Goal: Task Accomplishment & Management: Manage account settings

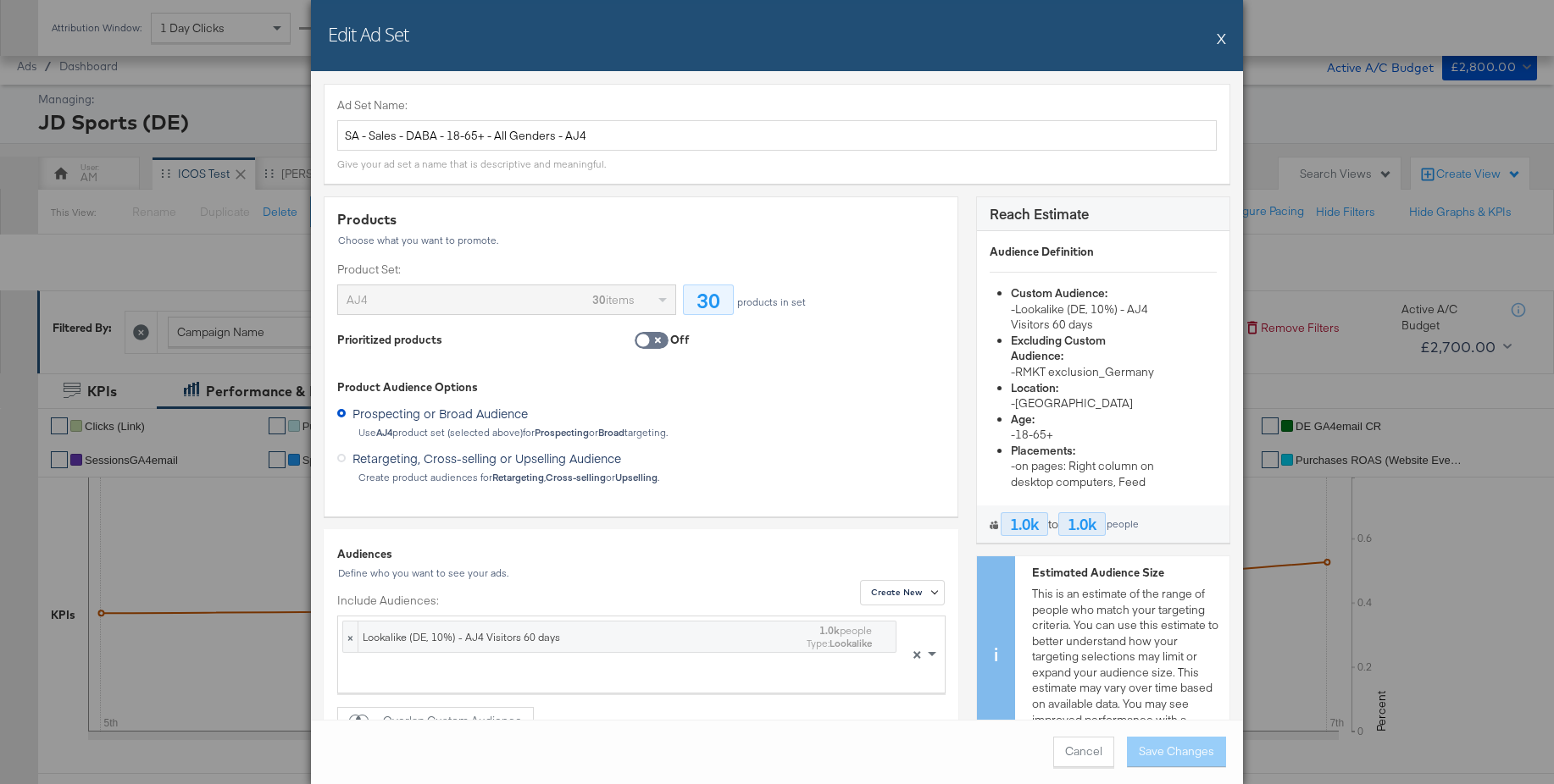
scroll to position [587, 0]
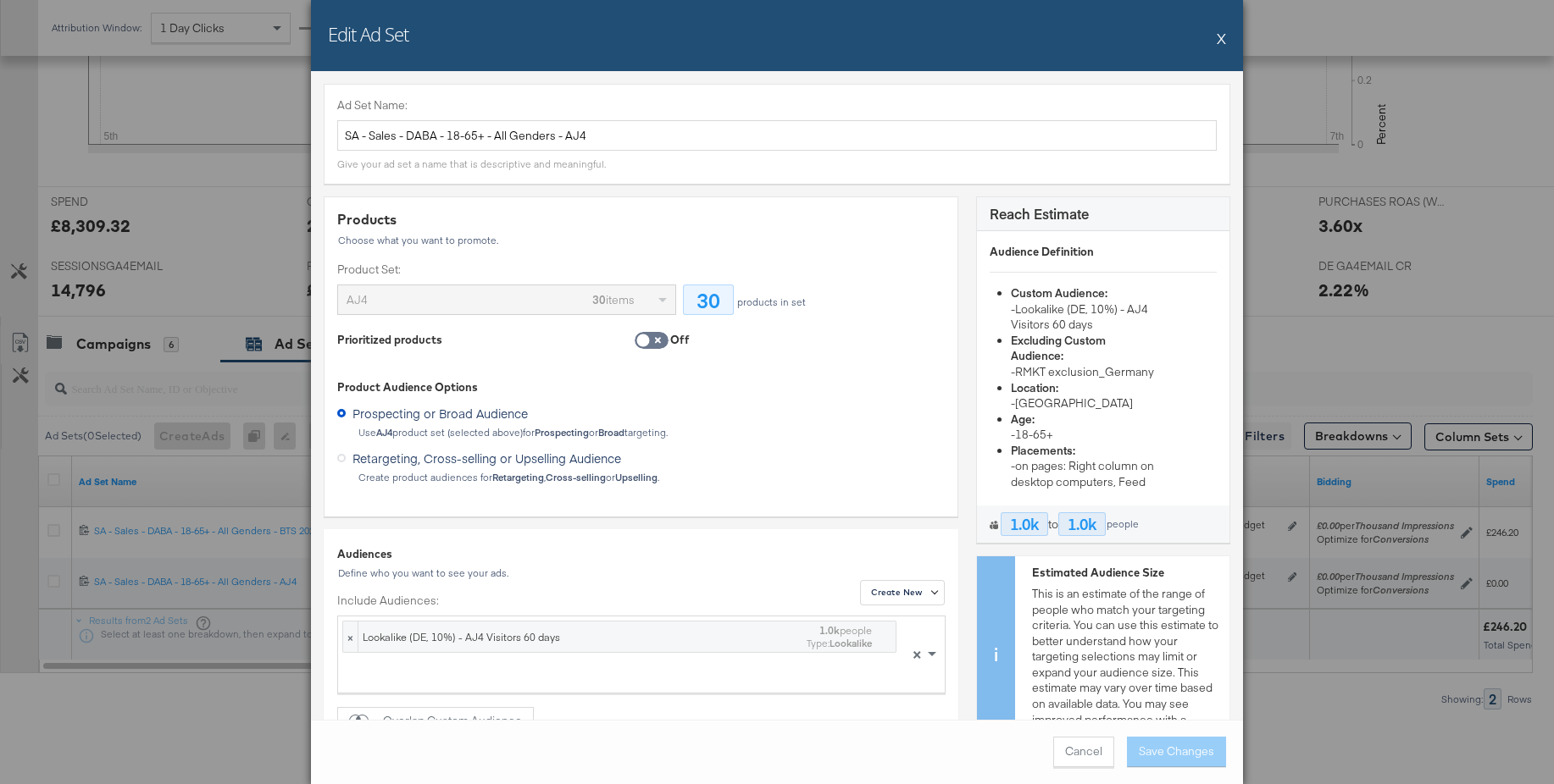
click at [1224, 36] on button "X" at bounding box center [1221, 38] width 10 height 34
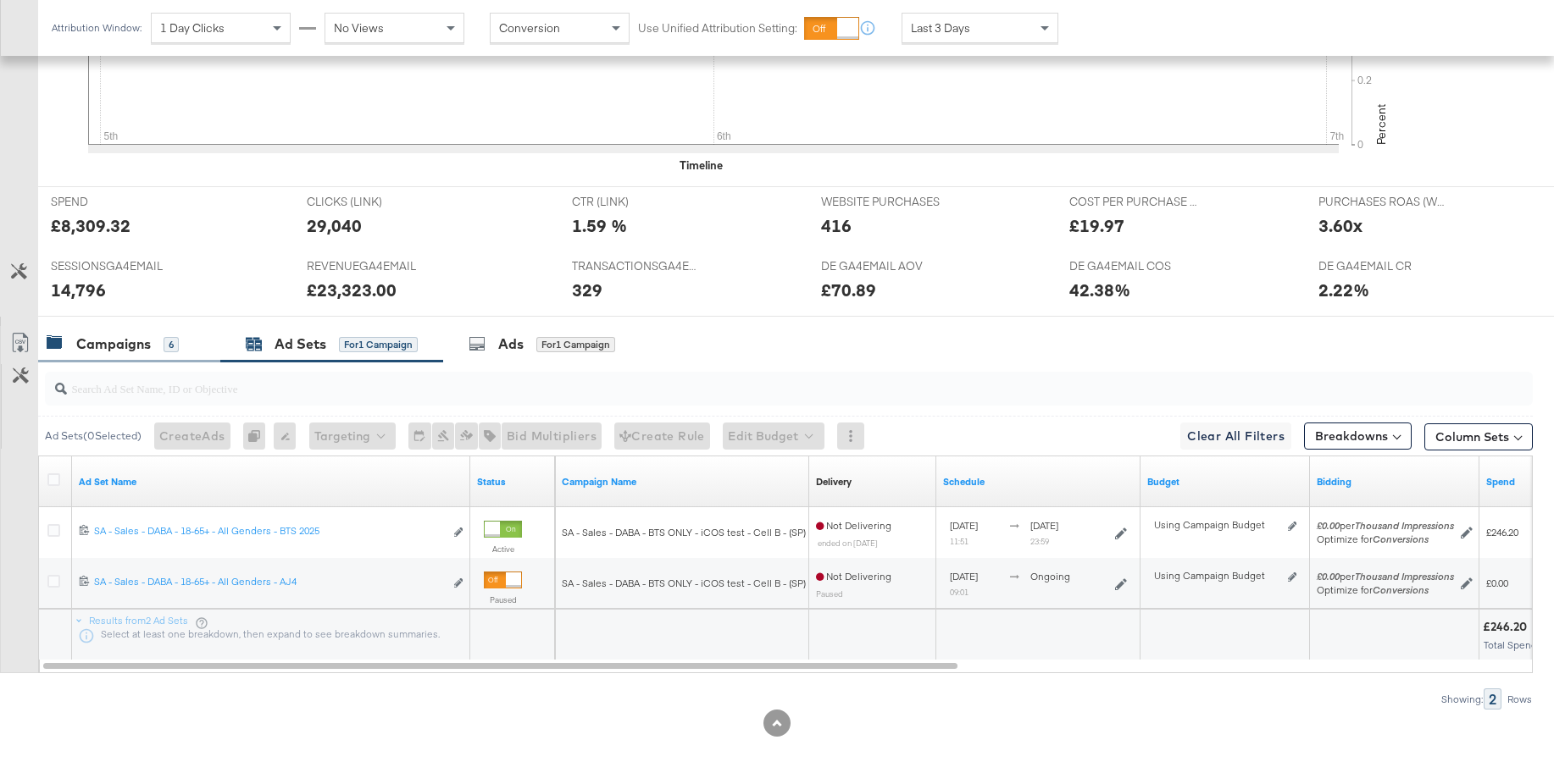
click at [131, 338] on div "Campaigns" at bounding box center [113, 345] width 74 height 20
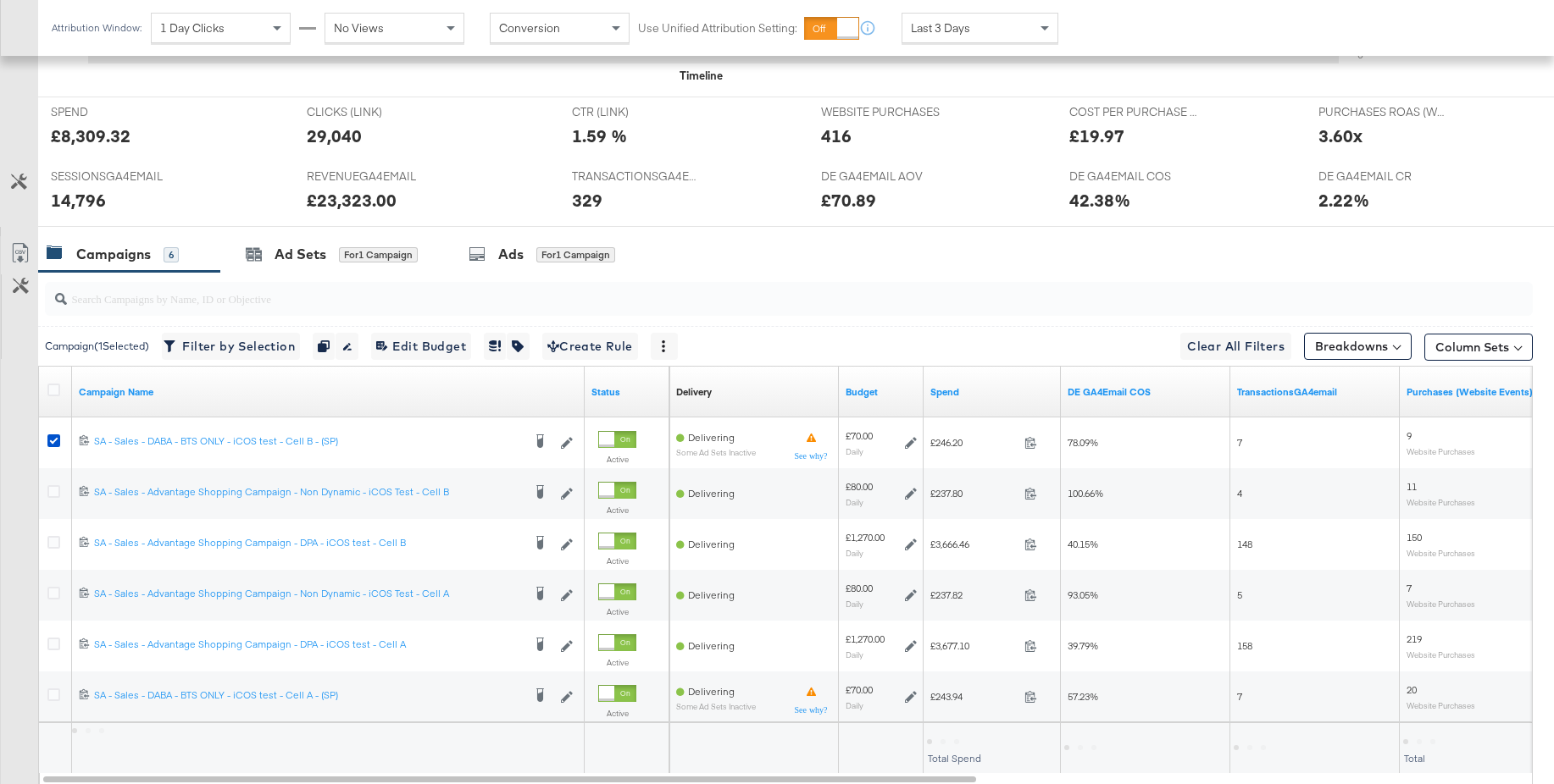
scroll to position [790, 0]
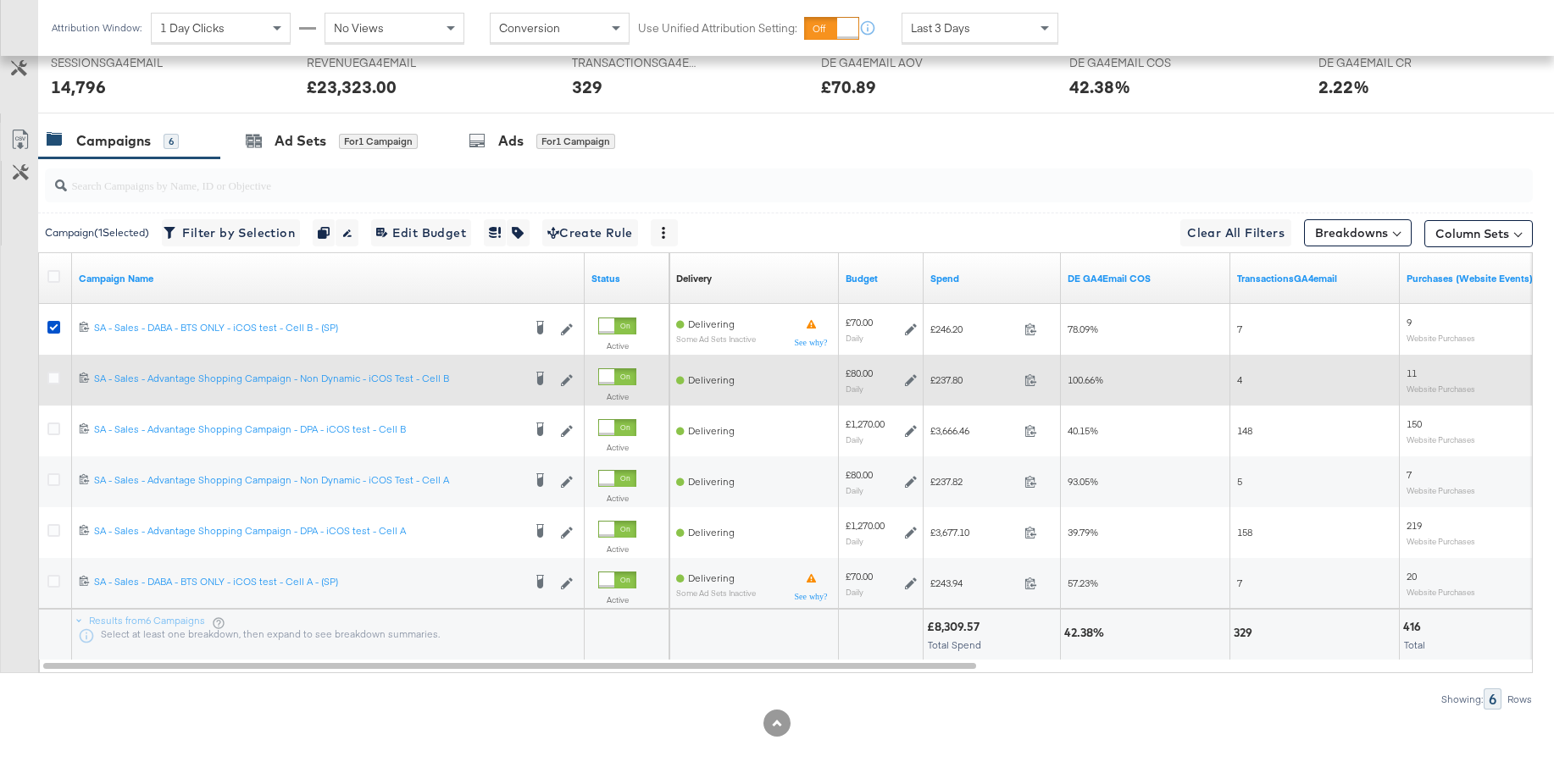
click at [909, 380] on icon at bounding box center [910, 380] width 12 height 12
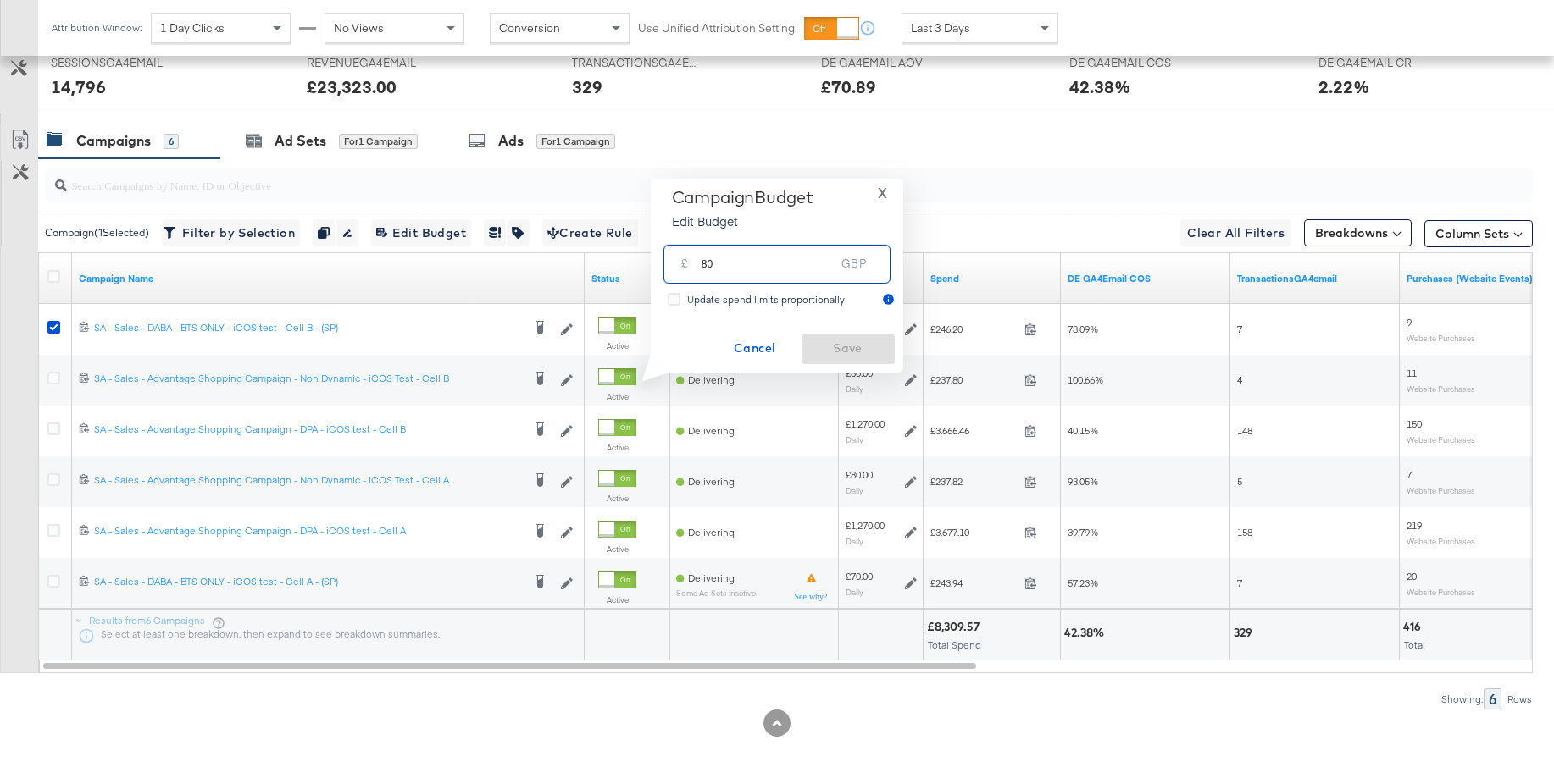
drag, startPoint x: 726, startPoint y: 269, endPoint x: 675, endPoint y: 265, distance: 51.2
click at [675, 265] on div "£ 80 GBP" at bounding box center [777, 264] width 227 height 38
type input "70"
click at [833, 345] on span "Save" at bounding box center [848, 349] width 80 height 21
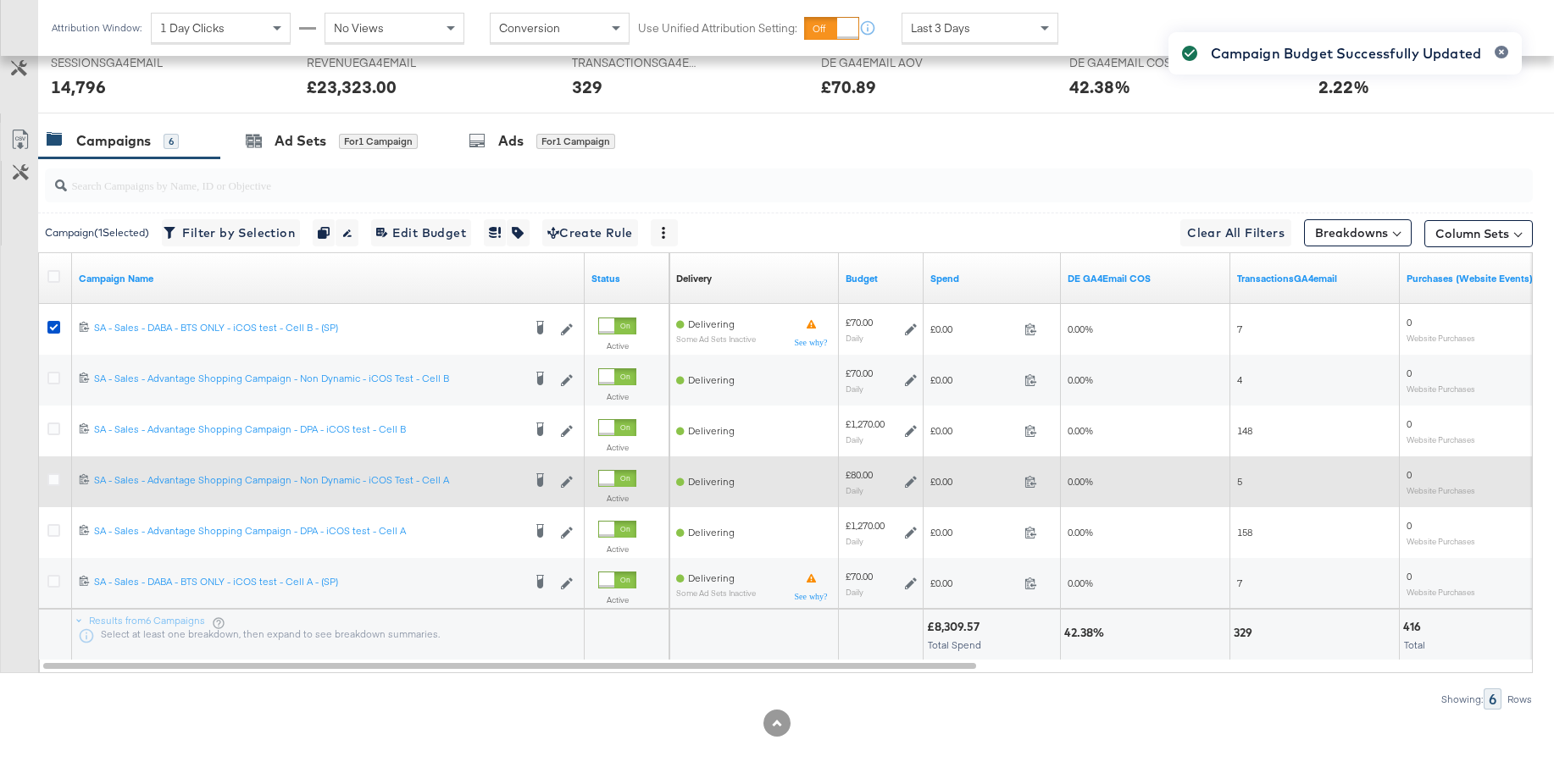
click at [913, 481] on icon at bounding box center [910, 481] width 12 height 12
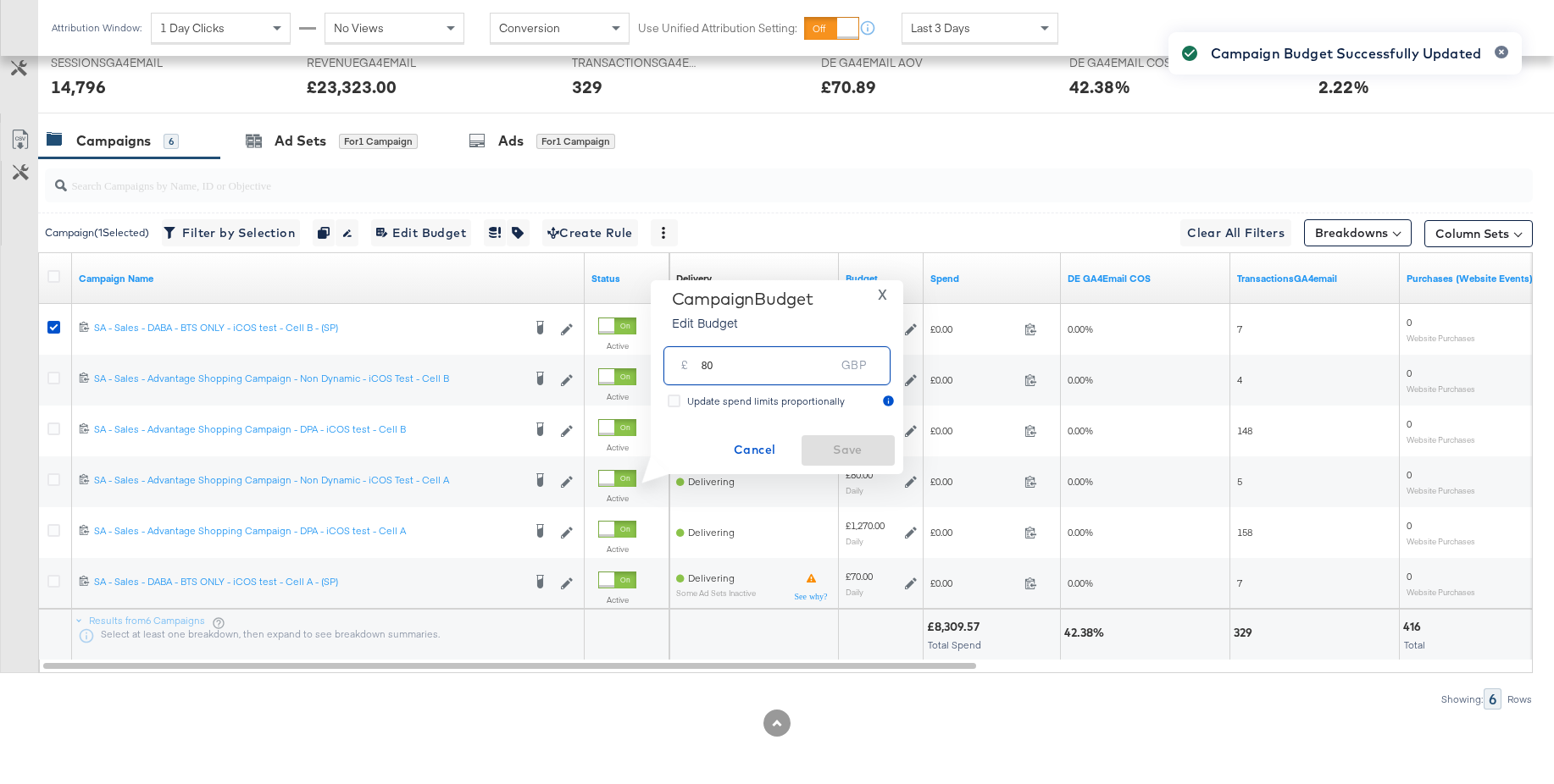
drag, startPoint x: 691, startPoint y: 365, endPoint x: 672, endPoint y: 363, distance: 19.1
click at [672, 363] on div "£ 80 GBP" at bounding box center [777, 365] width 227 height 38
type input "70"
click at [844, 453] on span "Save" at bounding box center [848, 450] width 80 height 21
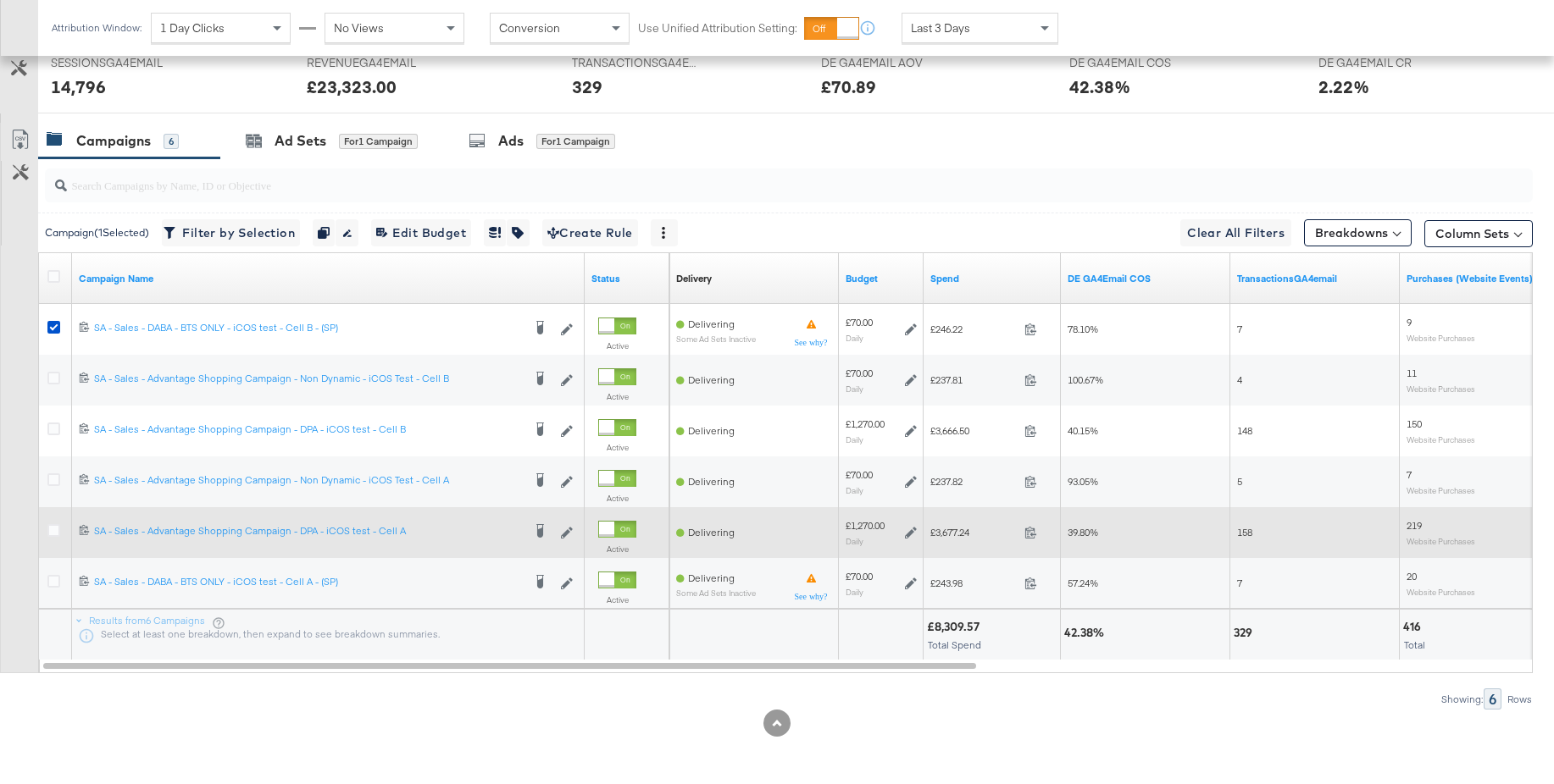
click at [911, 533] on icon at bounding box center [910, 532] width 12 height 12
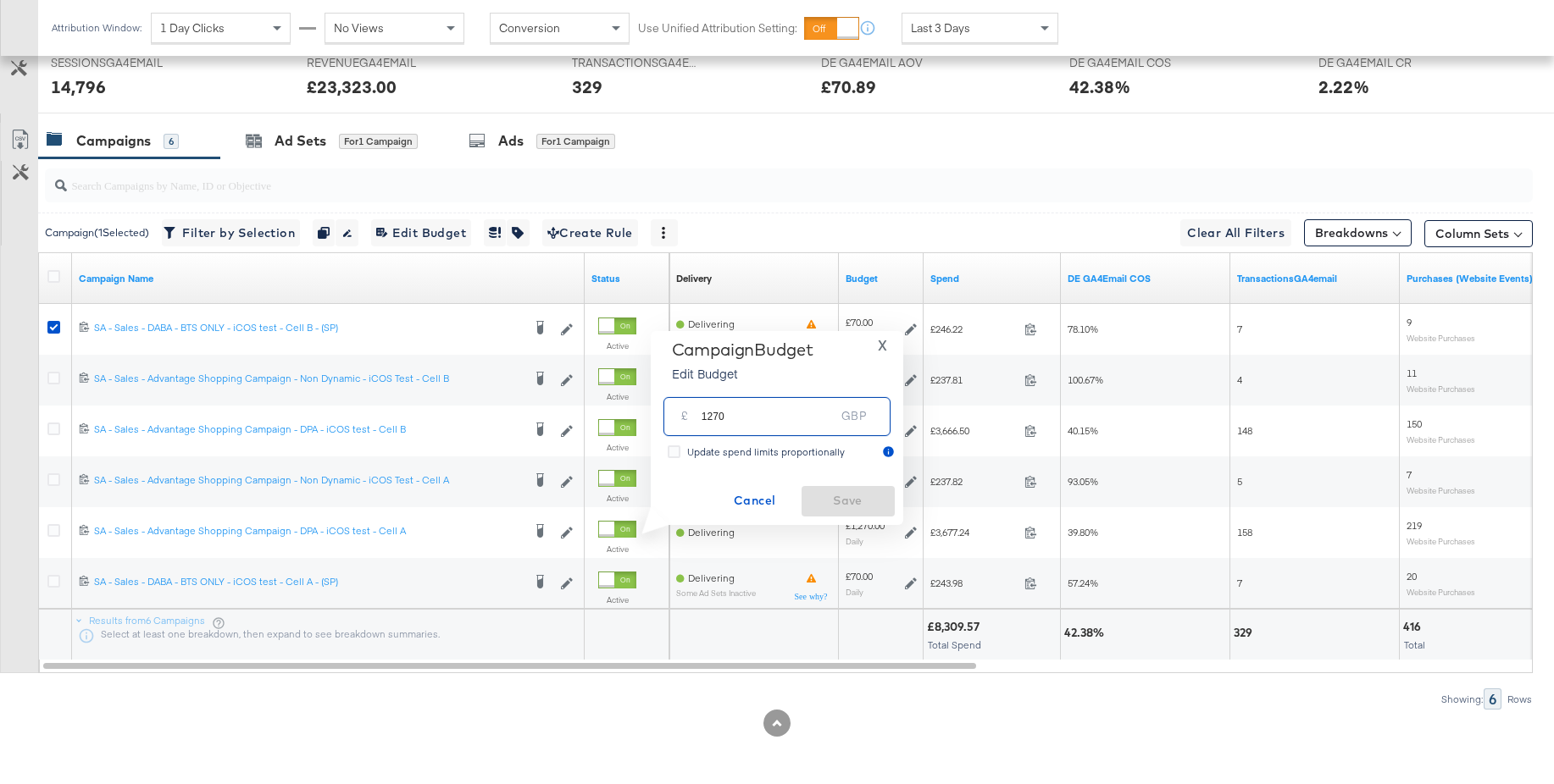
drag, startPoint x: 742, startPoint y: 414, endPoint x: 648, endPoint y: 411, distance: 94.0
click at [648, 411] on div "Campaign Budget Edit Budget X £ 1270 GBP Update spend limits proportionally Can…" at bounding box center [770, 428] width 265 height 194
type input "1000"
click at [833, 498] on span "Save" at bounding box center [848, 501] width 80 height 21
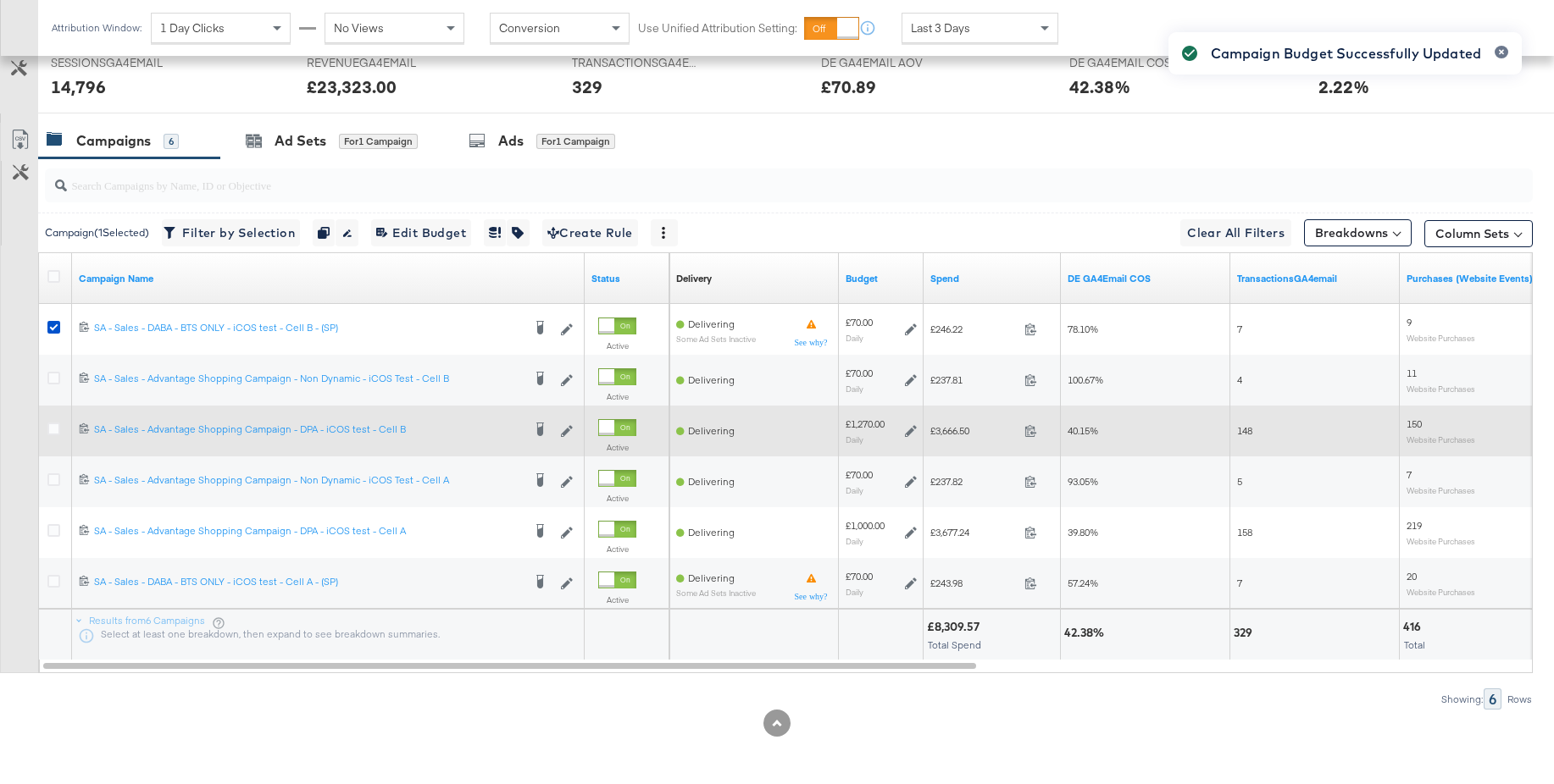
click at [912, 431] on icon at bounding box center [910, 431] width 12 height 12
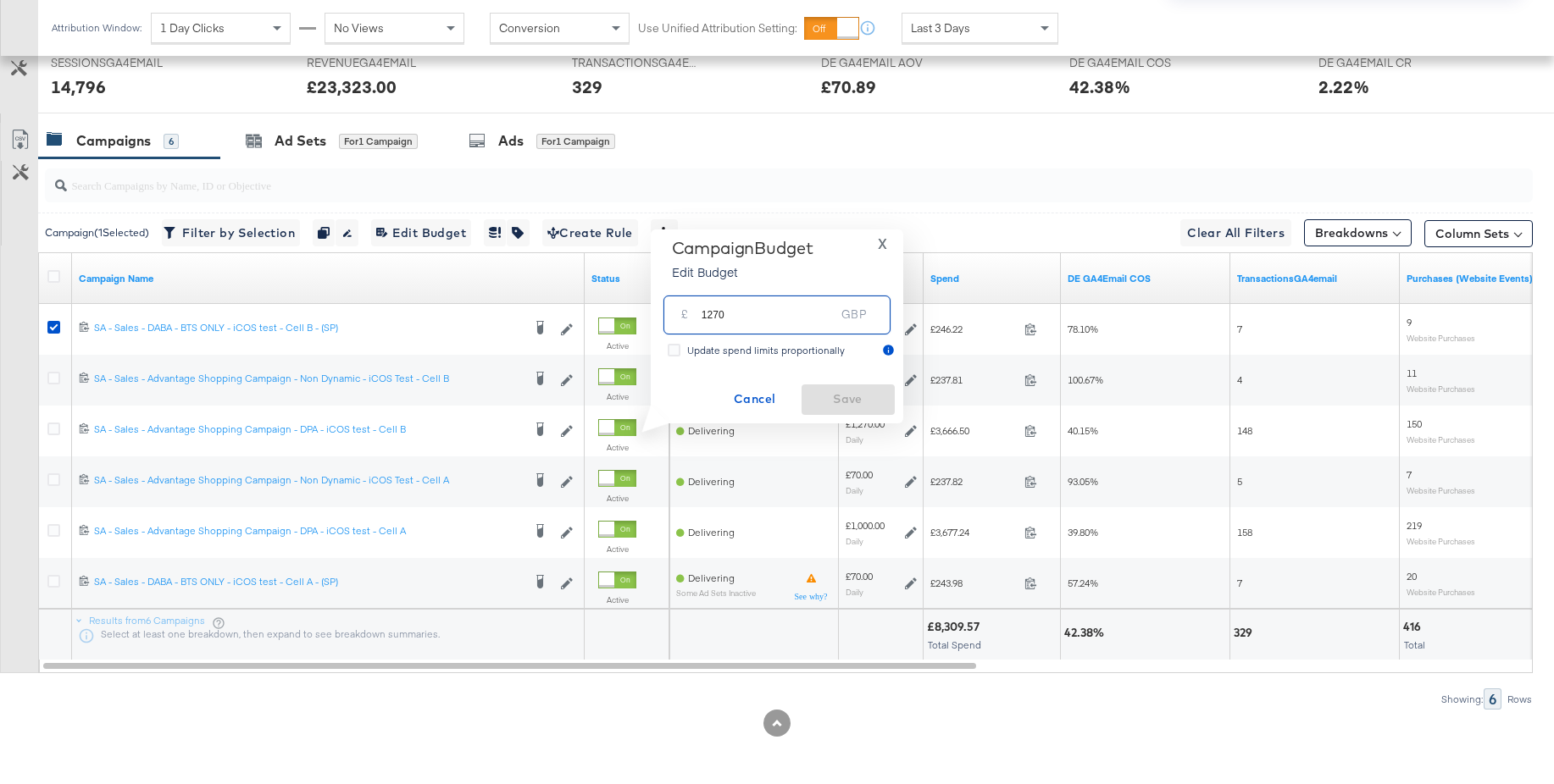
drag, startPoint x: 737, startPoint y: 315, endPoint x: 679, endPoint y: 307, distance: 58.5
click at [679, 307] on div "£ 1270 GBP" at bounding box center [777, 314] width 227 height 38
type input "1000"
click at [839, 403] on span "Save" at bounding box center [848, 399] width 80 height 21
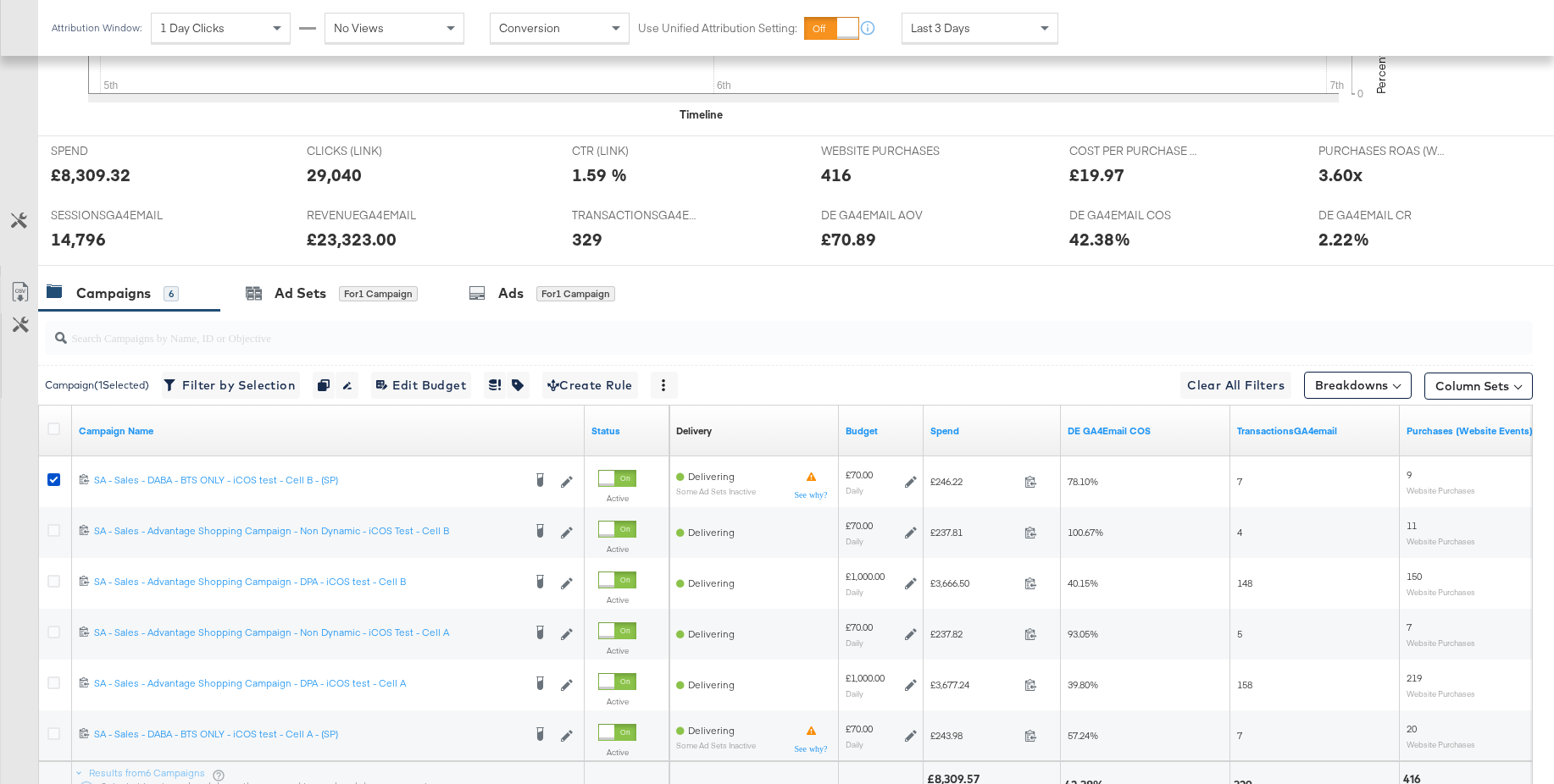
scroll to position [639, 0]
click at [302, 294] on div "Ad Sets" at bounding box center [300, 293] width 52 height 20
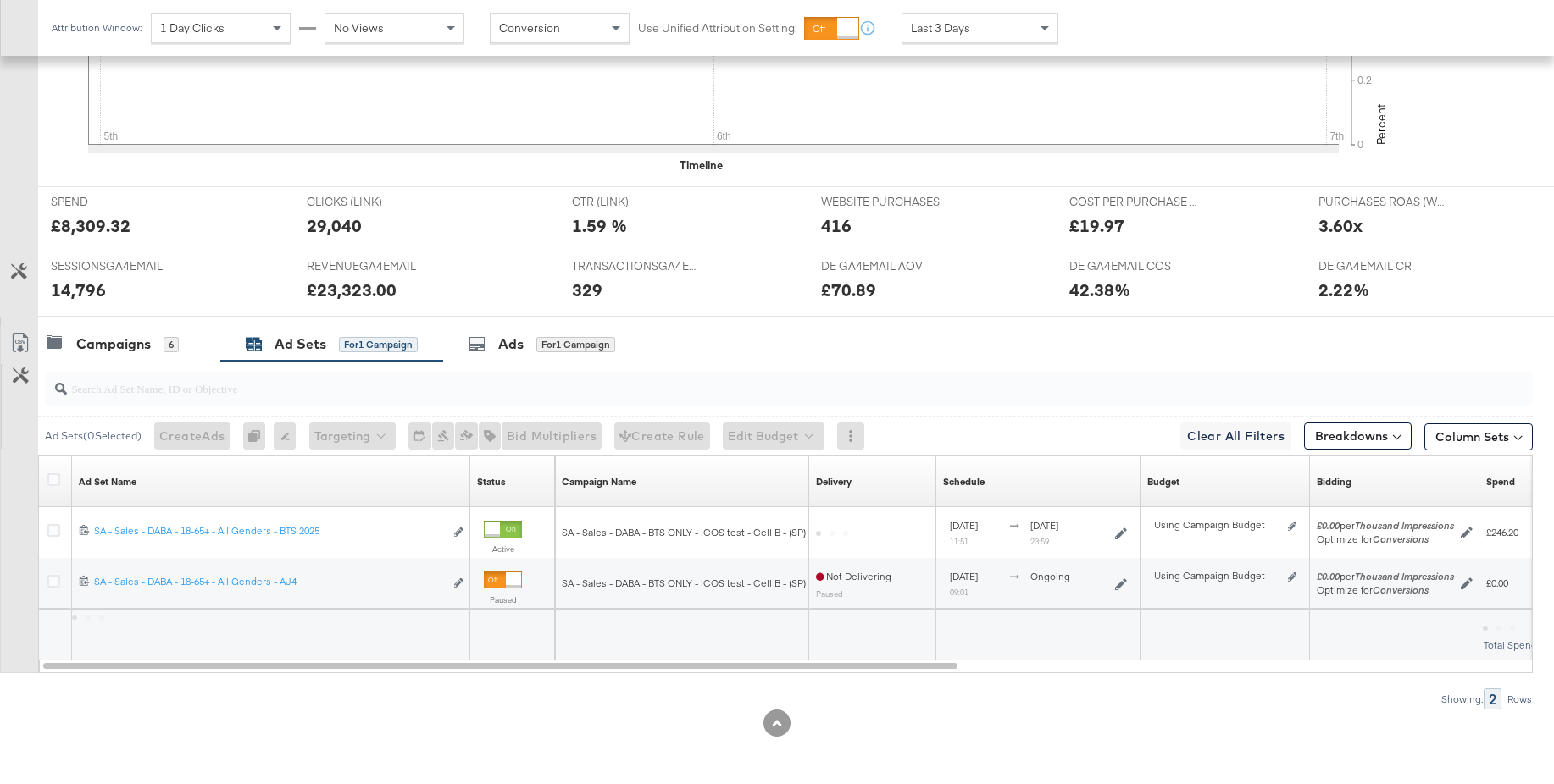
scroll to position [587, 0]
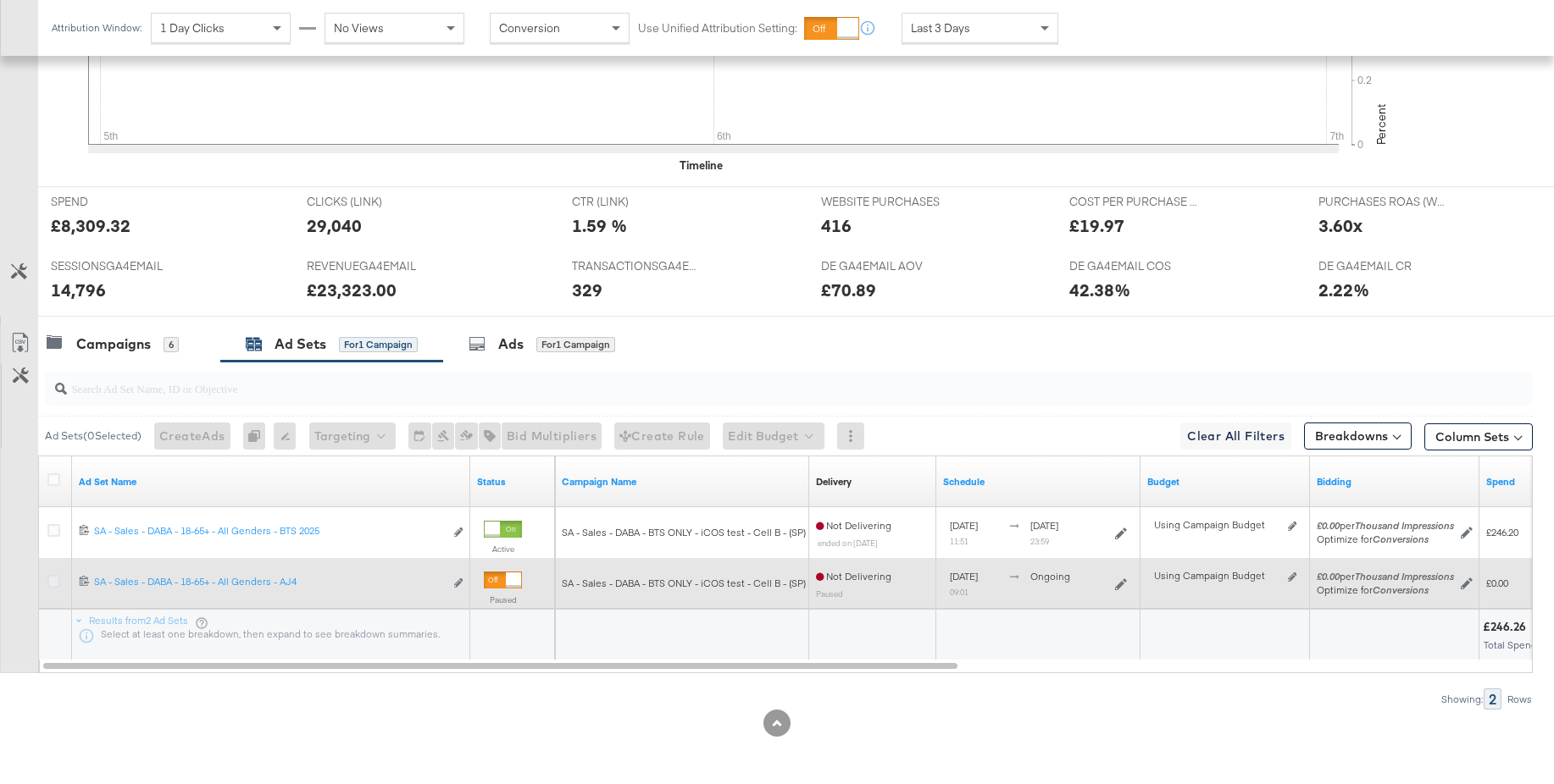
click at [53, 586] on icon at bounding box center [54, 581] width 13 height 13
click at [0, 0] on input "checkbox" at bounding box center [0, 0] width 0 height 0
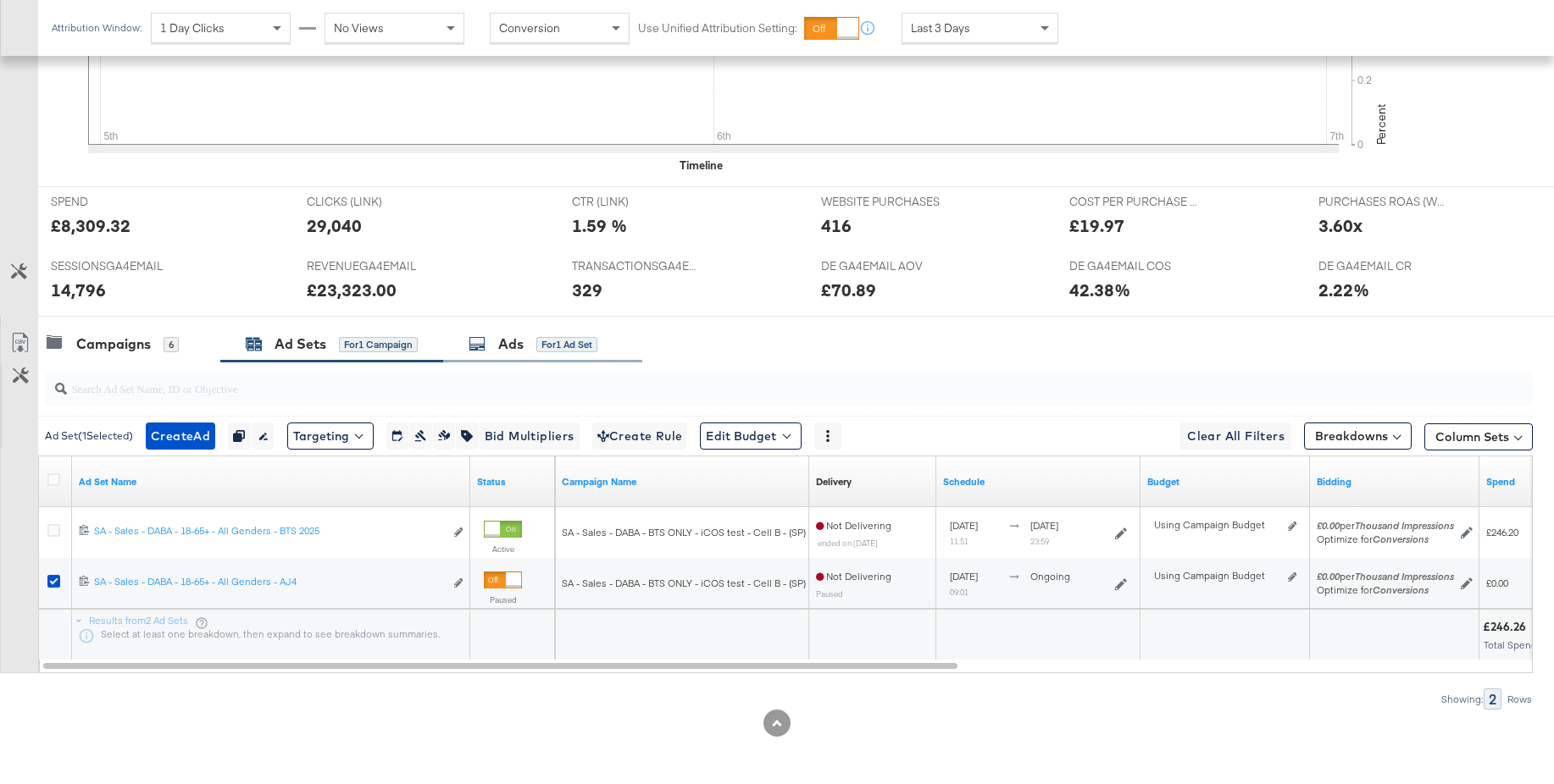
click at [497, 350] on div "Ads for 1 Ad Set" at bounding box center [533, 345] width 129 height 20
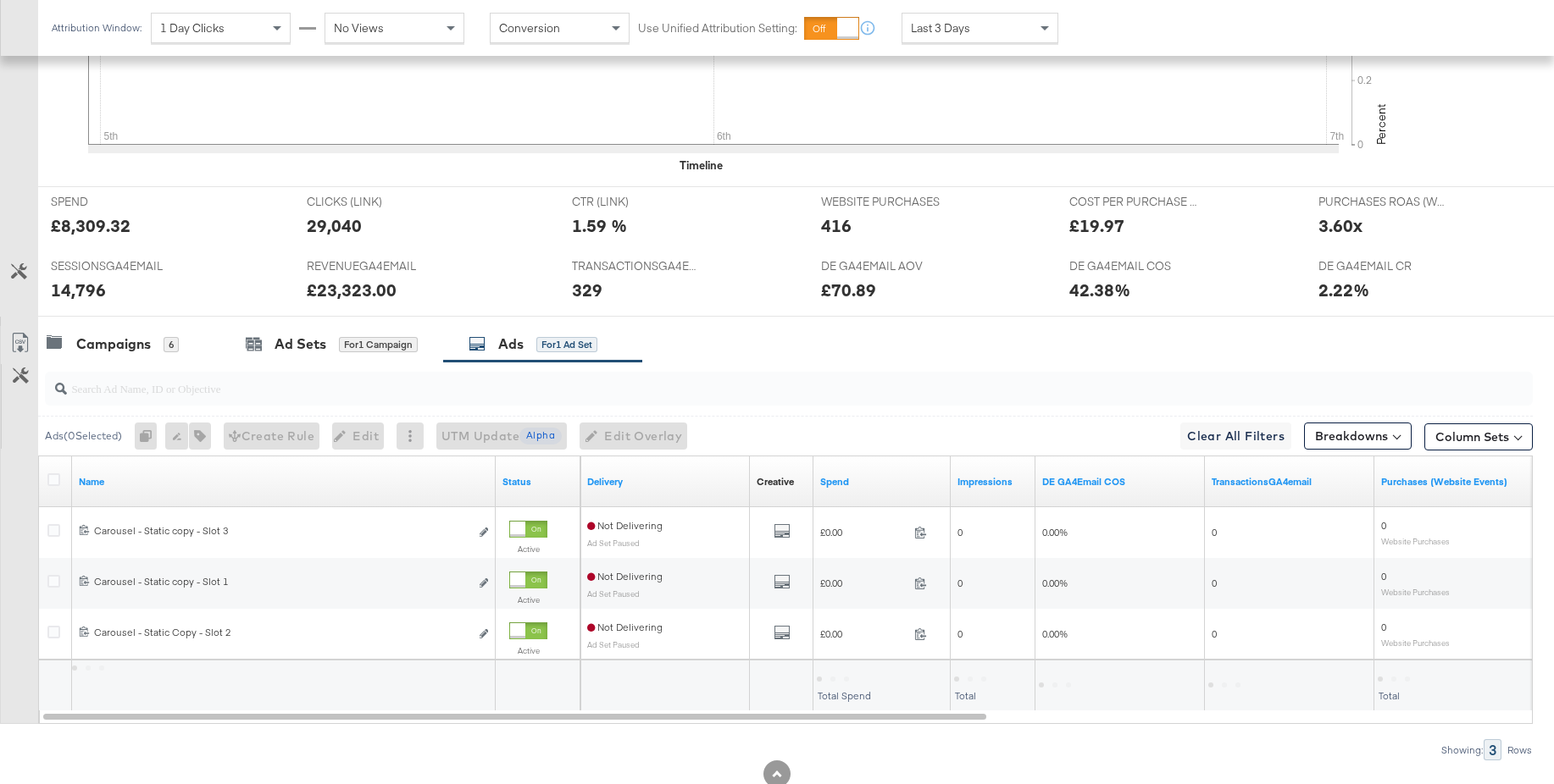
scroll to position [638, 0]
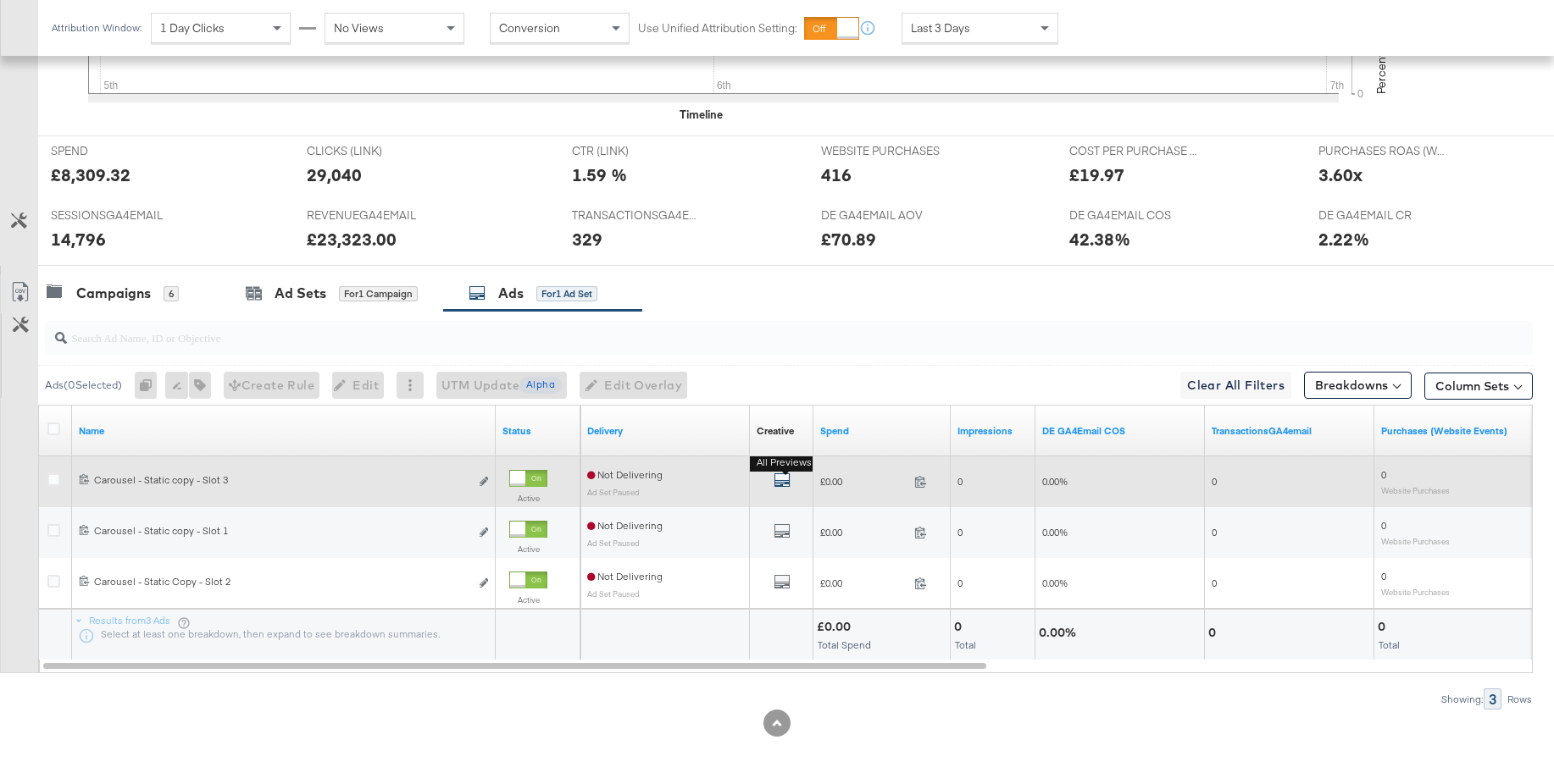
click at [777, 479] on icon "default" at bounding box center [781, 479] width 17 height 17
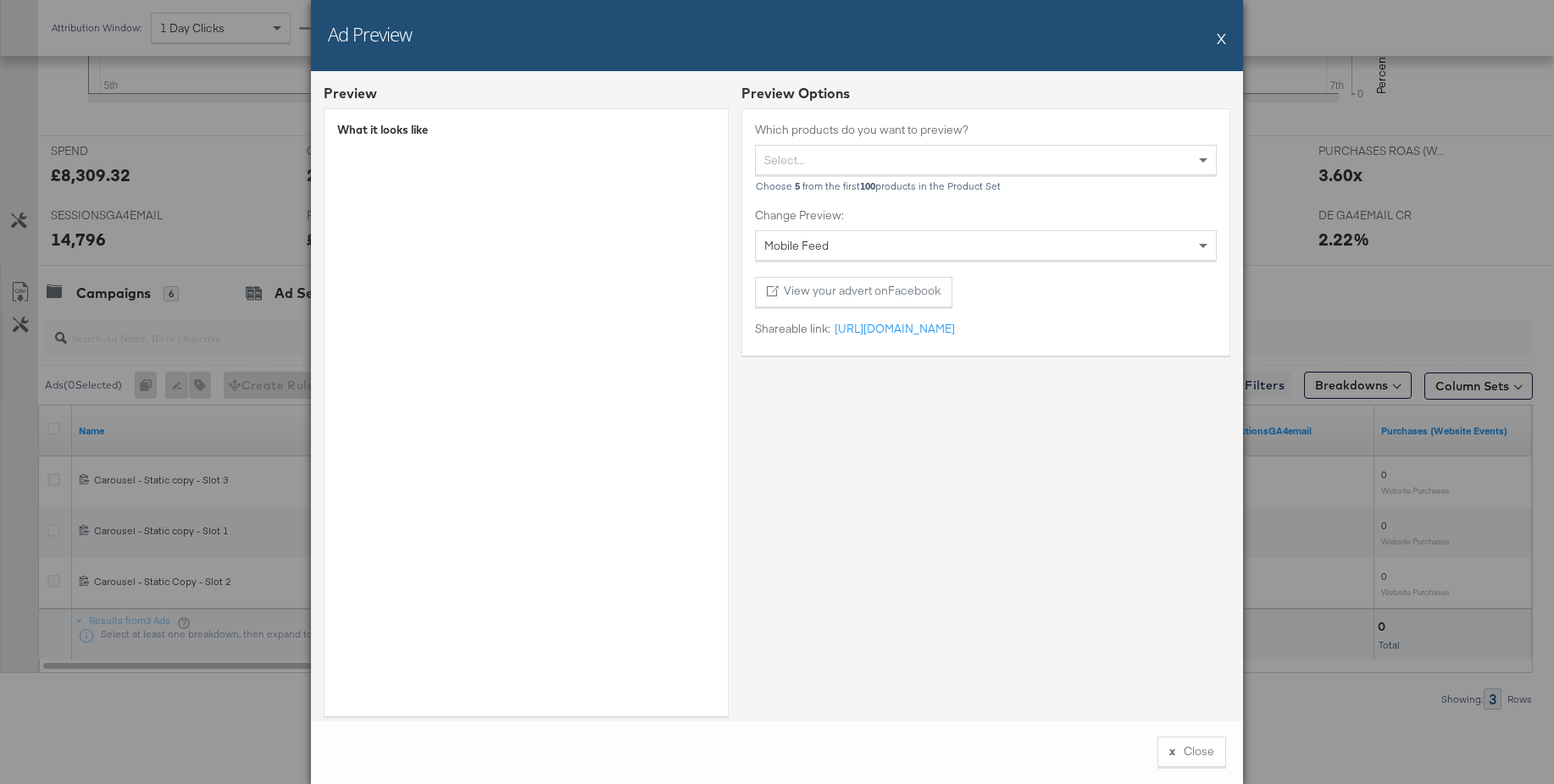
click at [1222, 39] on button "X" at bounding box center [1221, 38] width 10 height 34
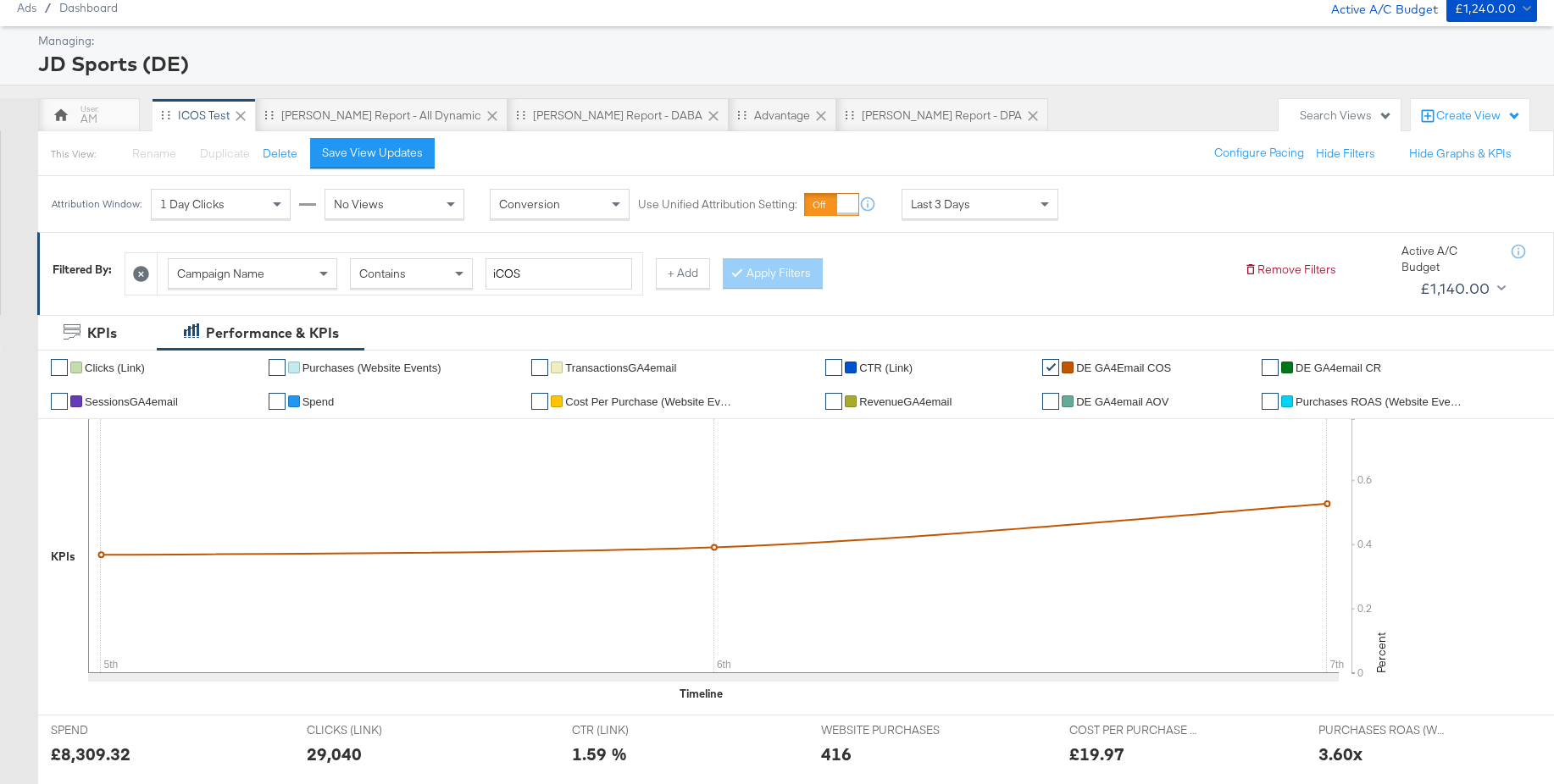
scroll to position [0, 0]
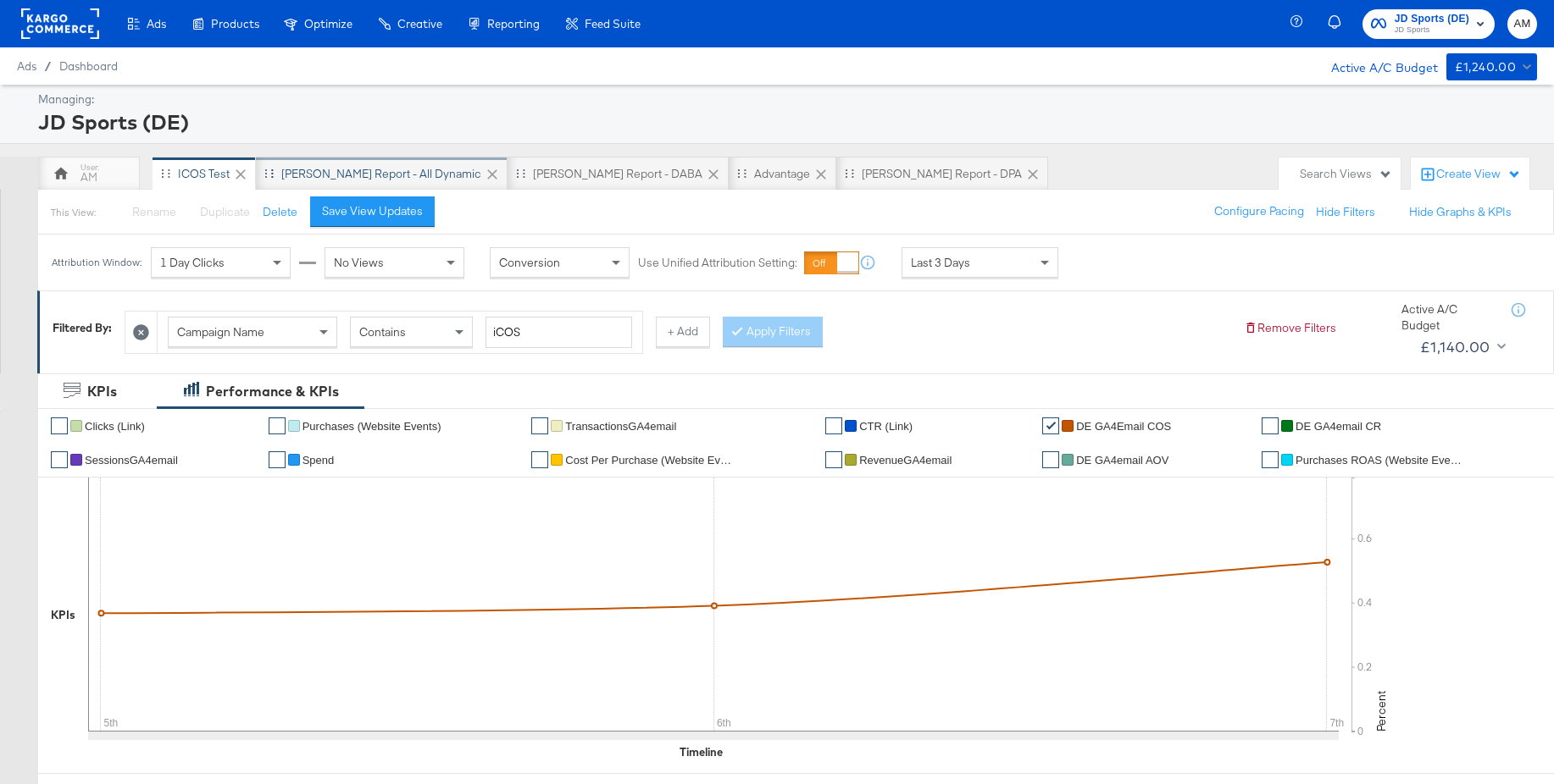
click at [336, 180] on div "[PERSON_NAME] Report - All Dynamic" at bounding box center [381, 174] width 200 height 16
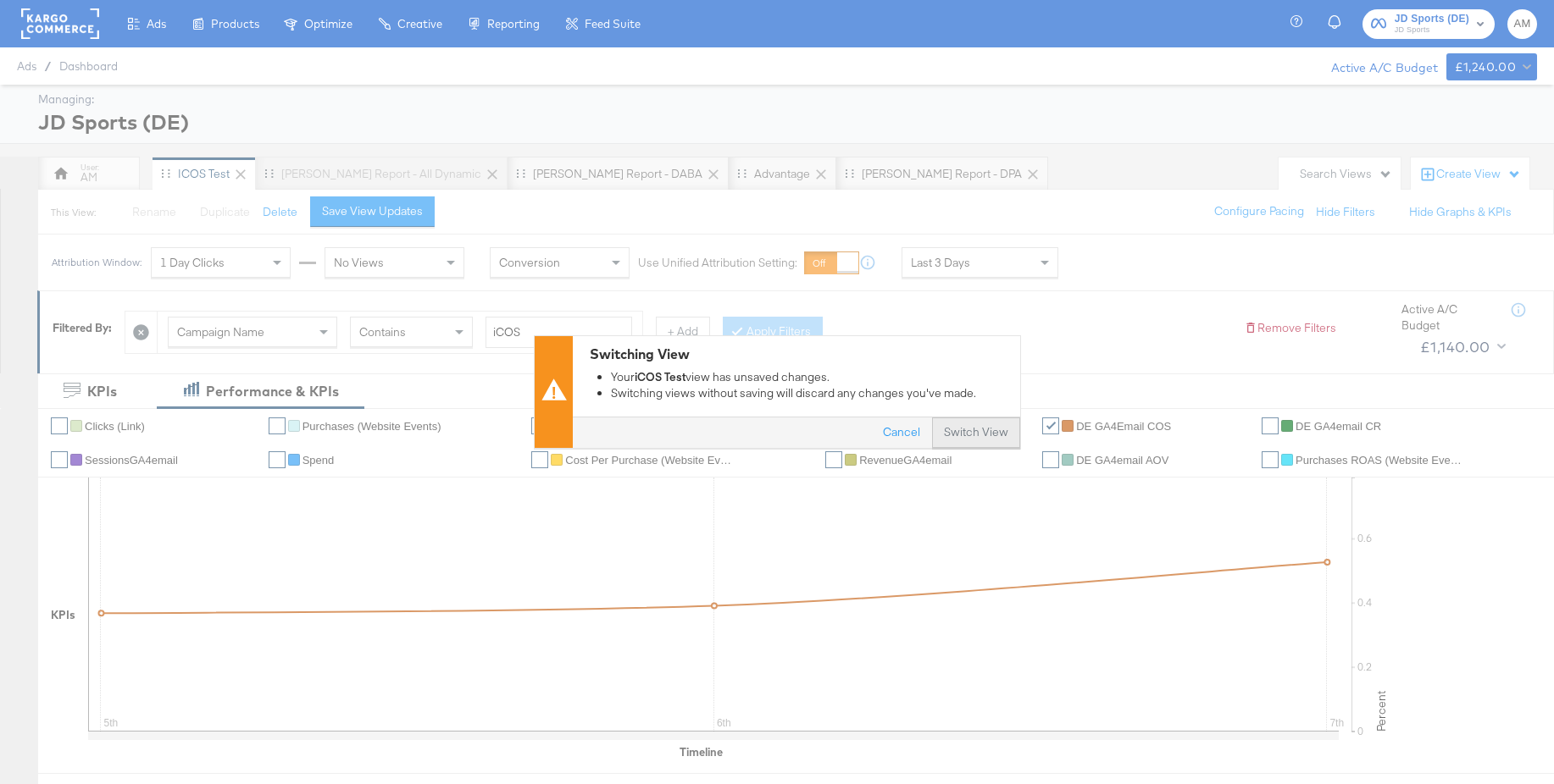
click at [955, 430] on button "Switch View" at bounding box center [976, 433] width 88 height 30
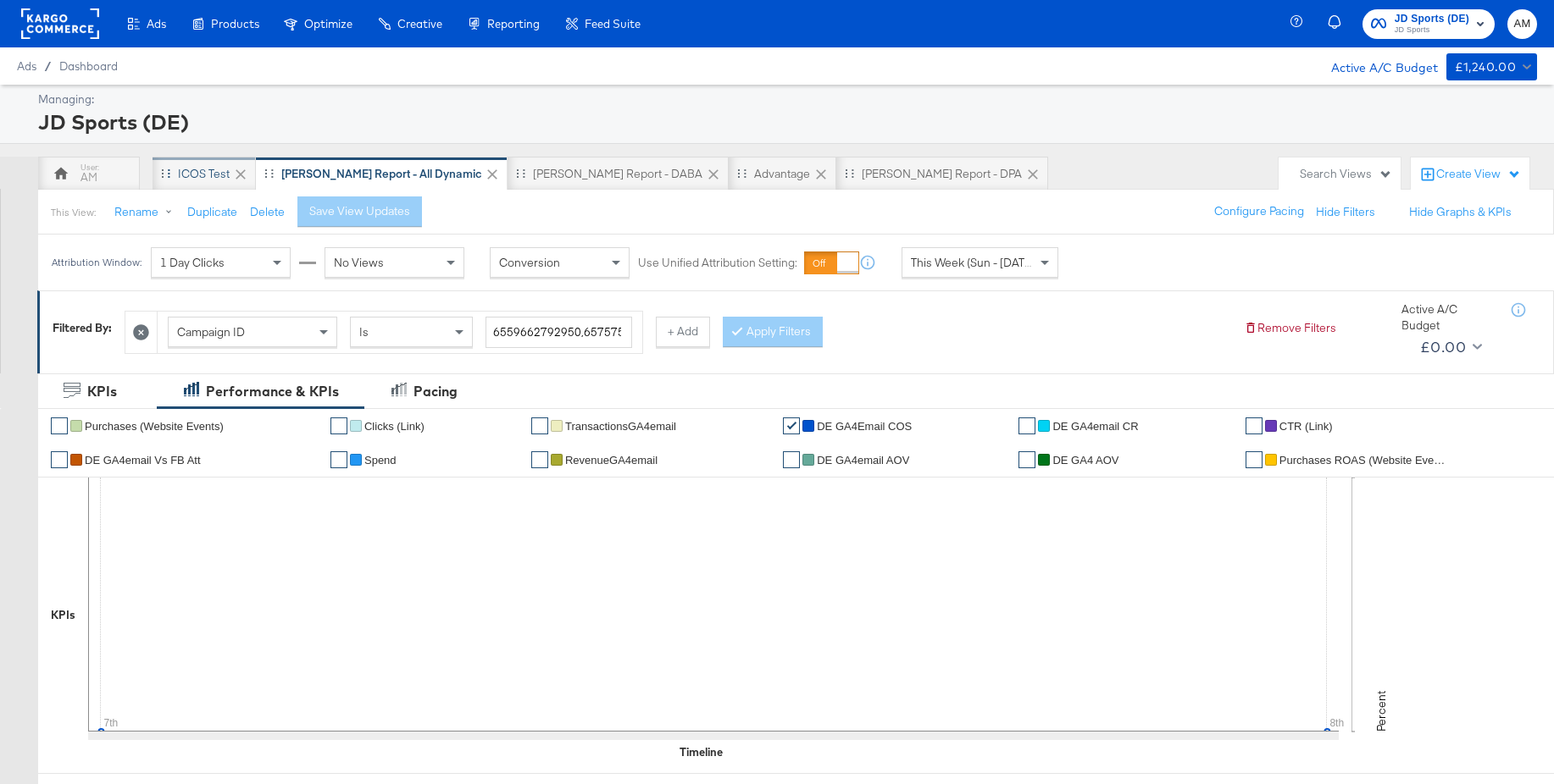
click at [194, 174] on div "iCOS Test" at bounding box center [203, 174] width 52 height 16
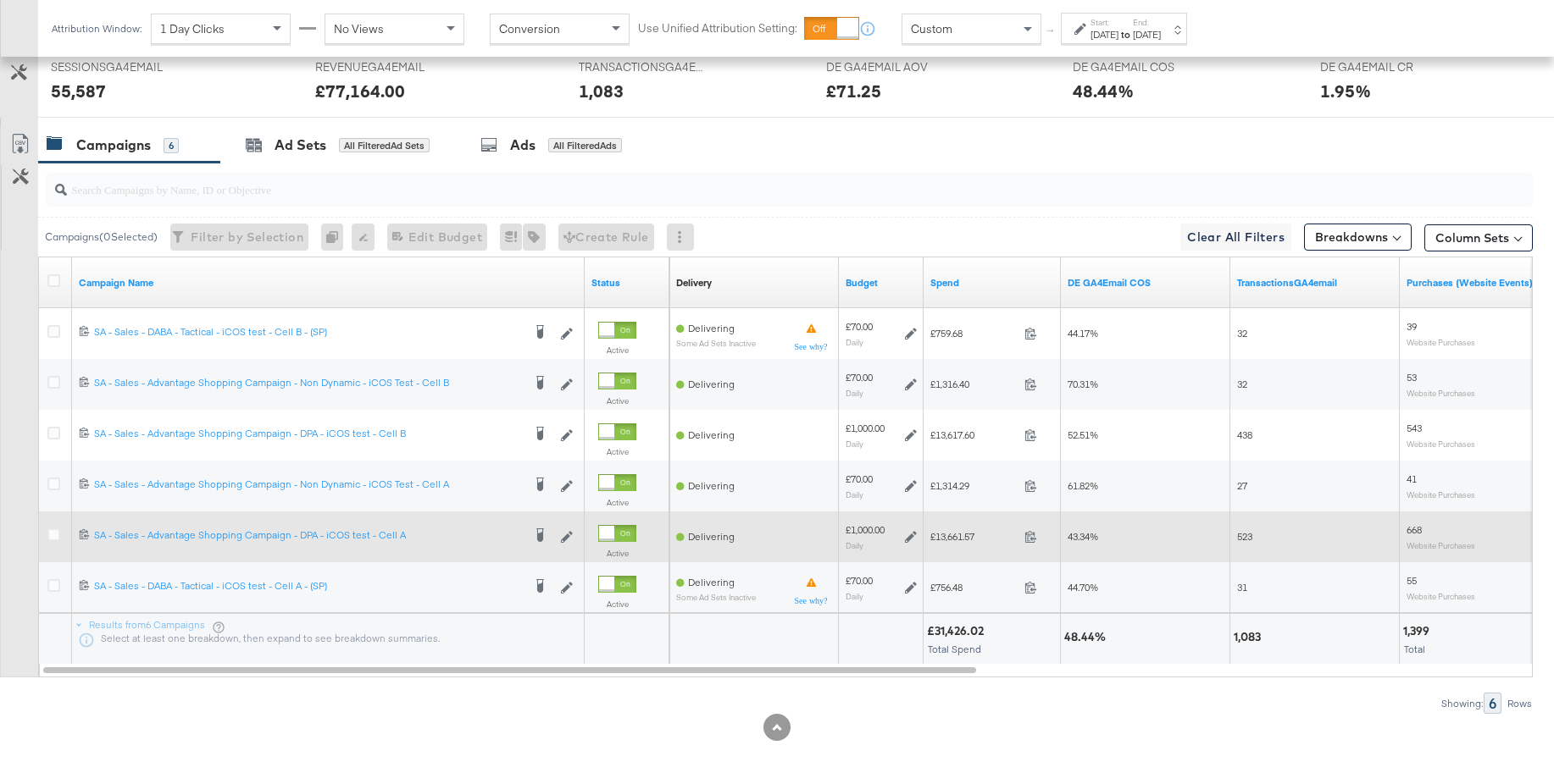
scroll to position [777, 0]
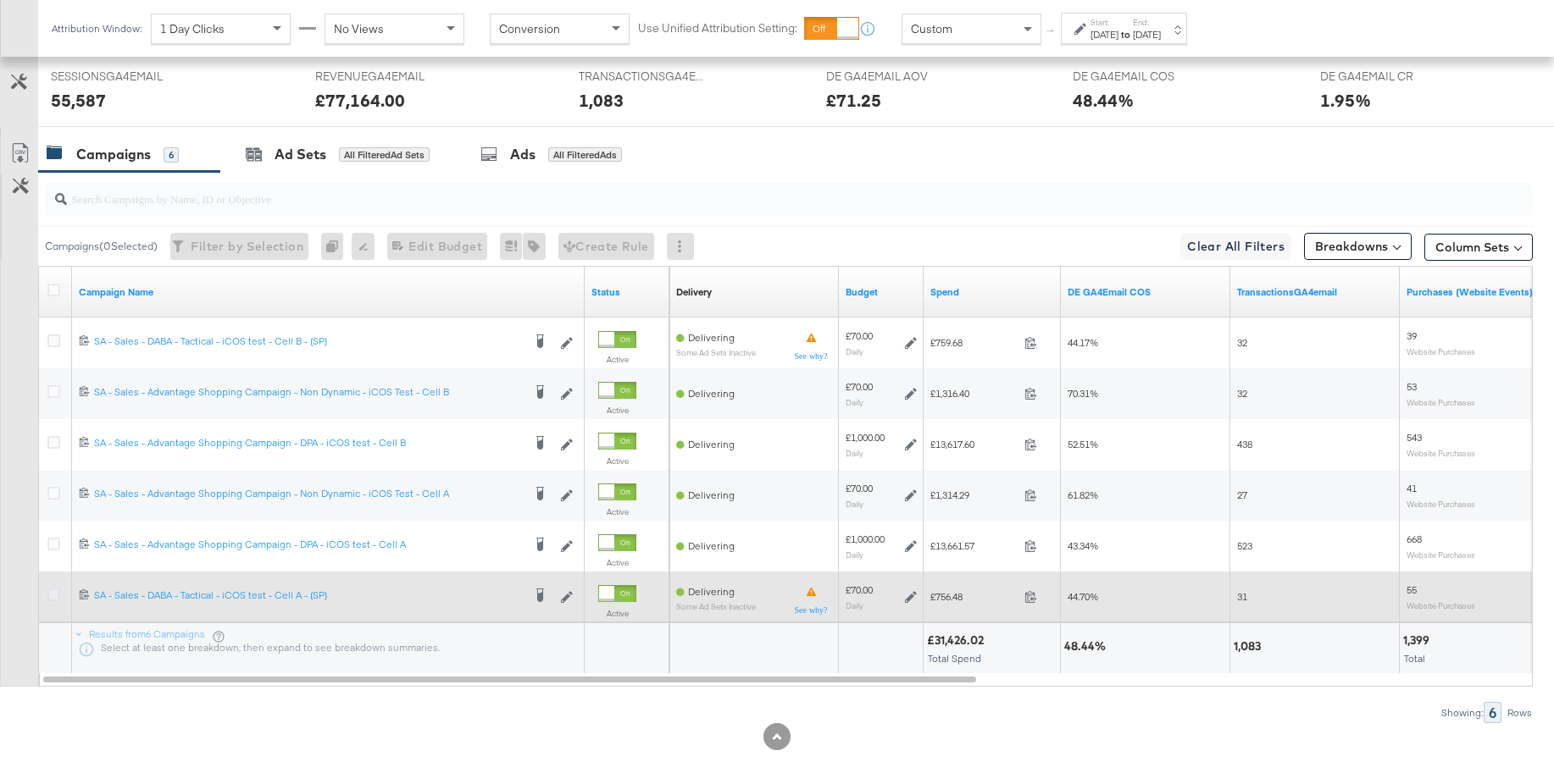
click at [57, 595] on icon at bounding box center [54, 595] width 13 height 13
click at [0, 0] on input "checkbox" at bounding box center [0, 0] width 0 height 0
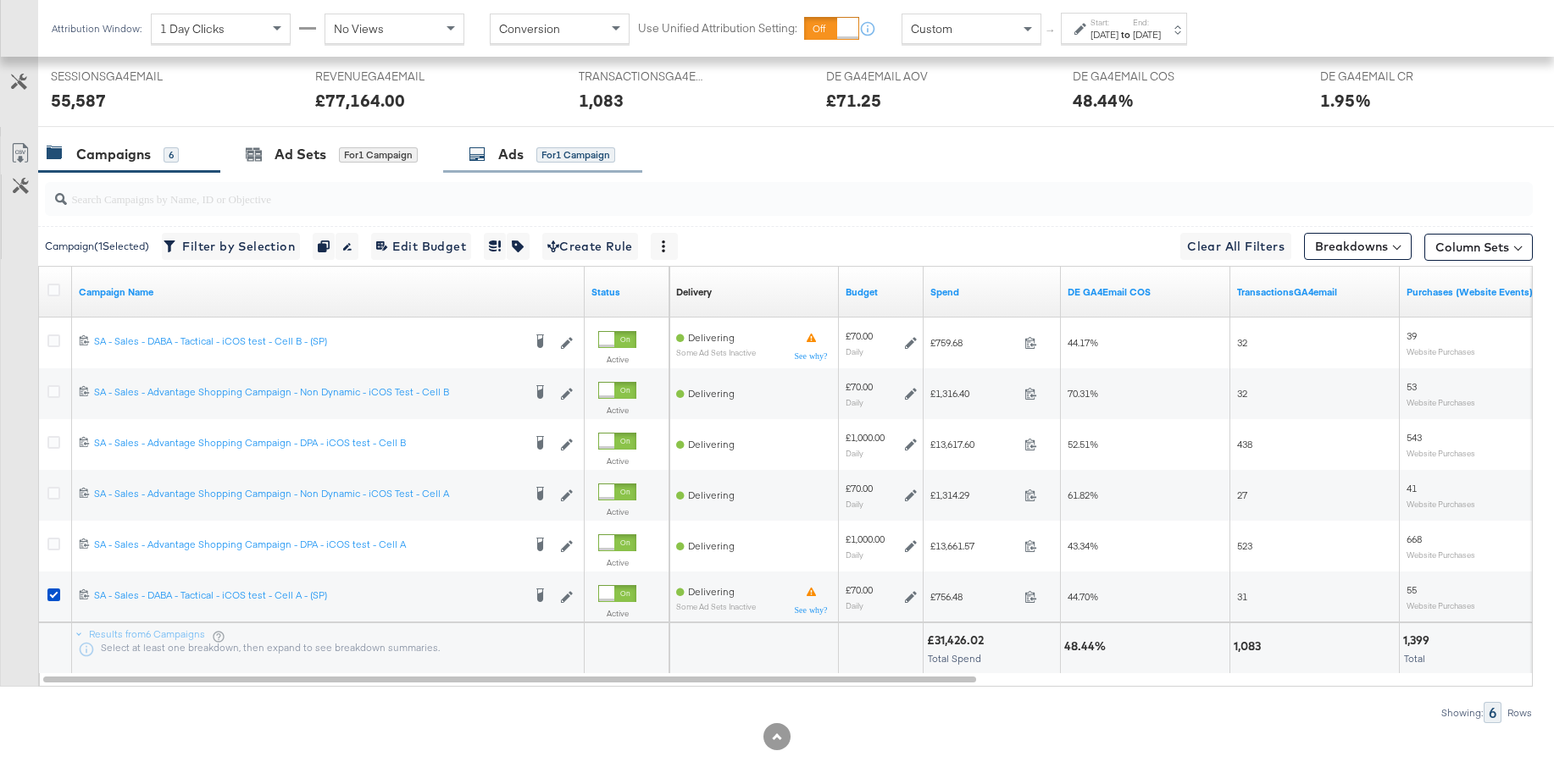
click at [513, 163] on div "Ads" at bounding box center [511, 154] width 25 height 20
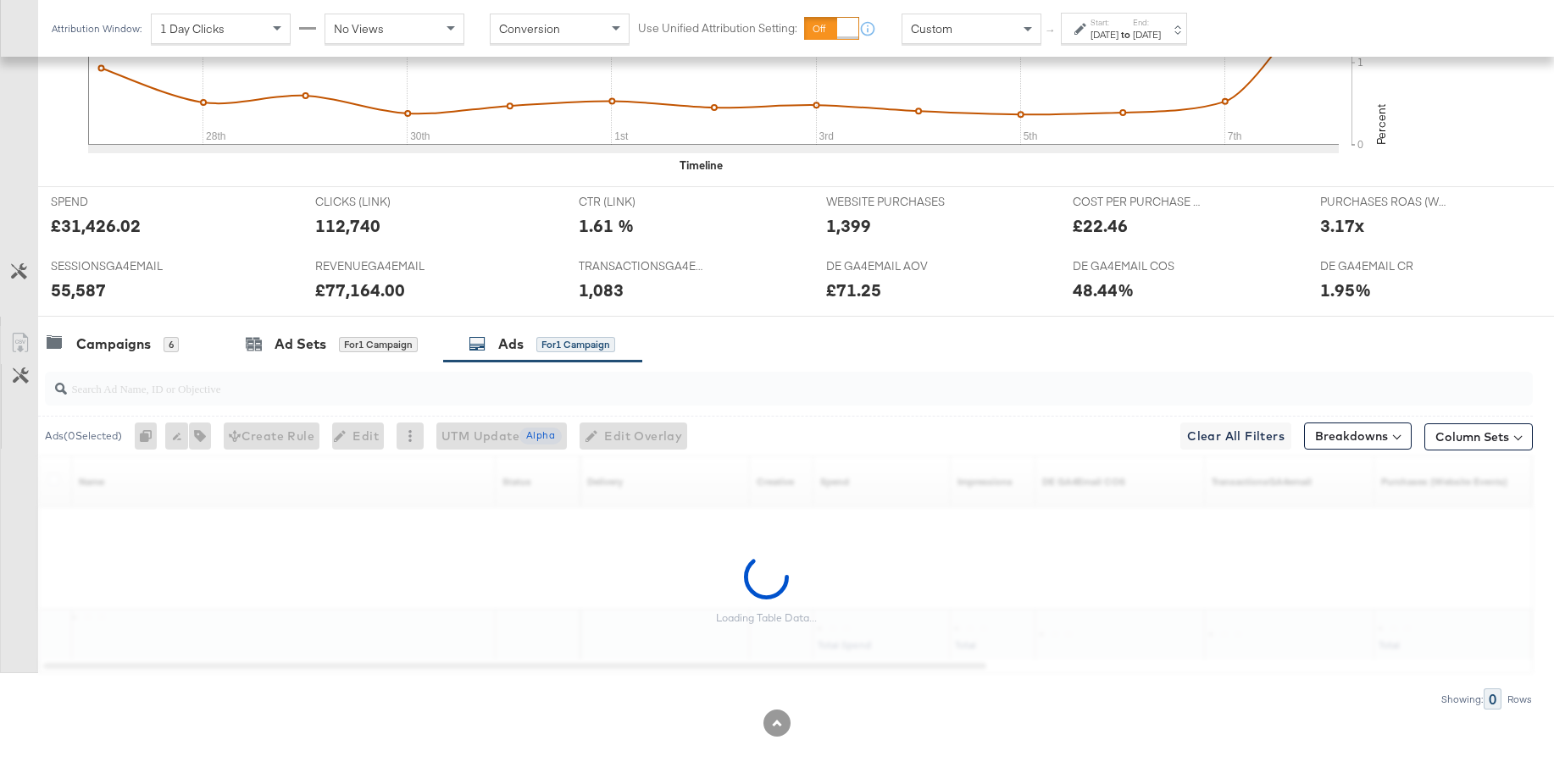
scroll to position [588, 0]
click at [290, 347] on div "Ad Sets" at bounding box center [300, 345] width 52 height 20
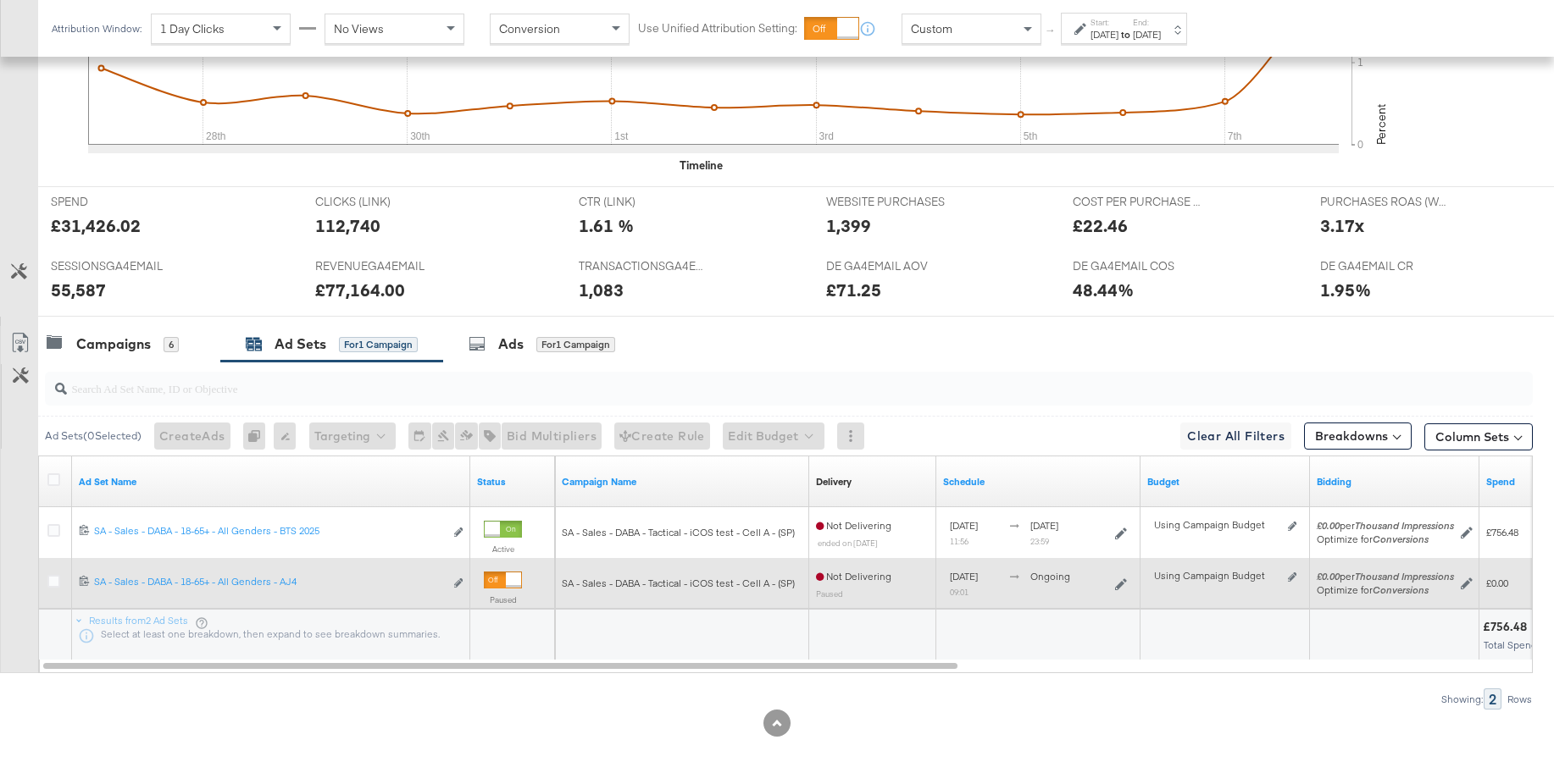
click at [54, 584] on icon at bounding box center [54, 581] width 13 height 13
click at [0, 0] on input "checkbox" at bounding box center [0, 0] width 0 height 0
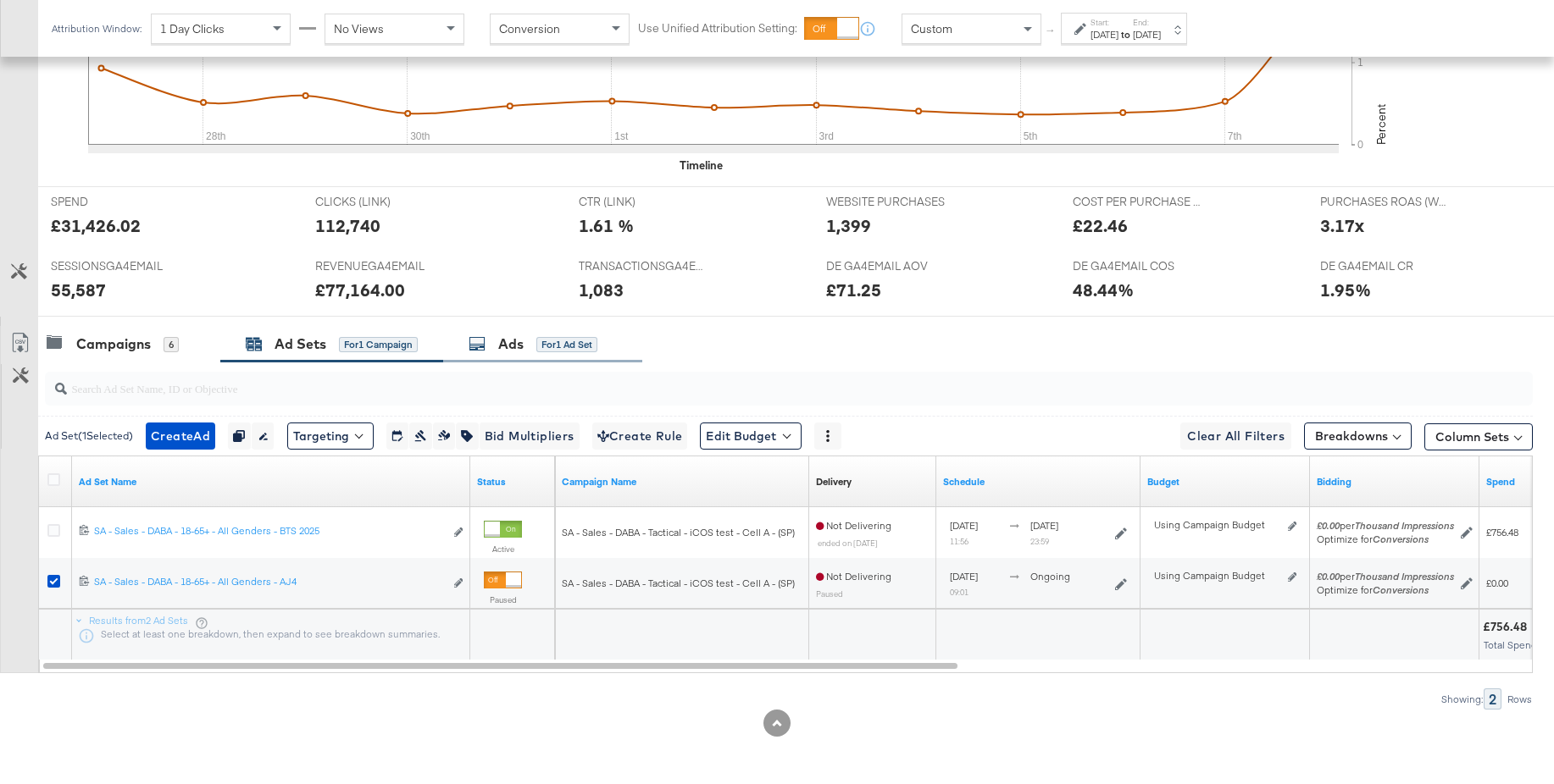
click at [518, 339] on div "Ads" at bounding box center [511, 345] width 25 height 20
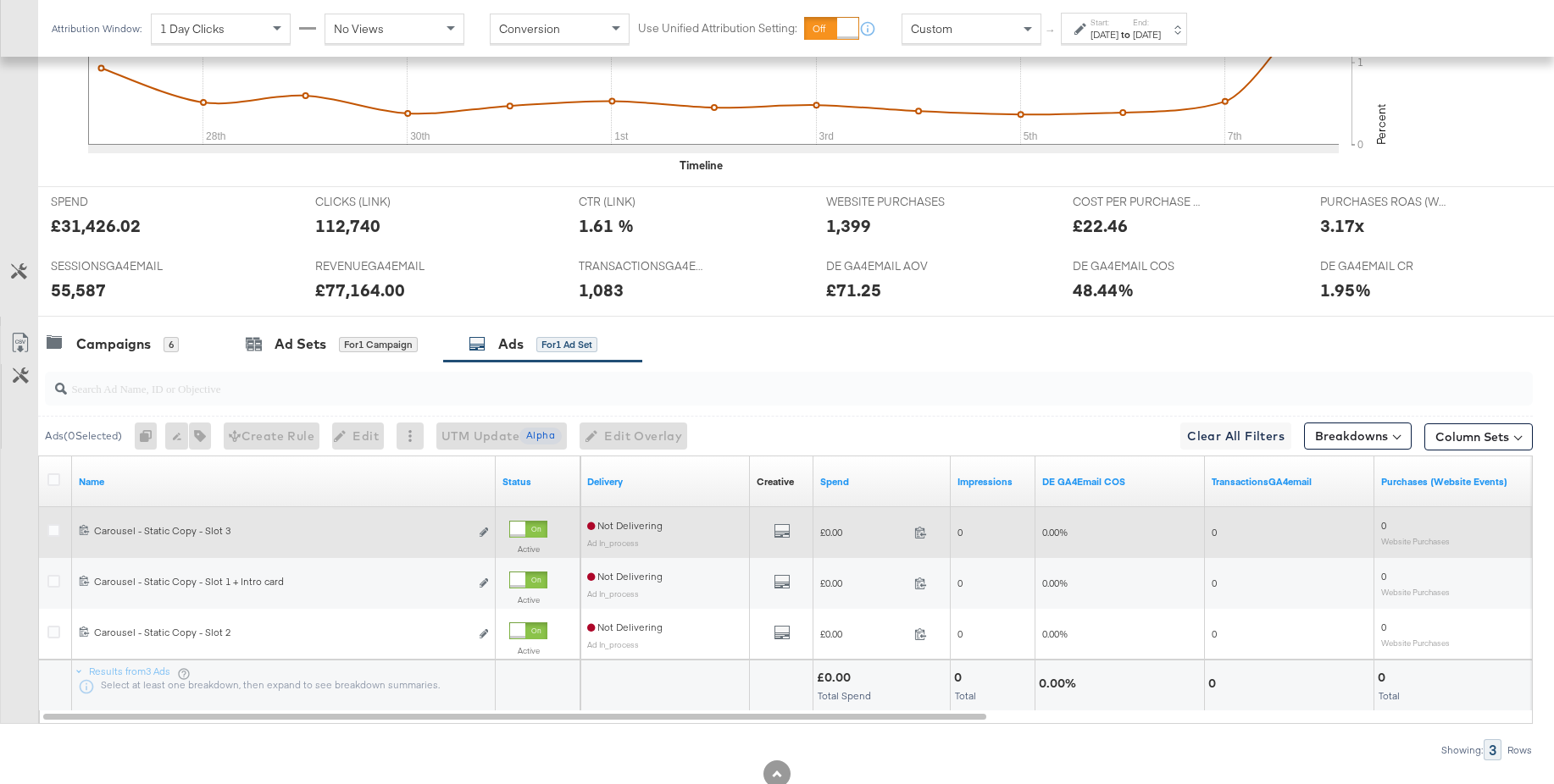
scroll to position [639, 0]
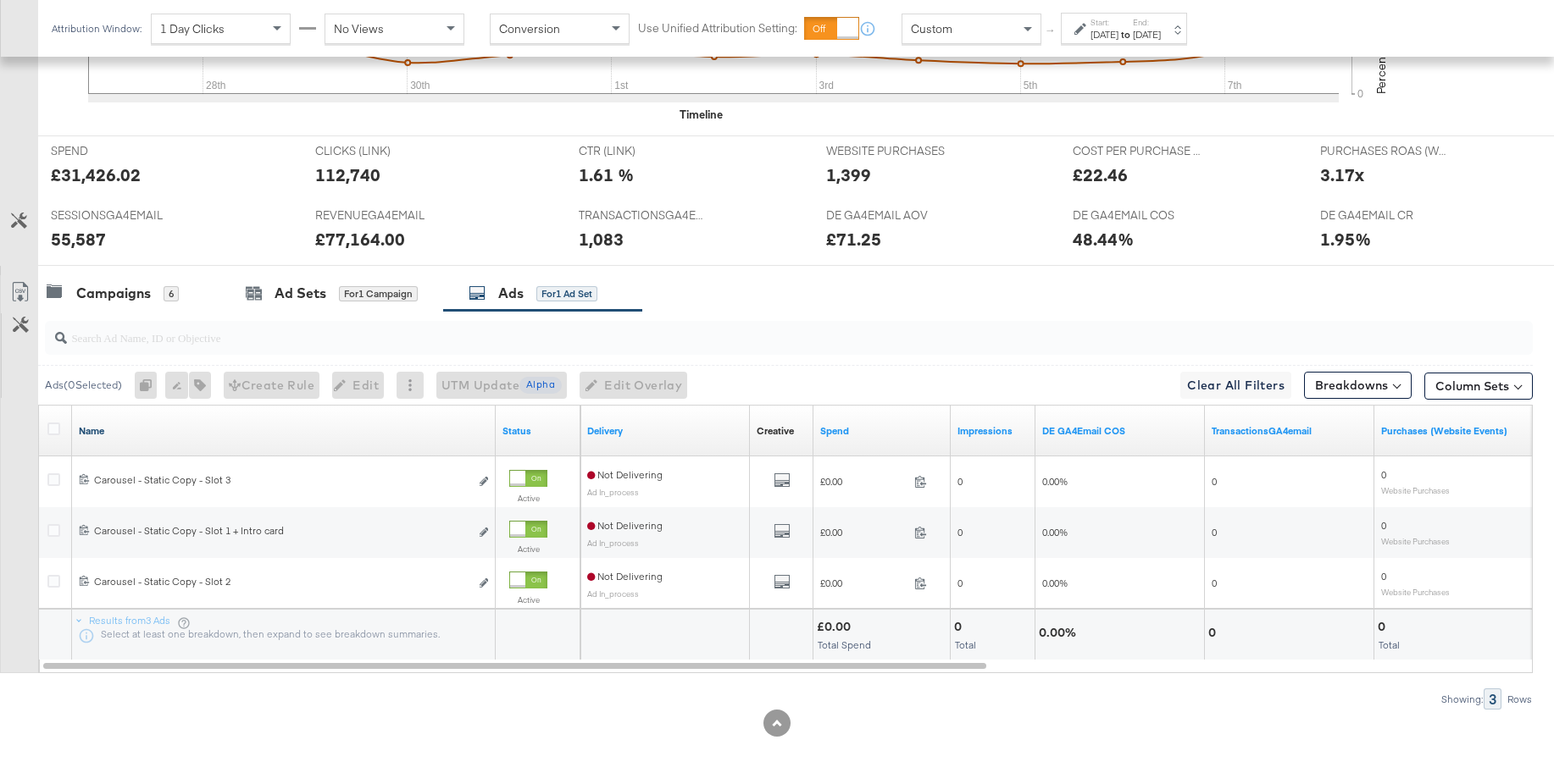
drag, startPoint x: 55, startPoint y: 431, endPoint x: 118, endPoint y: 433, distance: 63.0
click at [55, 431] on icon at bounding box center [54, 429] width 13 height 13
click at [0, 0] on input "checkbox" at bounding box center [0, 0] width 0 height 0
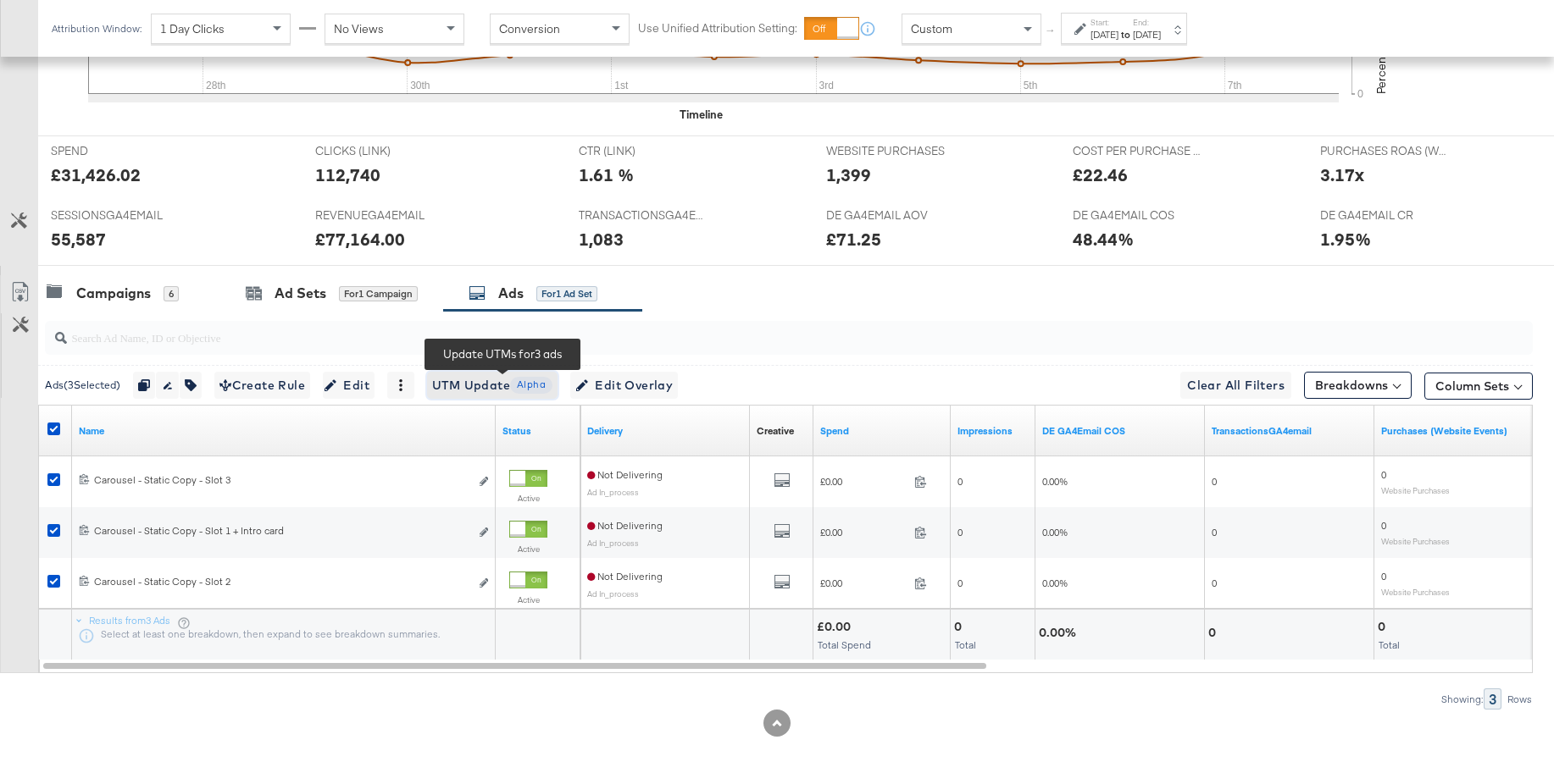
click at [488, 383] on span "UTM Update Alpha" at bounding box center [491, 386] width 120 height 21
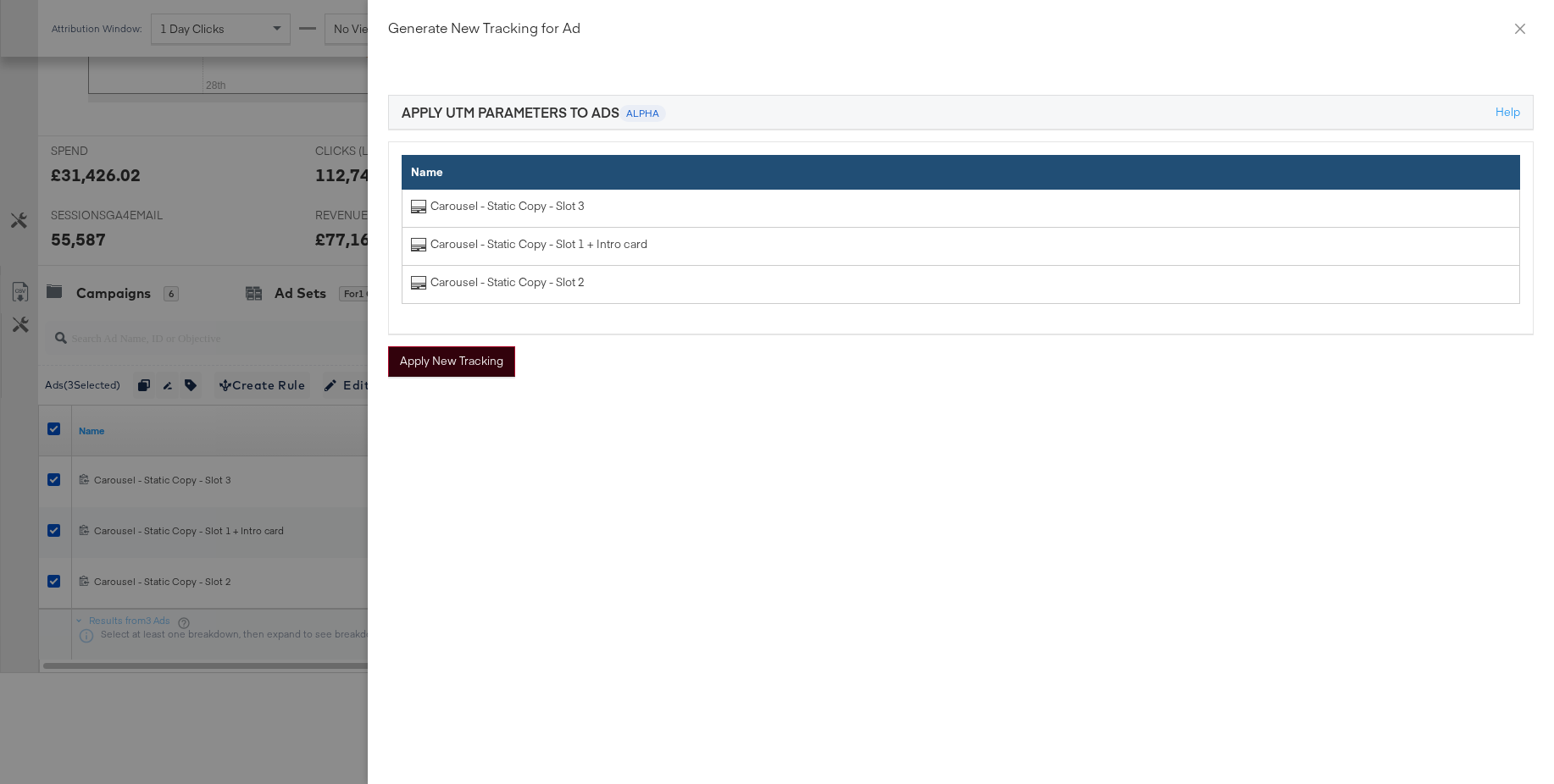
click at [472, 356] on button "Apply New Tracking" at bounding box center [451, 361] width 127 height 30
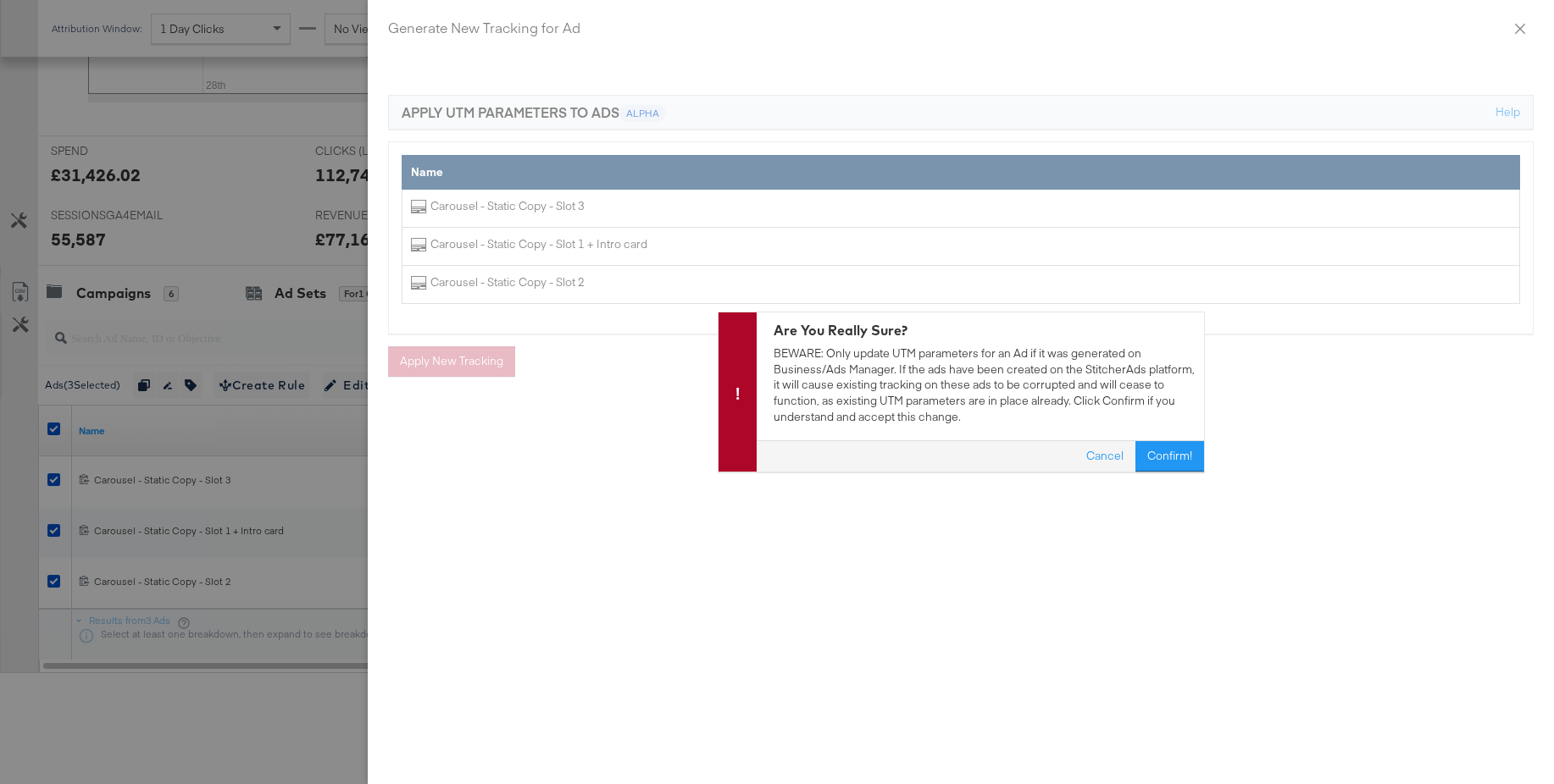
click at [1165, 457] on button "Confirm!" at bounding box center [1169, 457] width 68 height 30
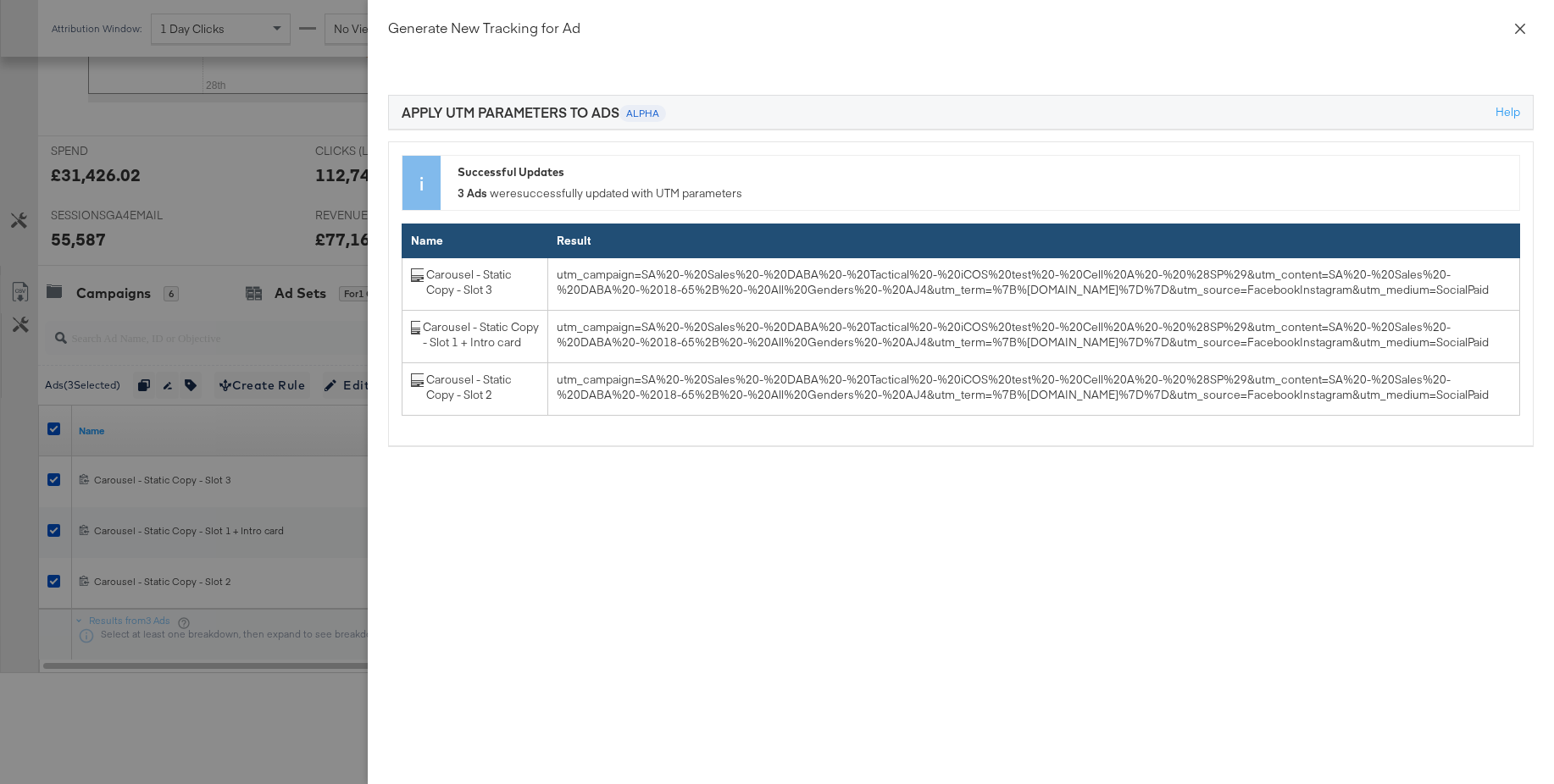
drag, startPoint x: 1518, startPoint y: 27, endPoint x: 1450, endPoint y: 41, distance: 69.4
click at [1516, 27] on icon "close" at bounding box center [1520, 29] width 14 height 14
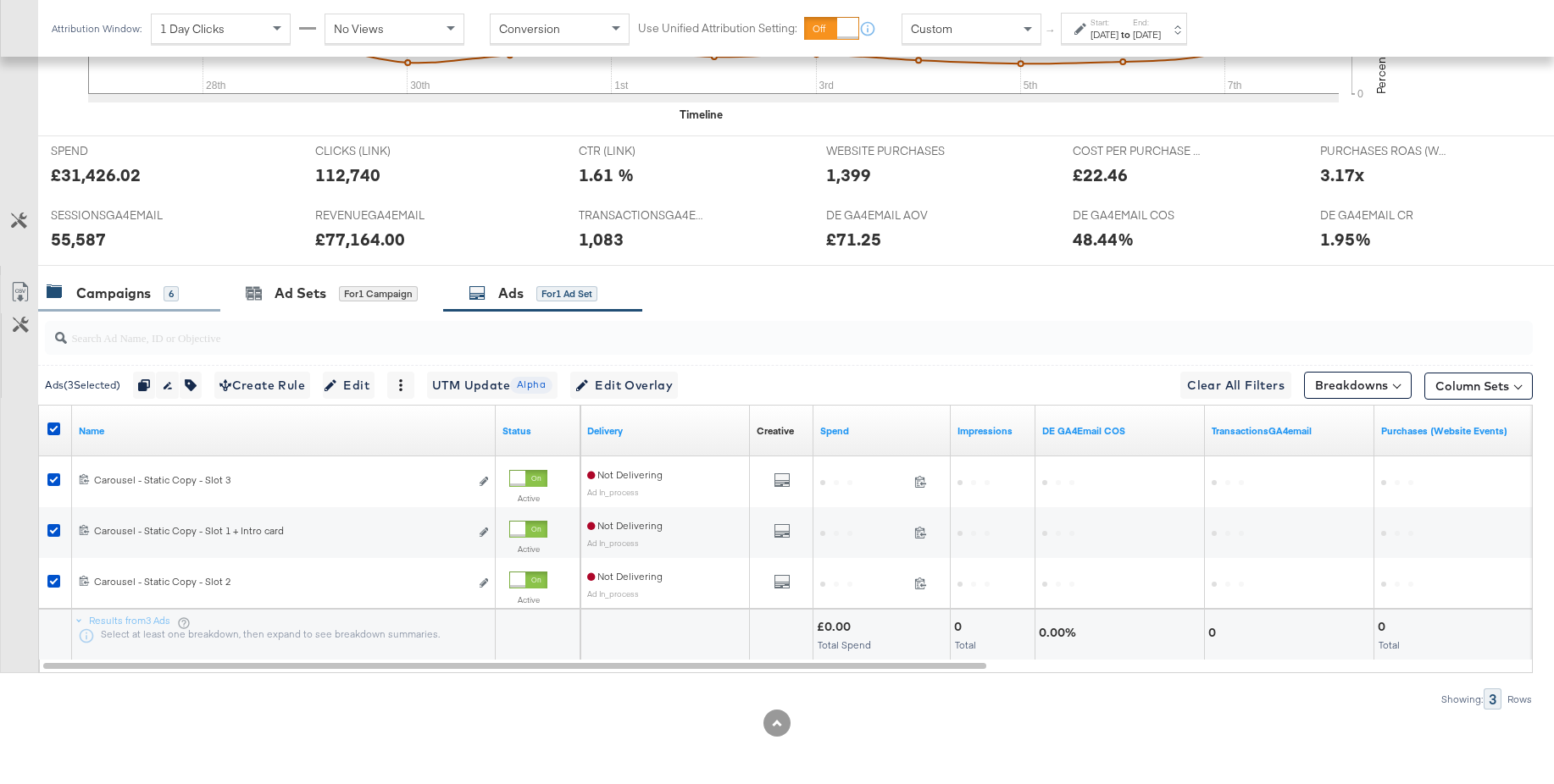
click at [95, 284] on div "Campaigns" at bounding box center [113, 294] width 74 height 20
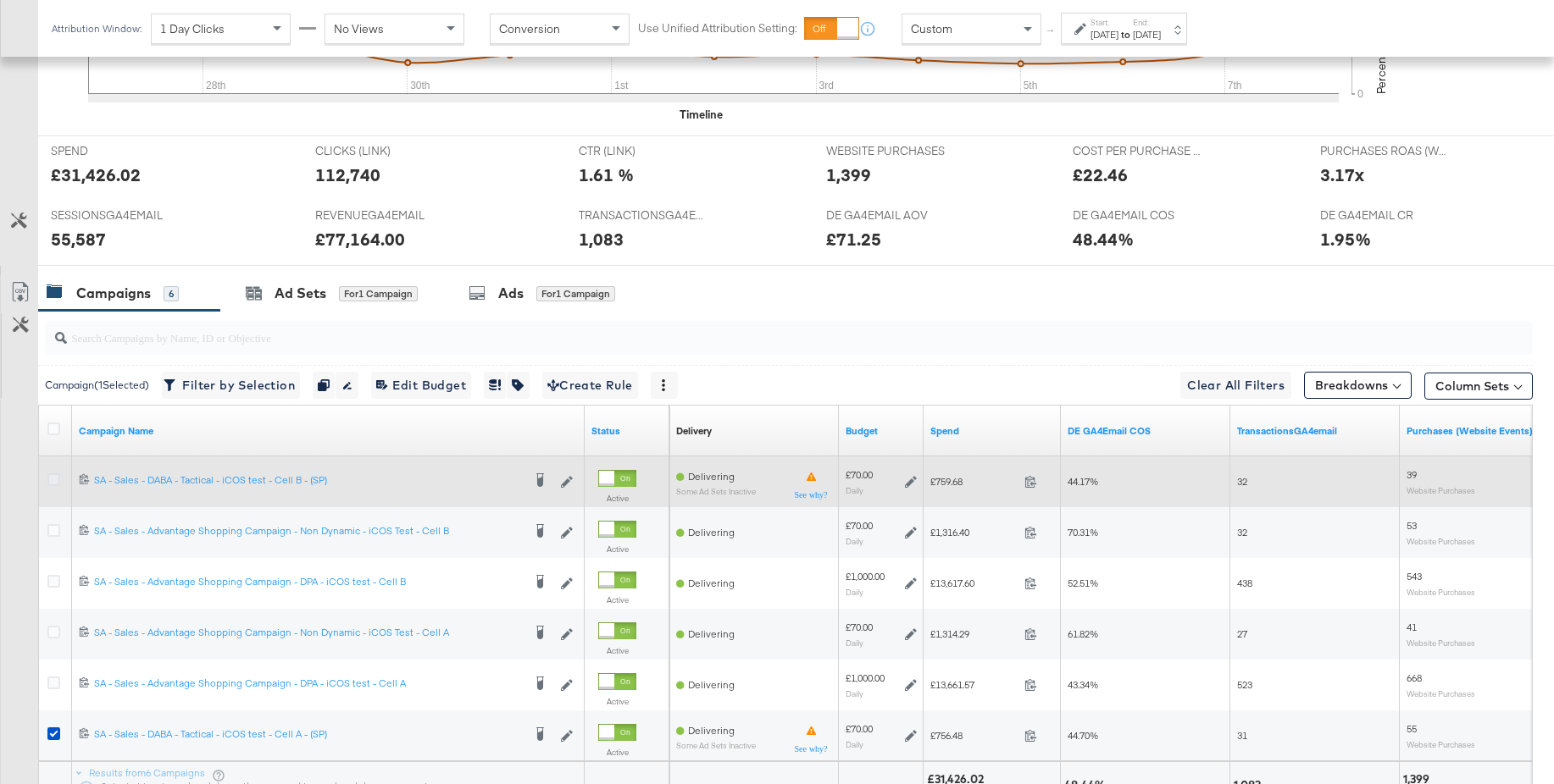
click at [58, 480] on icon at bounding box center [54, 479] width 13 height 13
click at [0, 0] on input "checkbox" at bounding box center [0, 0] width 0 height 0
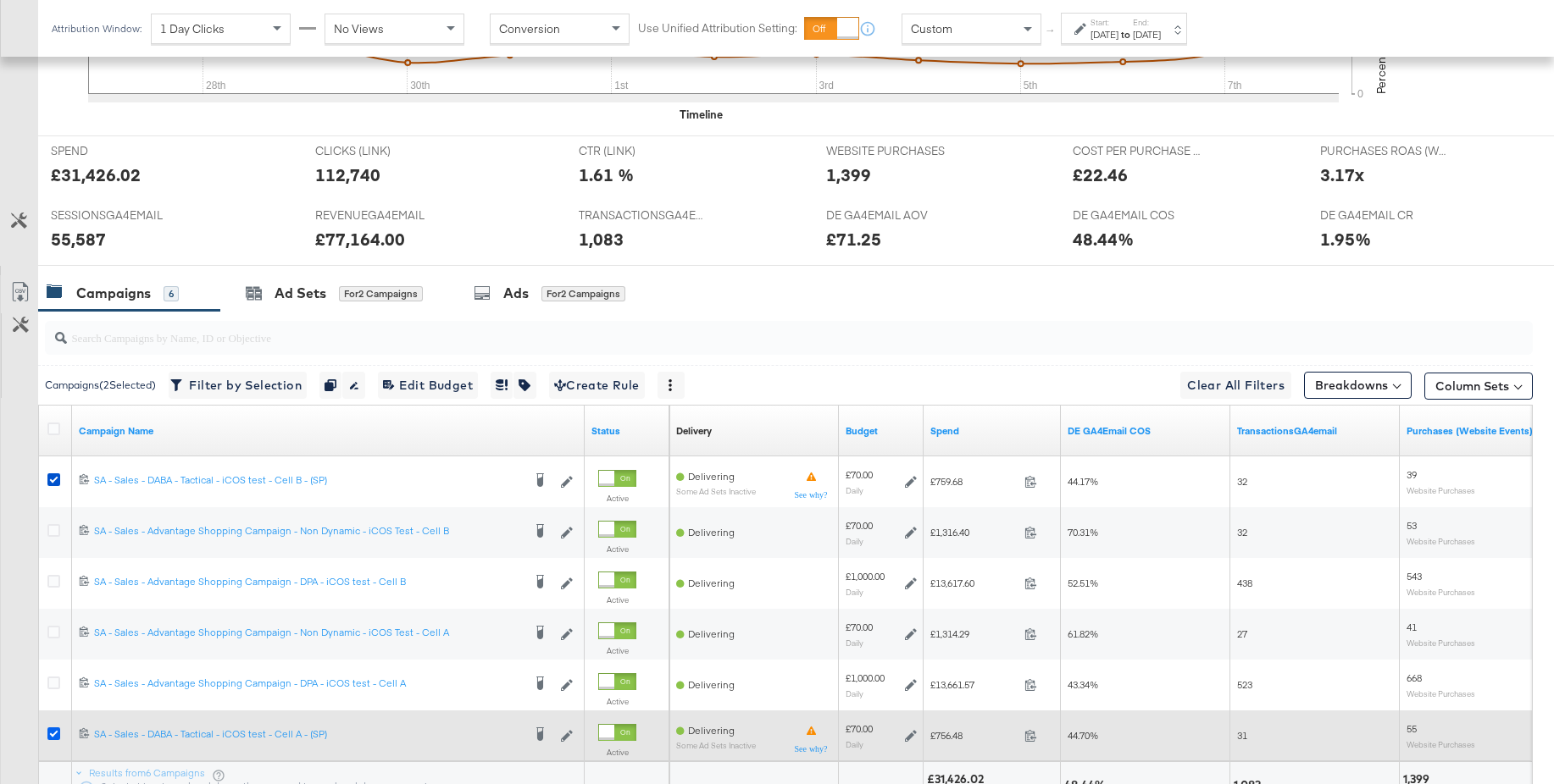
click at [56, 734] on icon at bounding box center [54, 733] width 13 height 13
click at [0, 0] on input "checkbox" at bounding box center [0, 0] width 0 height 0
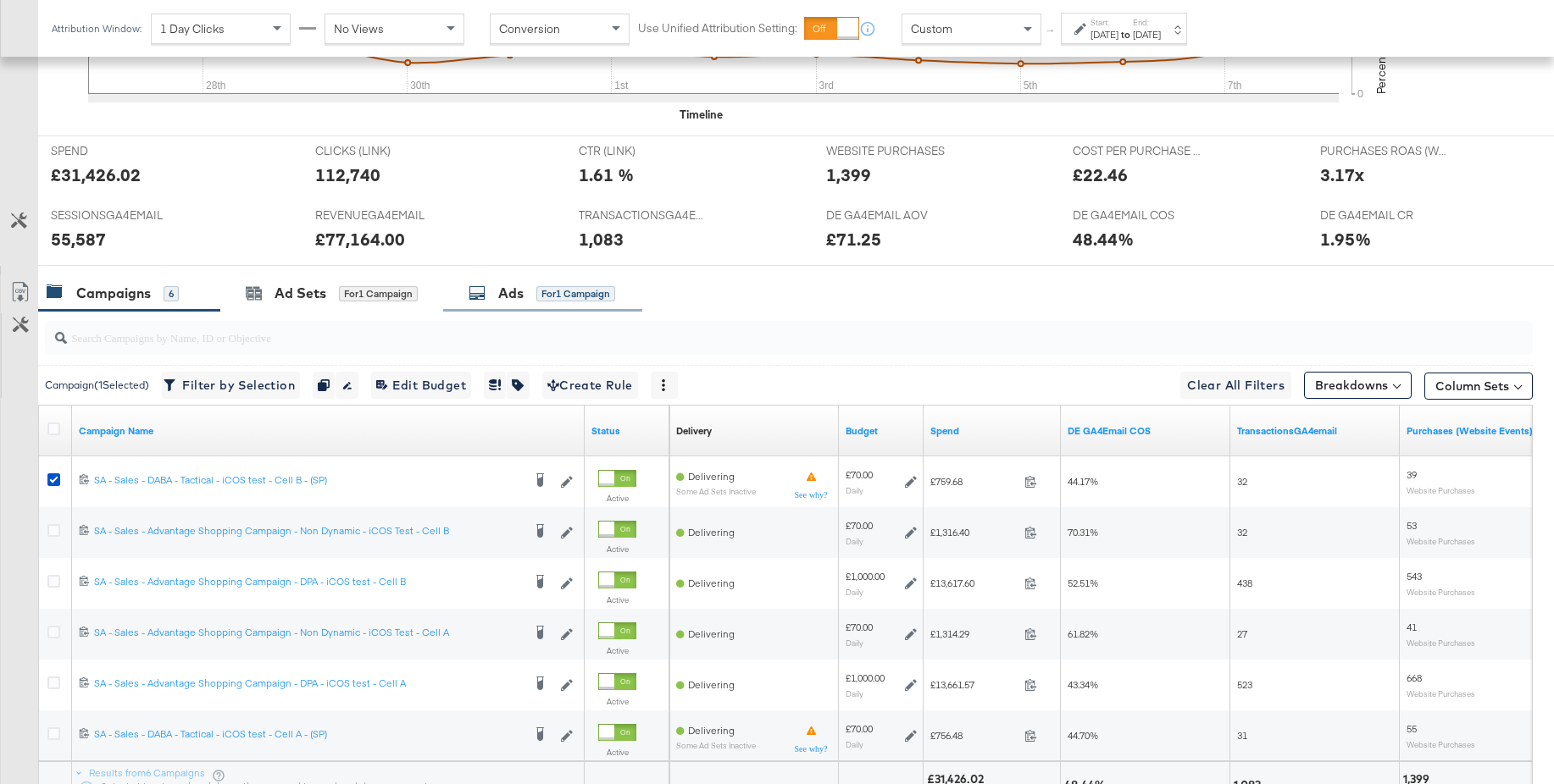
click at [516, 297] on div "Ads" at bounding box center [511, 294] width 25 height 20
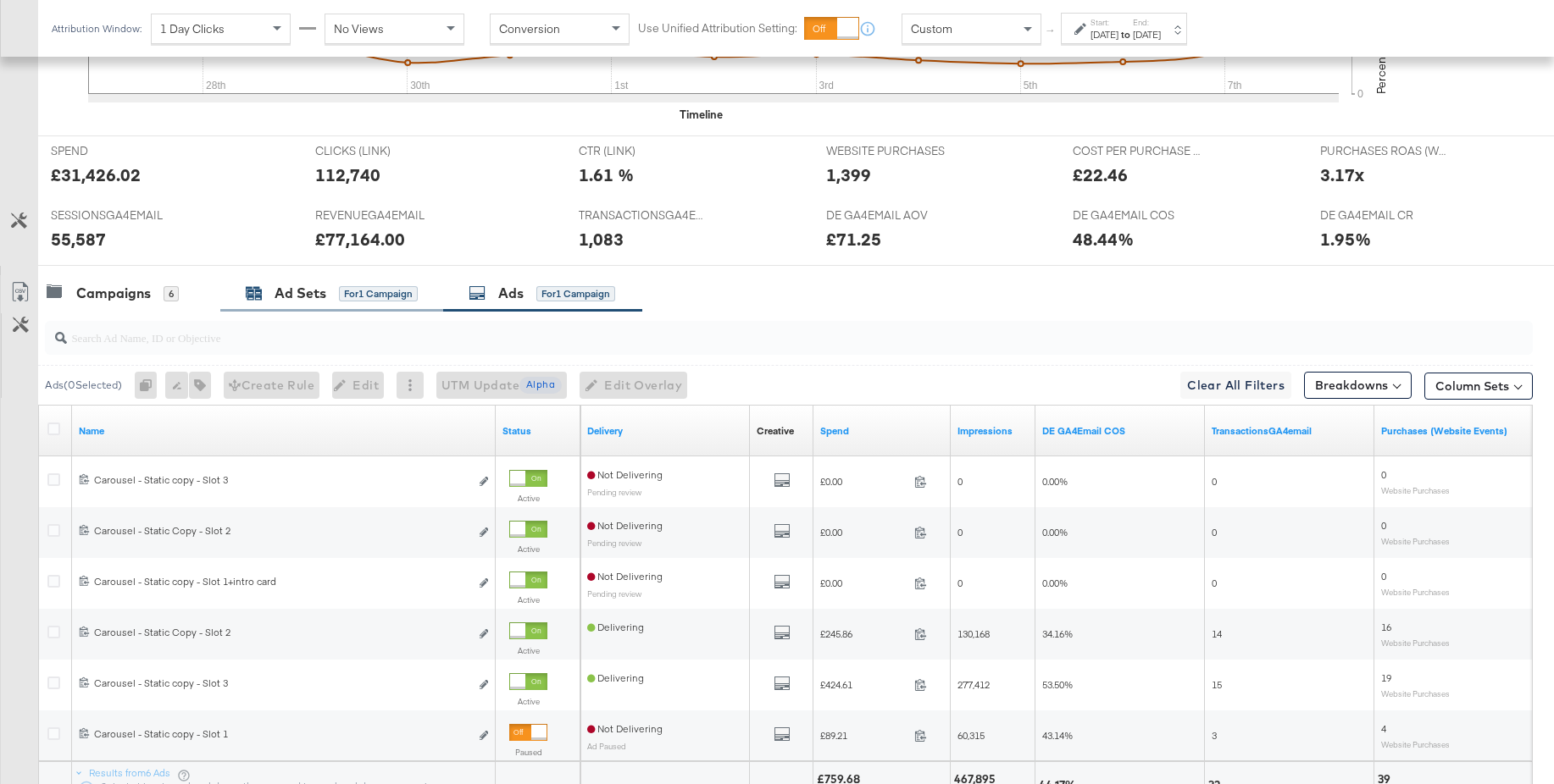
click at [278, 298] on div "Ad Sets" at bounding box center [300, 294] width 52 height 20
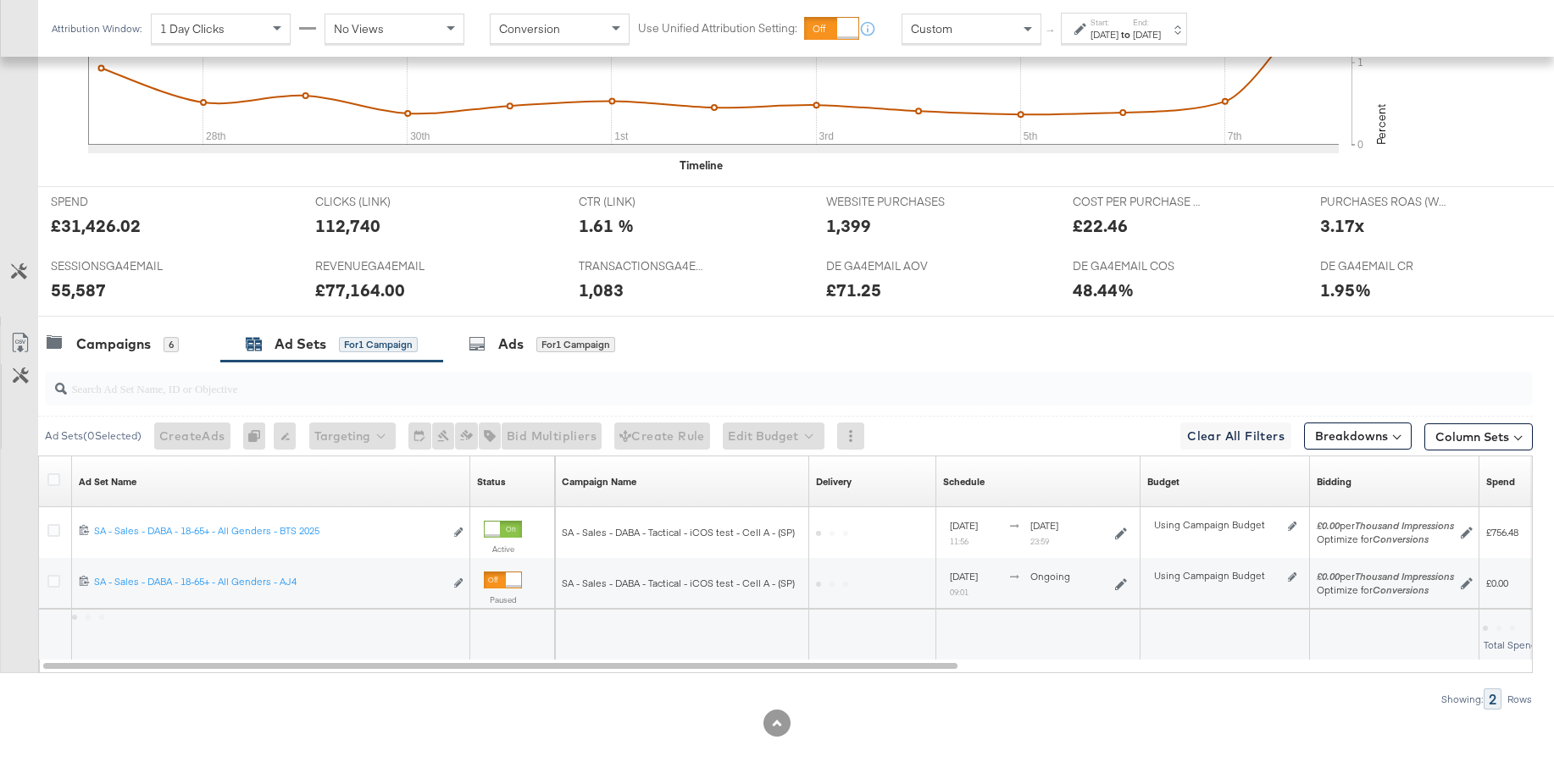
scroll to position [588, 0]
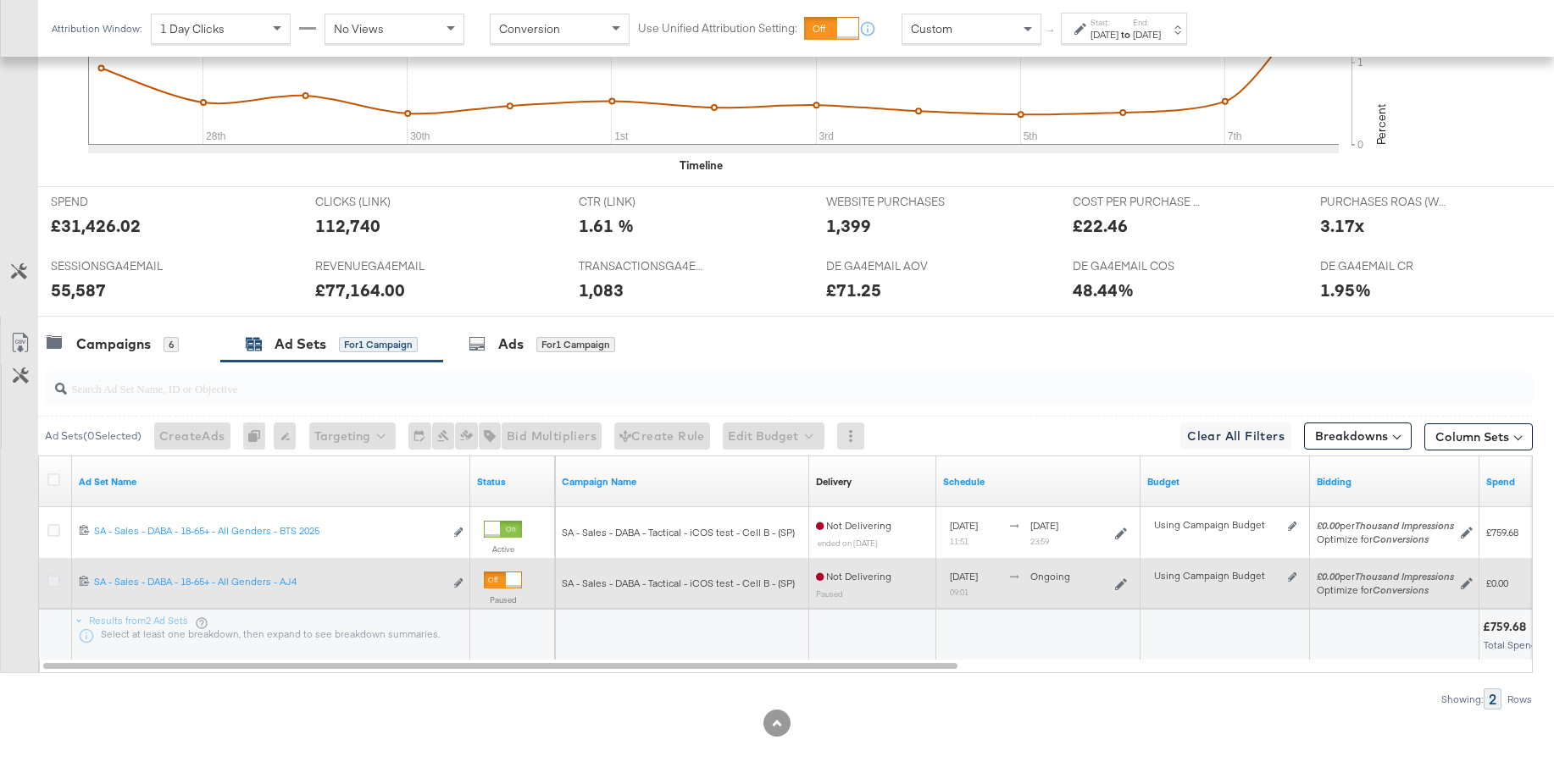
click at [52, 580] on icon at bounding box center [54, 581] width 13 height 13
click at [0, 0] on input "checkbox" at bounding box center [0, 0] width 0 height 0
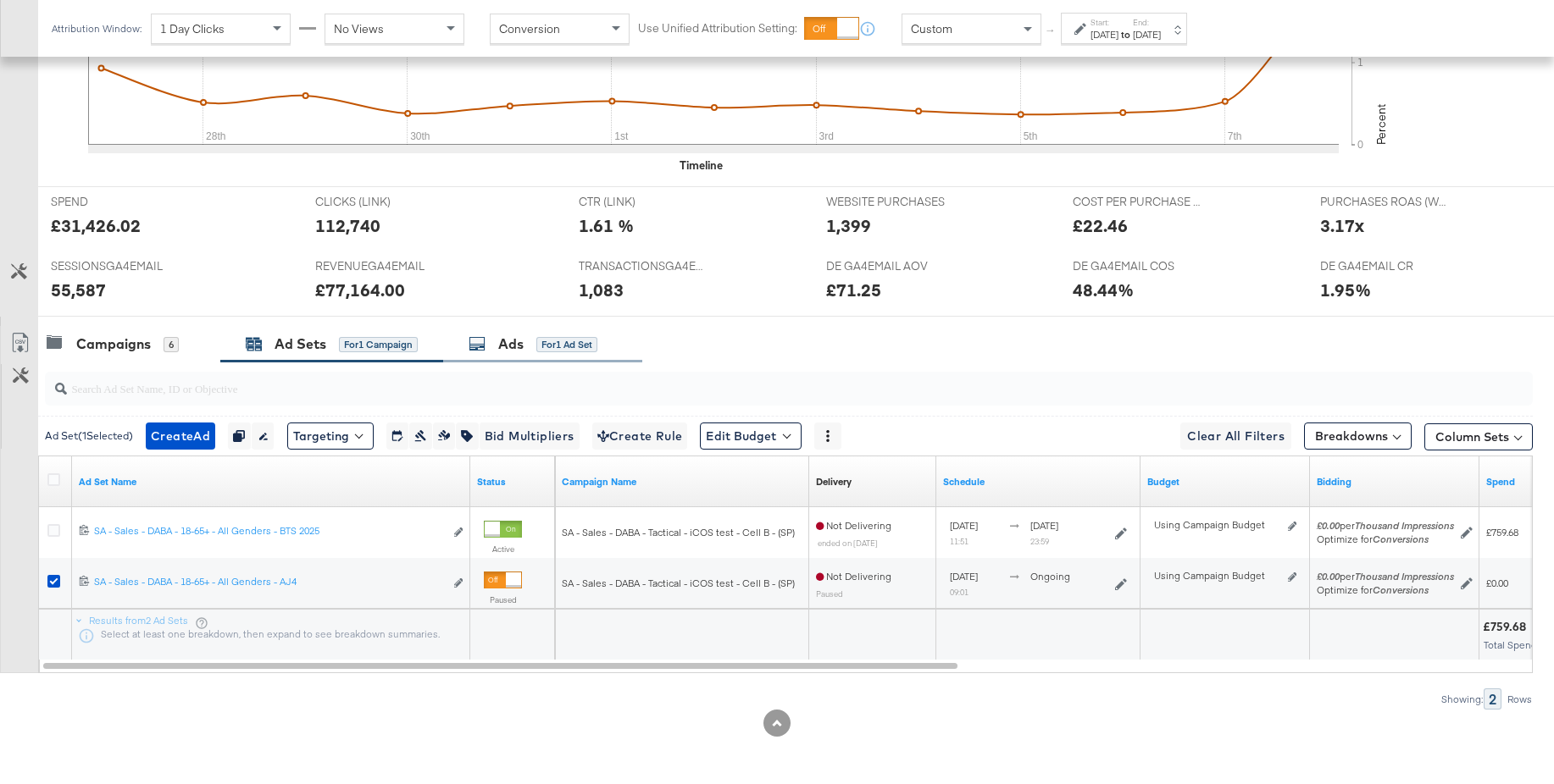
click at [520, 347] on div "Ads" at bounding box center [511, 345] width 25 height 20
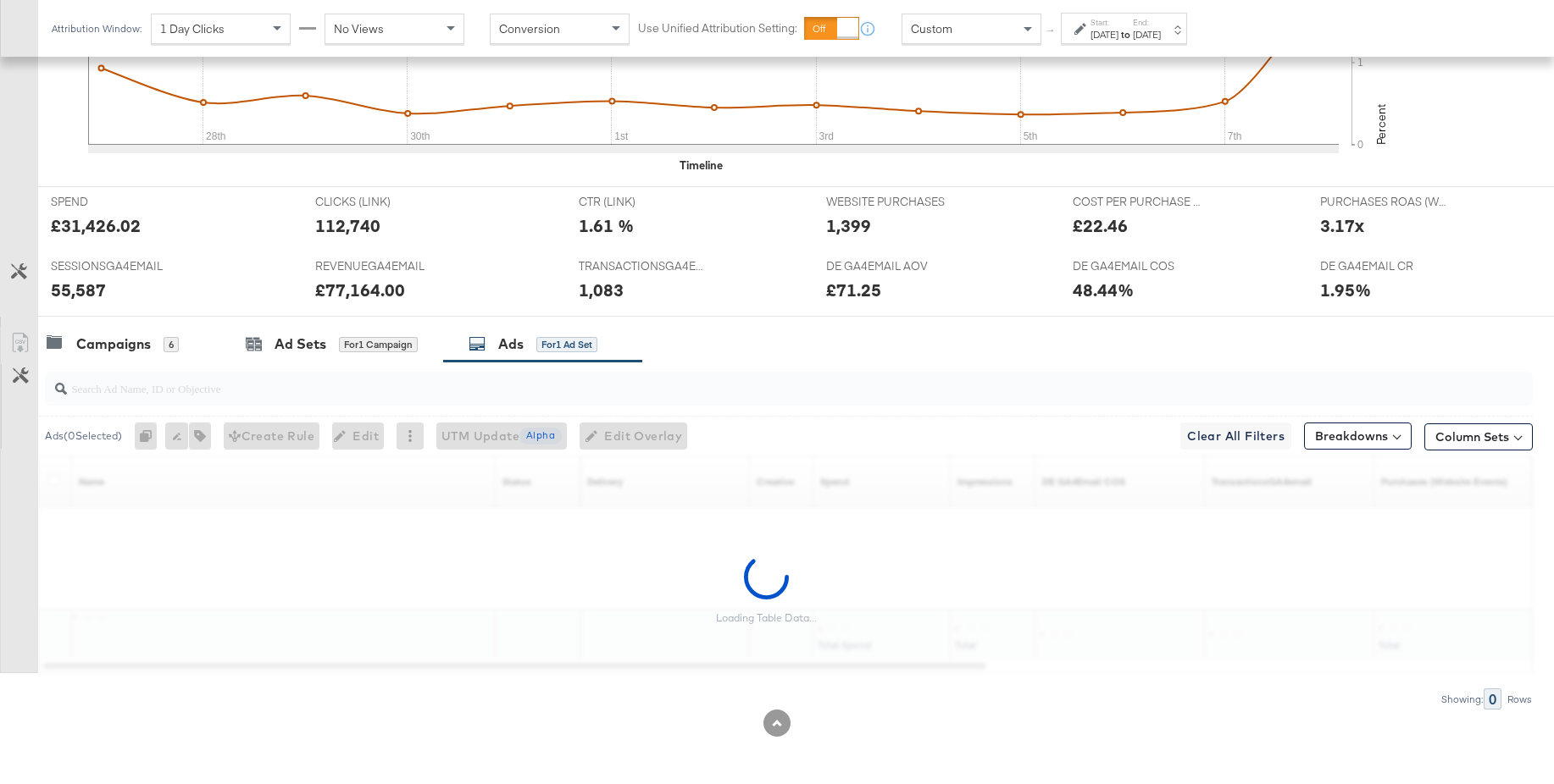
scroll to position [639, 0]
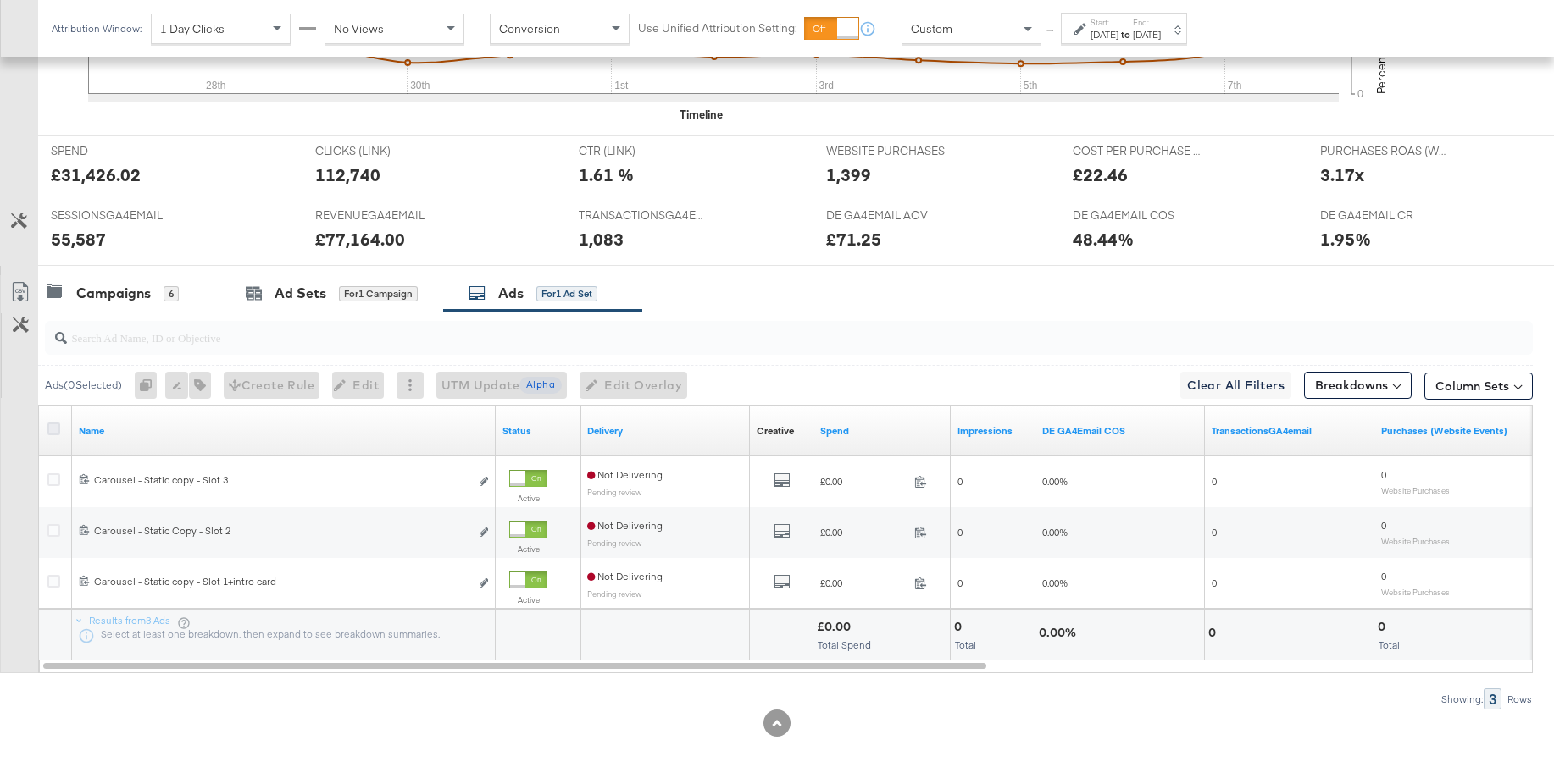
click at [55, 431] on icon at bounding box center [54, 429] width 13 height 13
click at [0, 0] on input "checkbox" at bounding box center [0, 0] width 0 height 0
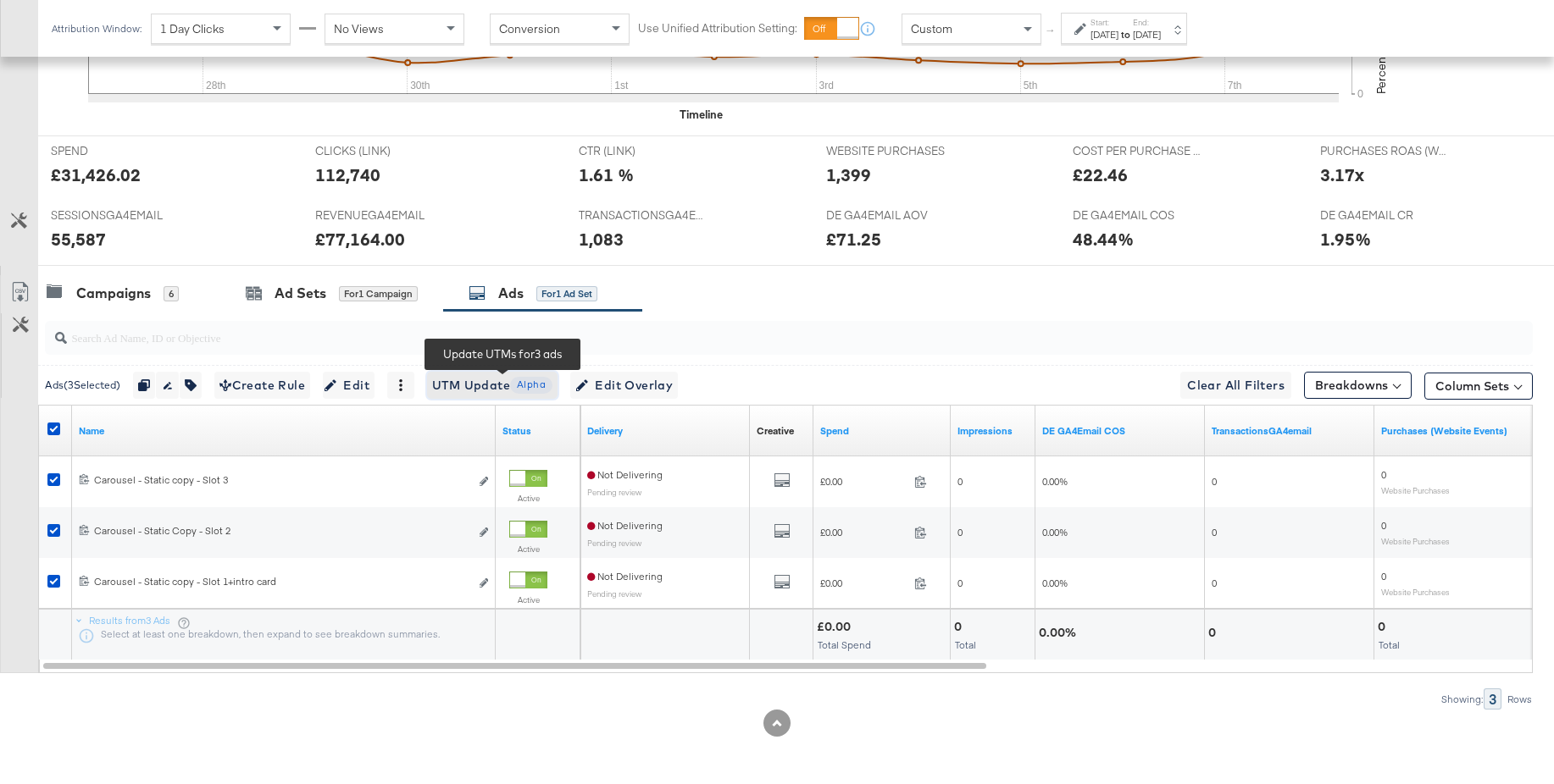
click at [478, 392] on span "UTM Update Alpha" at bounding box center [491, 386] width 120 height 21
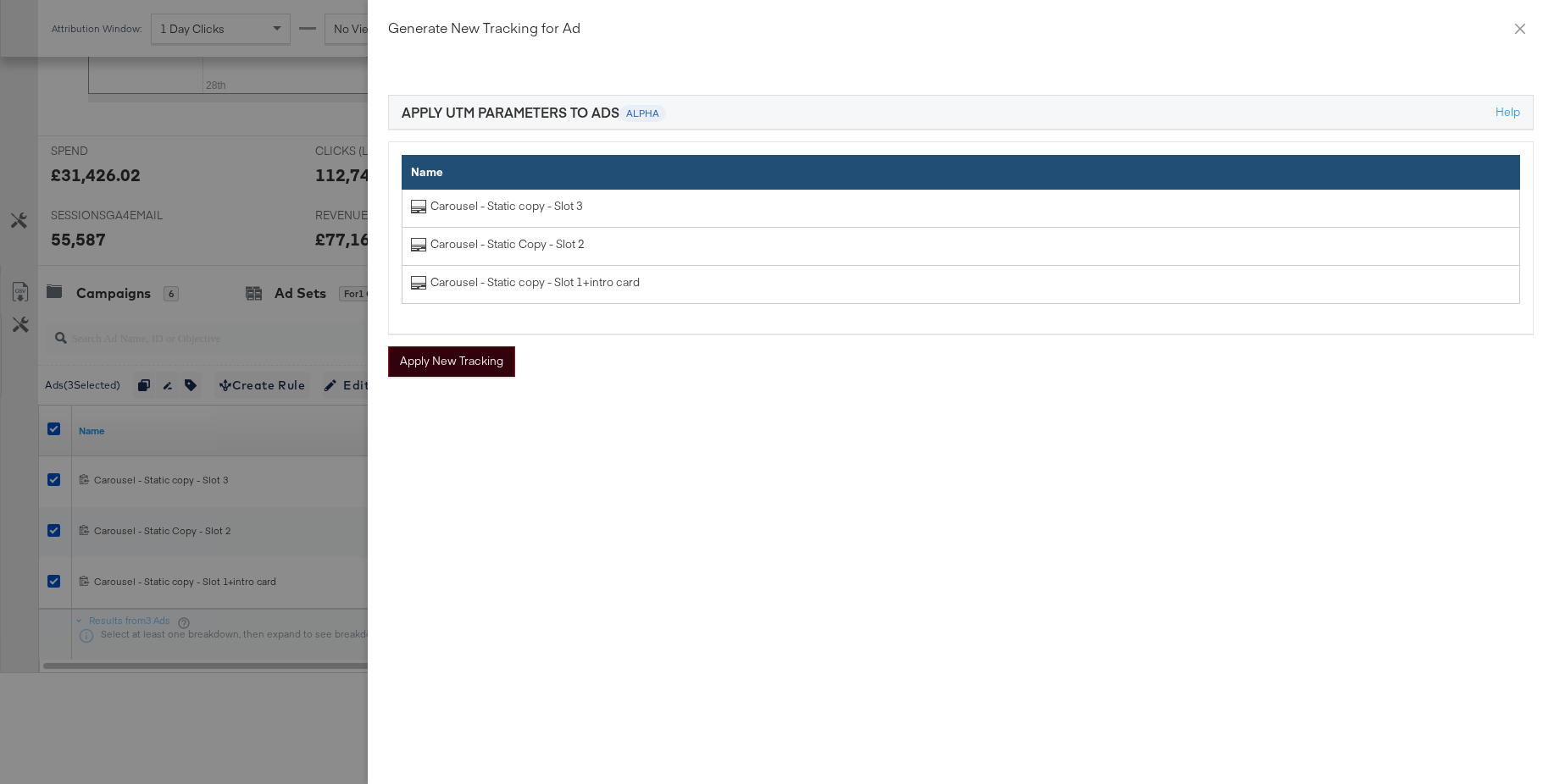
click at [487, 355] on button "Apply New Tracking" at bounding box center [451, 361] width 127 height 30
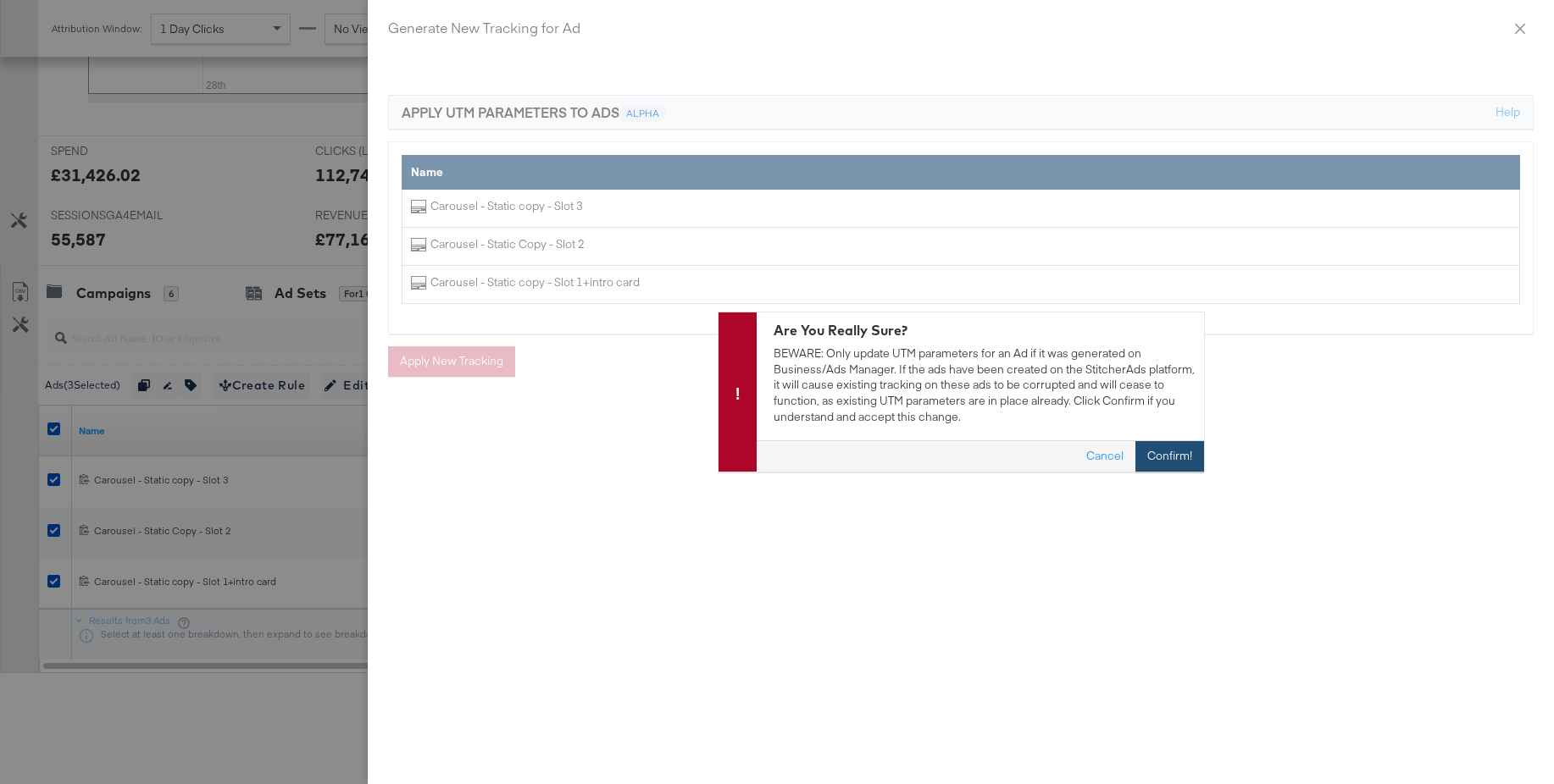
click at [1178, 456] on button "Confirm!" at bounding box center [1169, 457] width 68 height 30
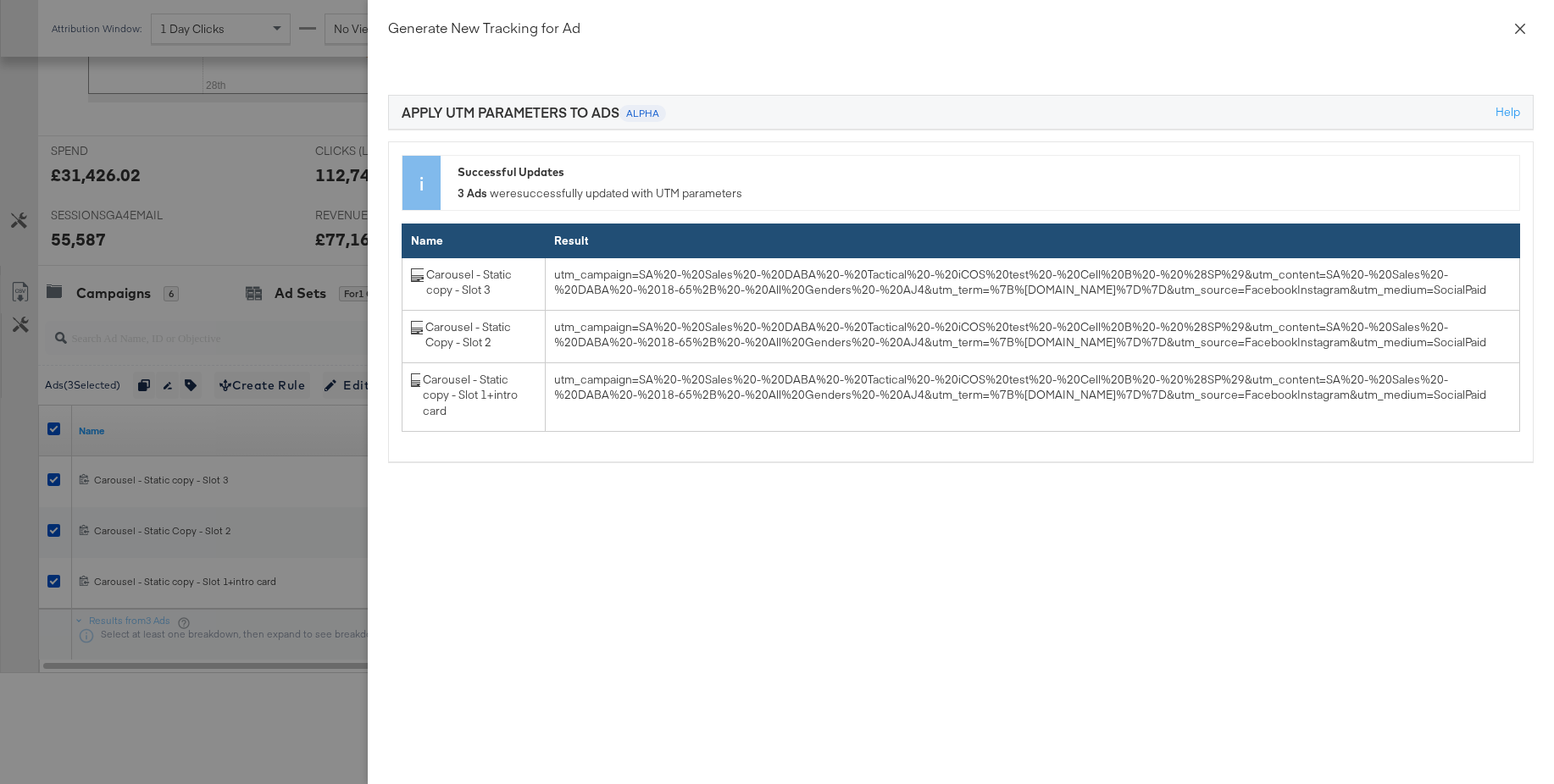
click at [1522, 29] on icon "close" at bounding box center [1520, 27] width 10 height 10
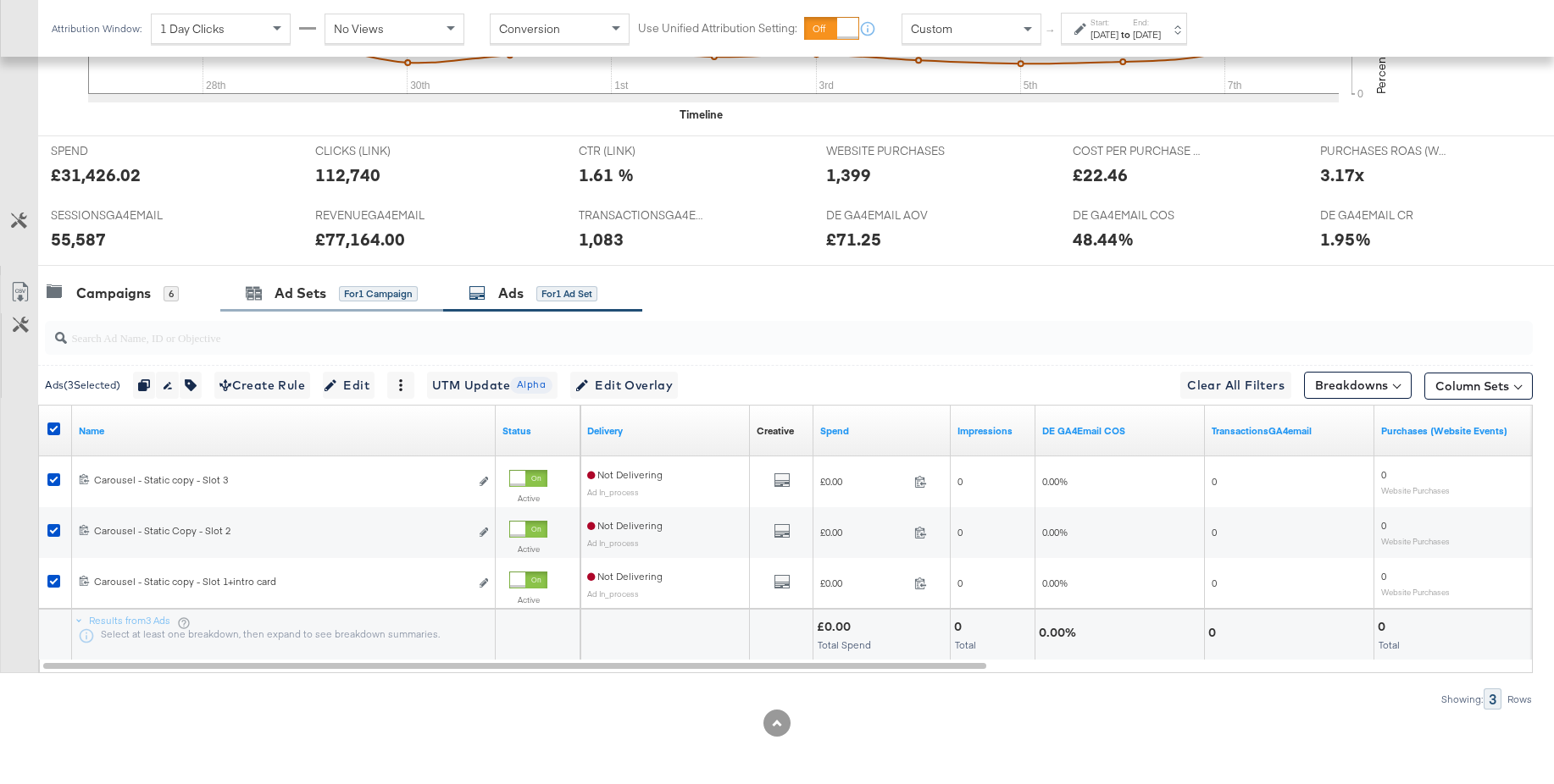
click at [297, 304] on div "Ad Sets for 1 Campaign" at bounding box center [331, 293] width 223 height 36
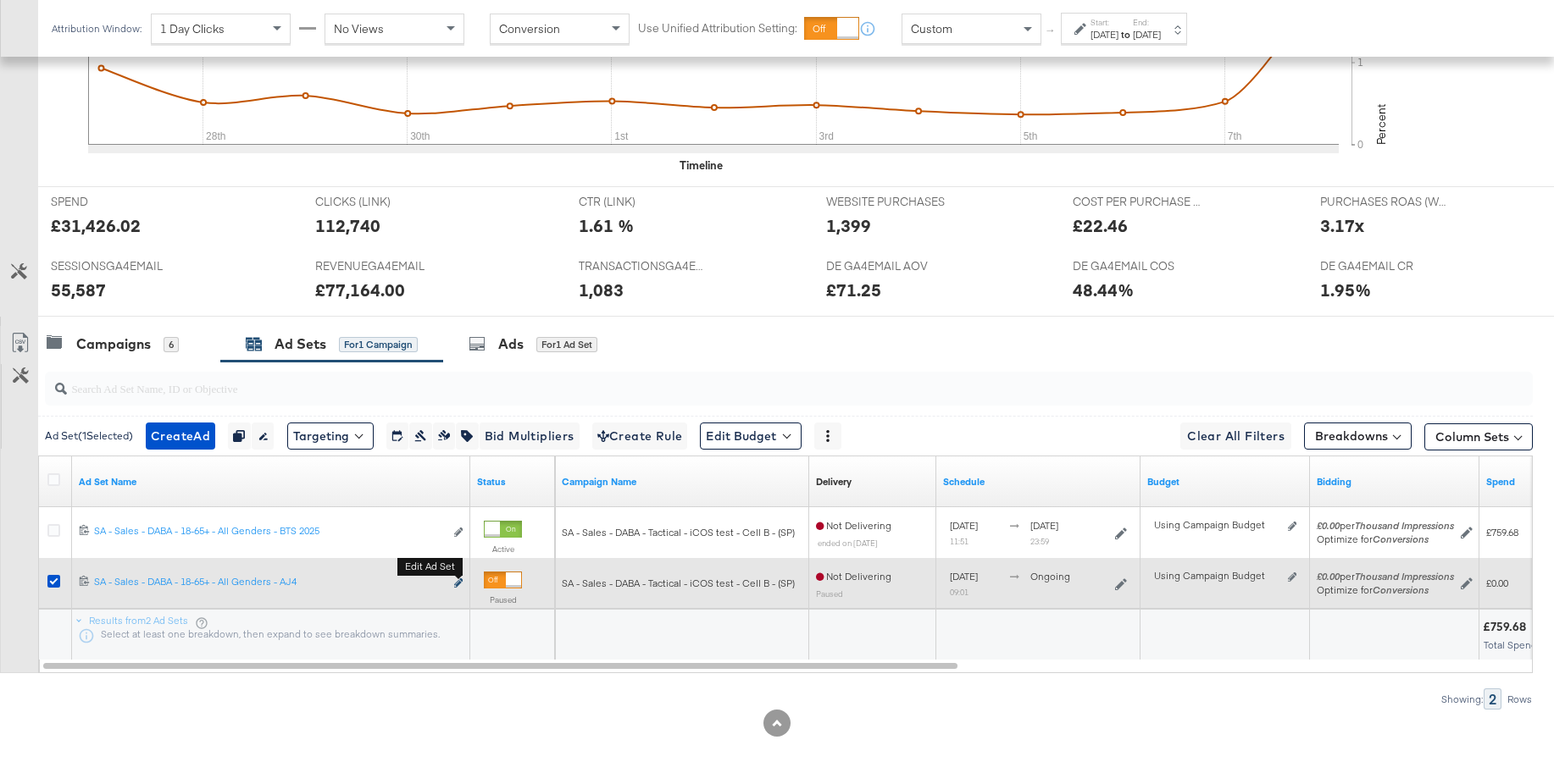
click at [458, 581] on icon "link" at bounding box center [458, 583] width 9 height 10
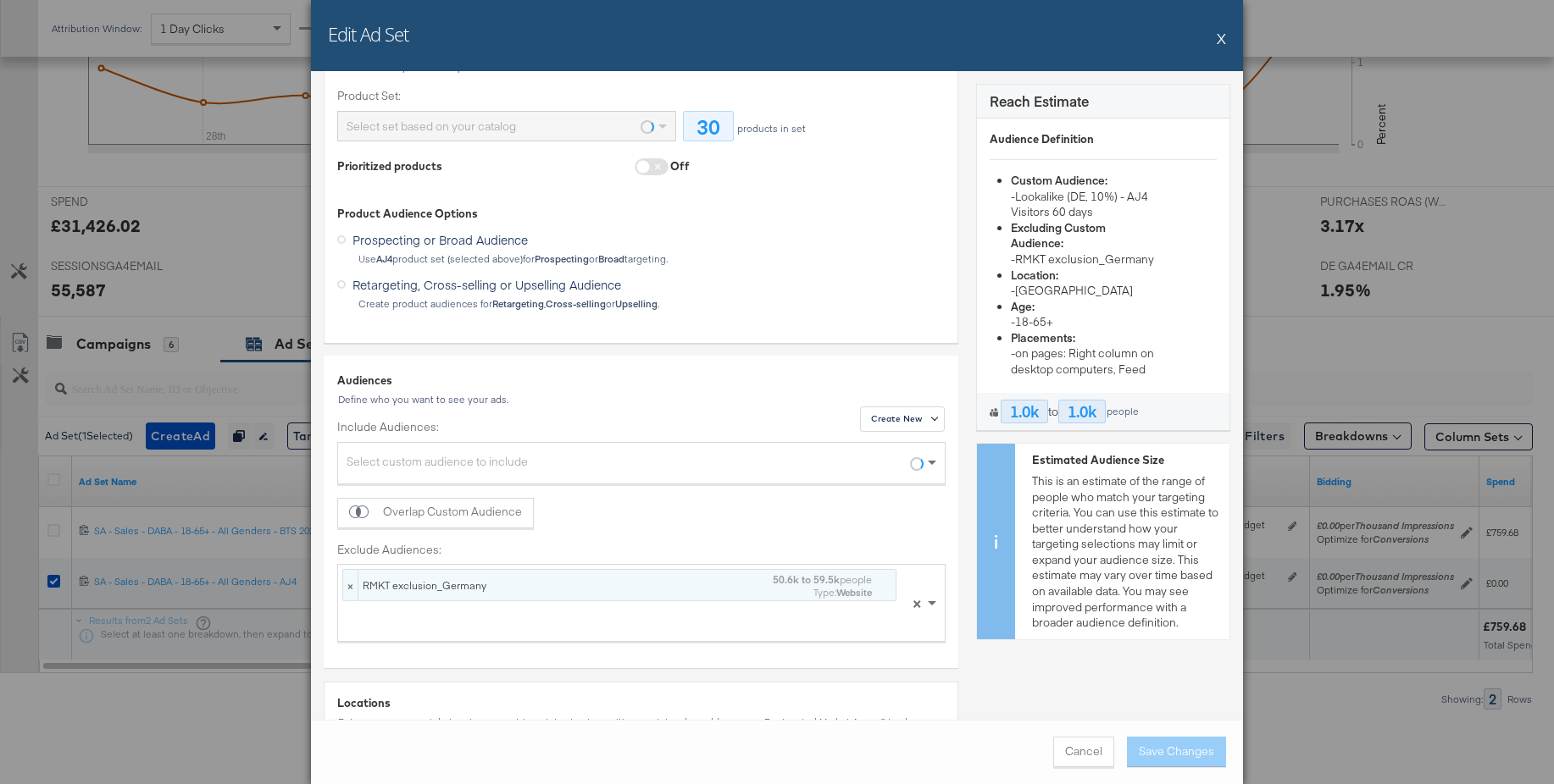
scroll to position [361, 0]
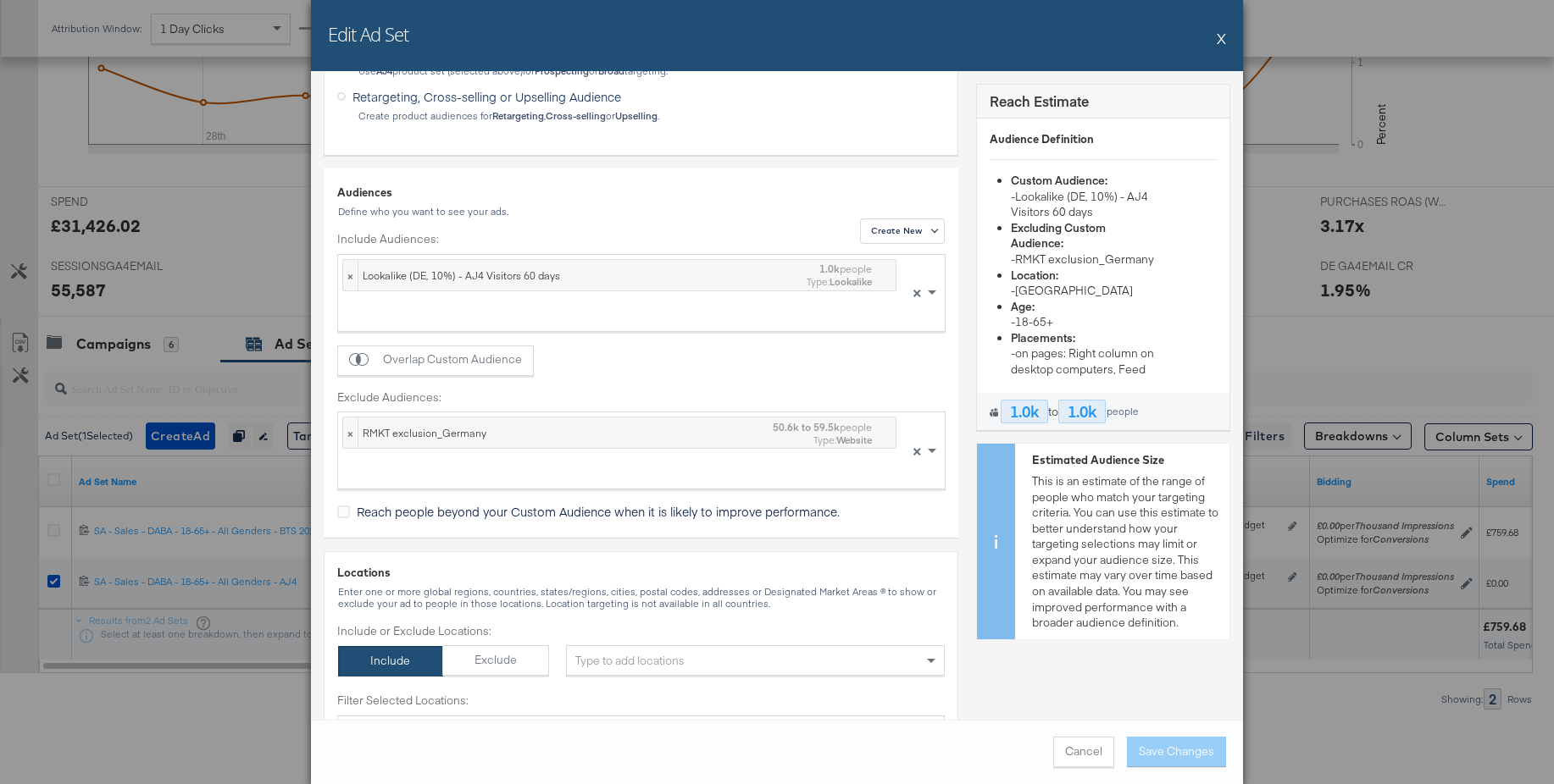
click at [429, 304] on div at bounding box center [618, 316] width 554 height 28
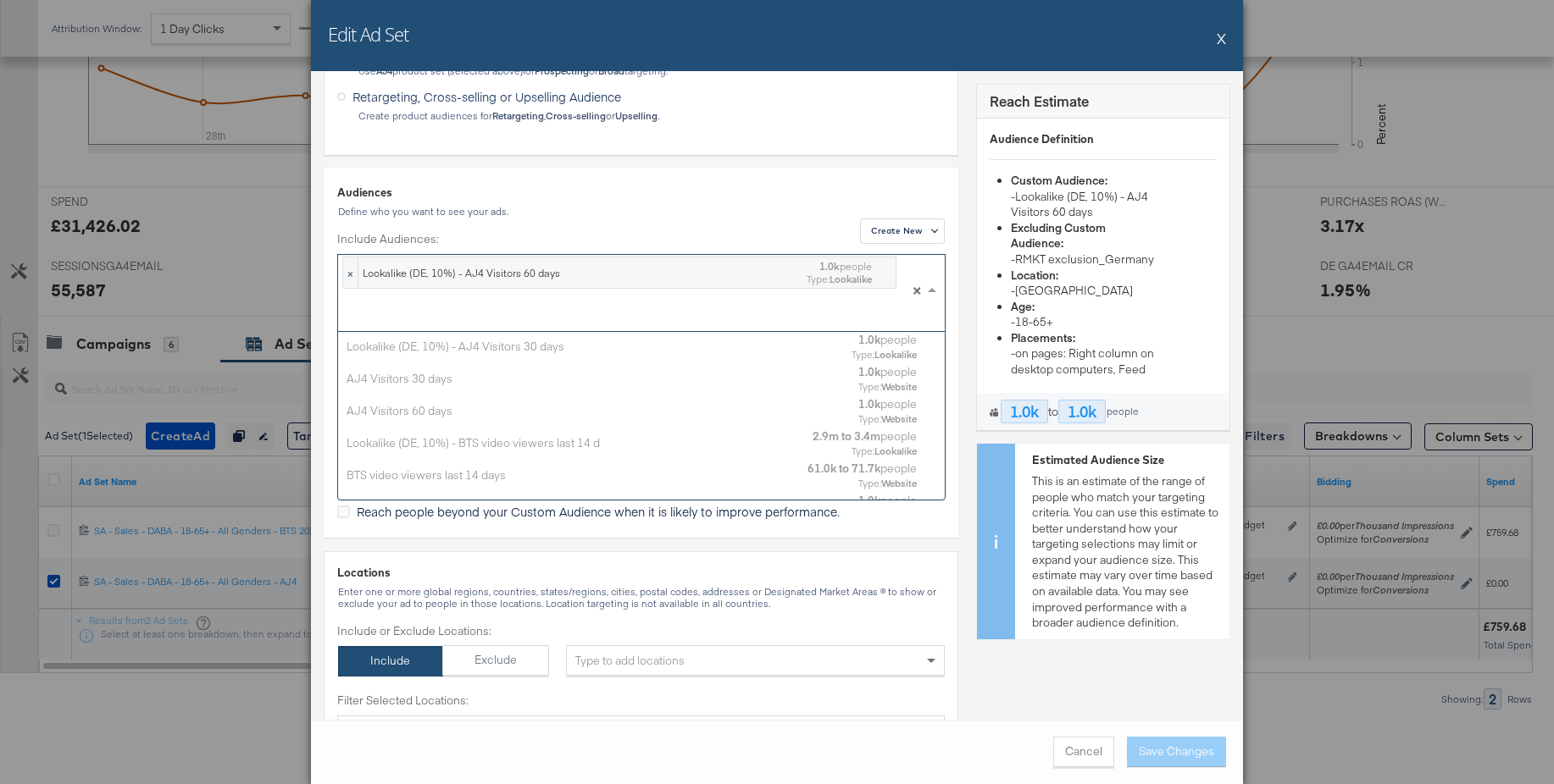
scroll to position [168, 607]
click at [464, 351] on div "Lookalike (DE, 10%) - AJ4 Visitors 30 days" at bounding box center [593, 346] width 492 height 16
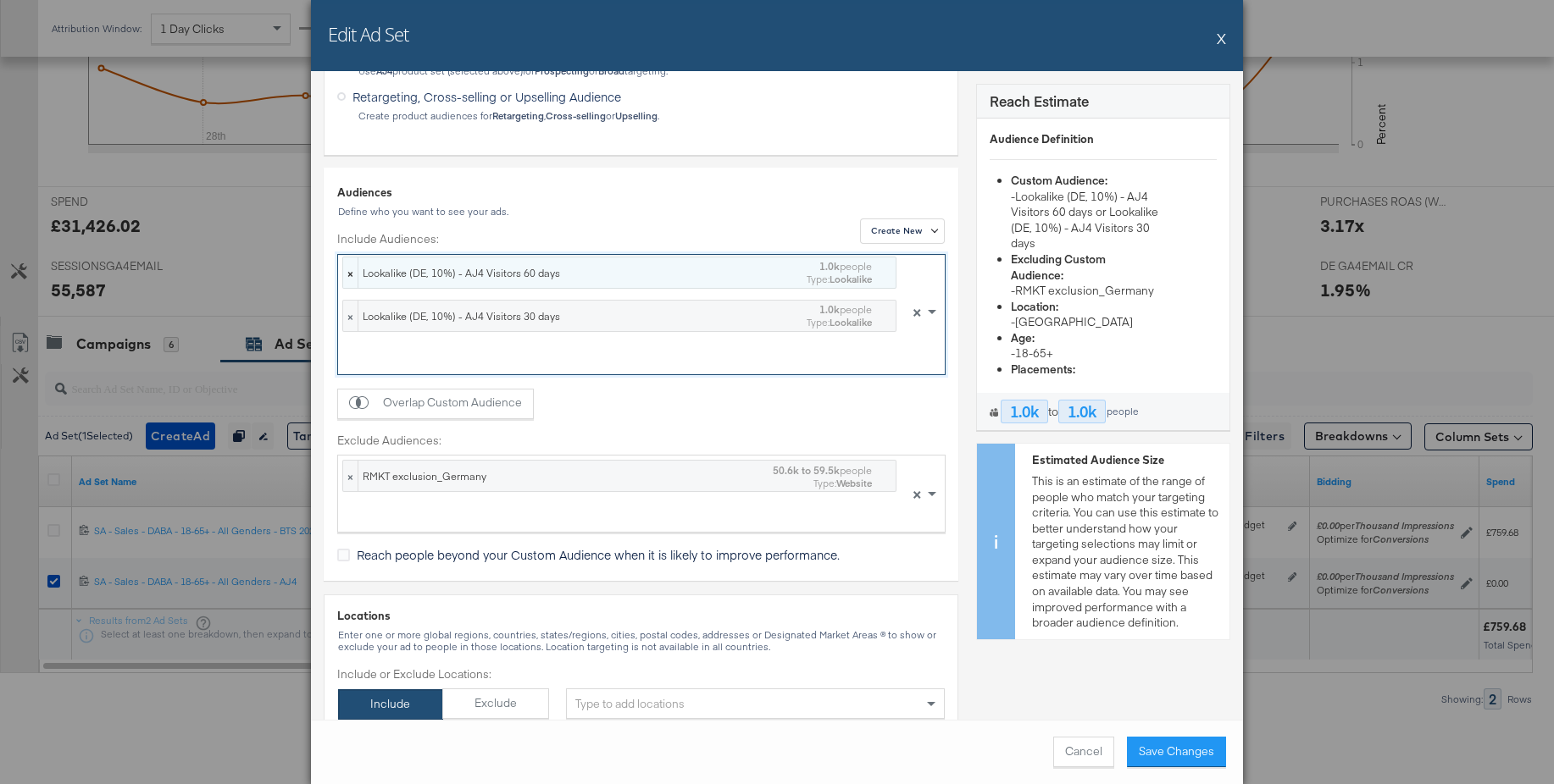
scroll to position [0, 0]
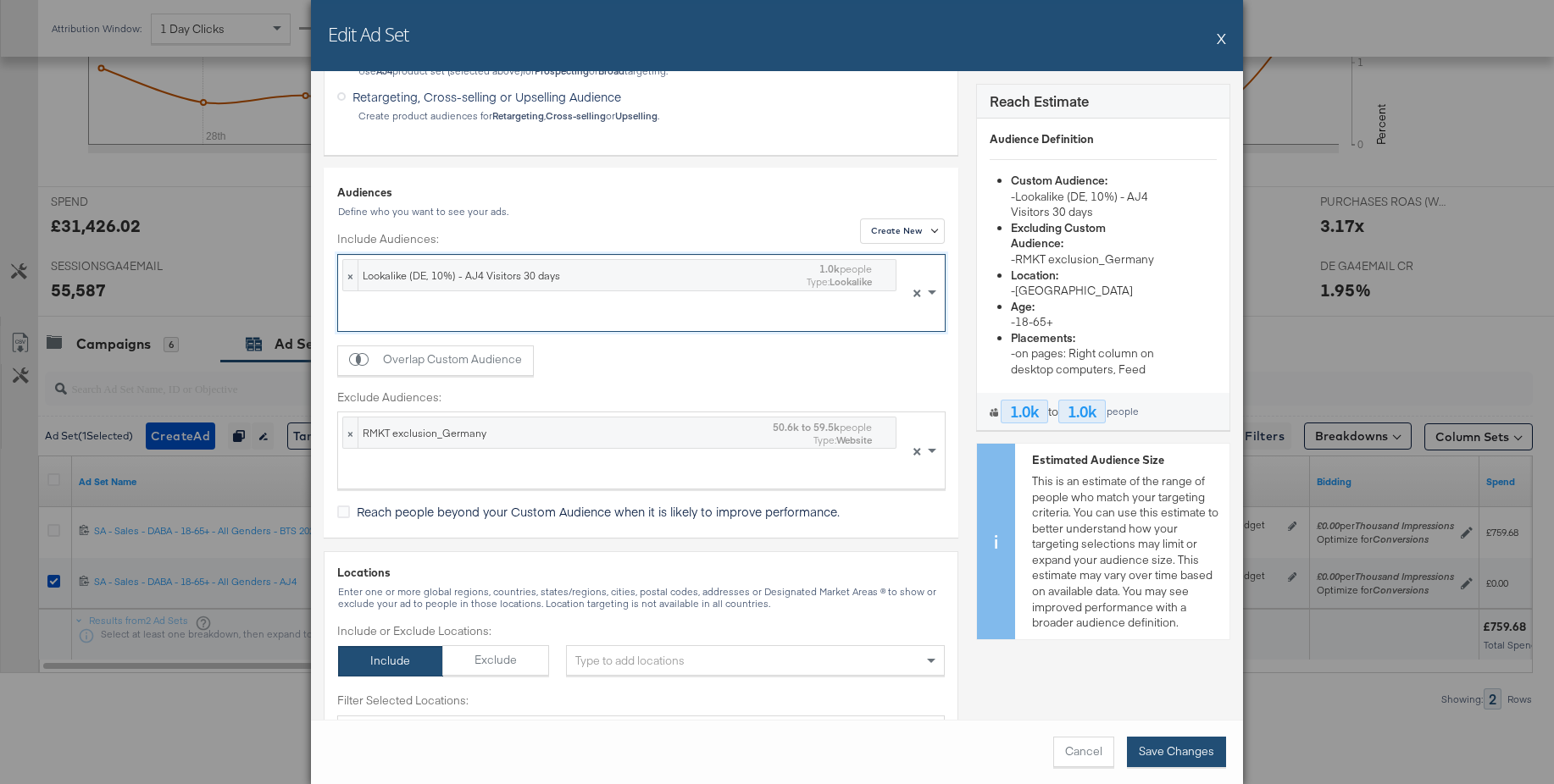
click at [1154, 743] on button "Save Changes" at bounding box center [1175, 752] width 99 height 30
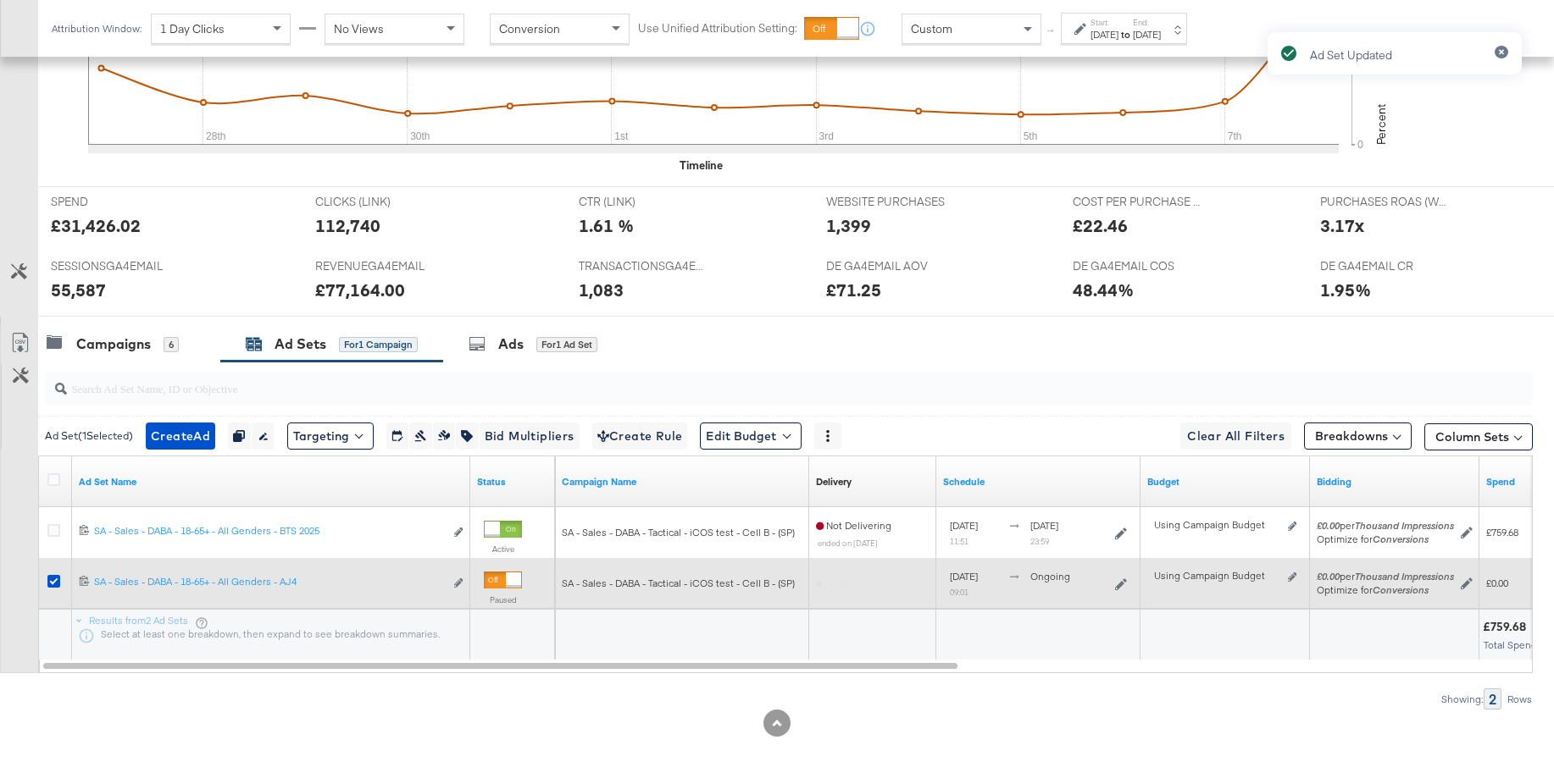
click at [506, 584] on div at bounding box center [514, 580] width 16 height 16
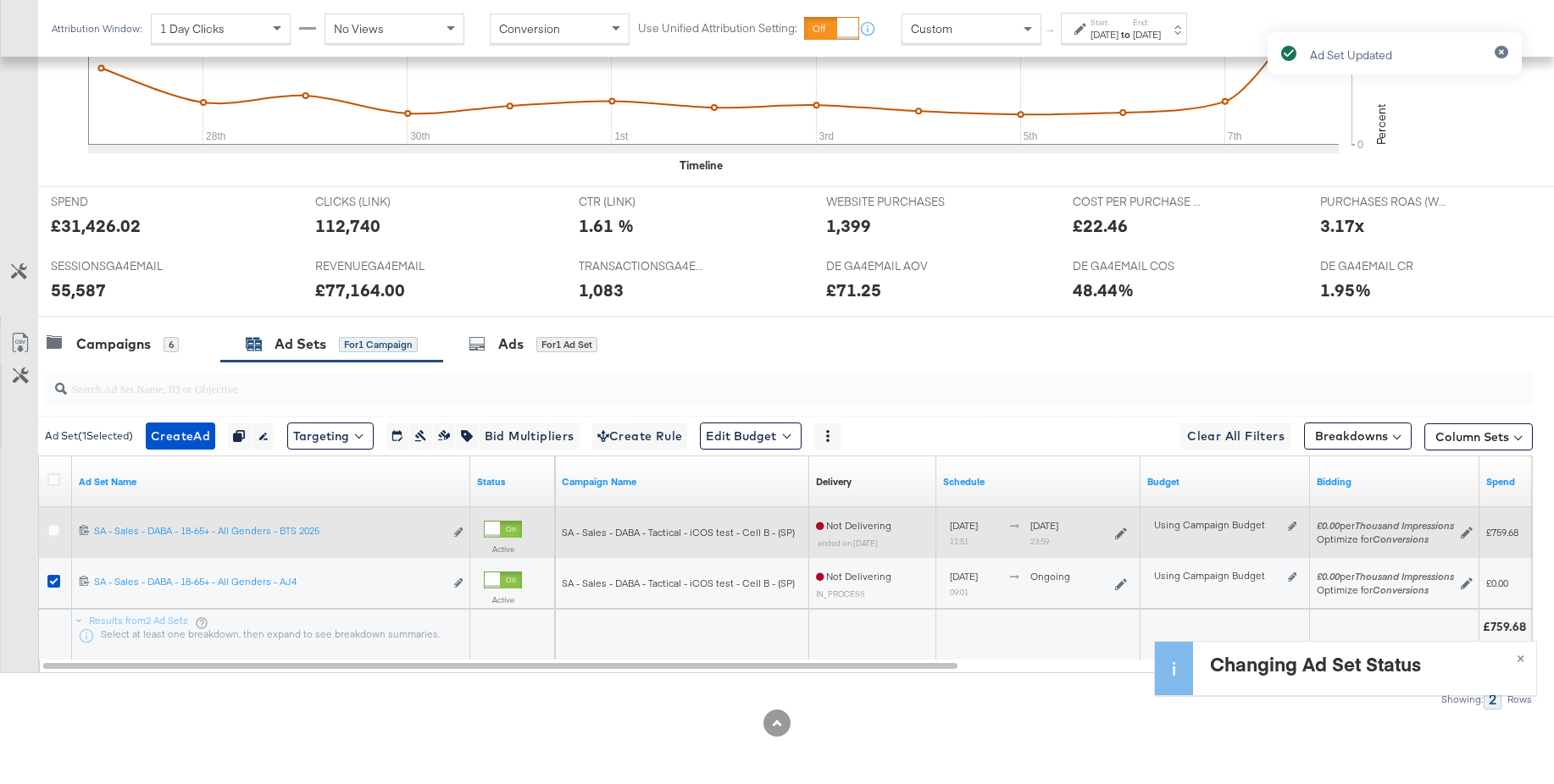
click at [516, 526] on div at bounding box center [502, 528] width 38 height 17
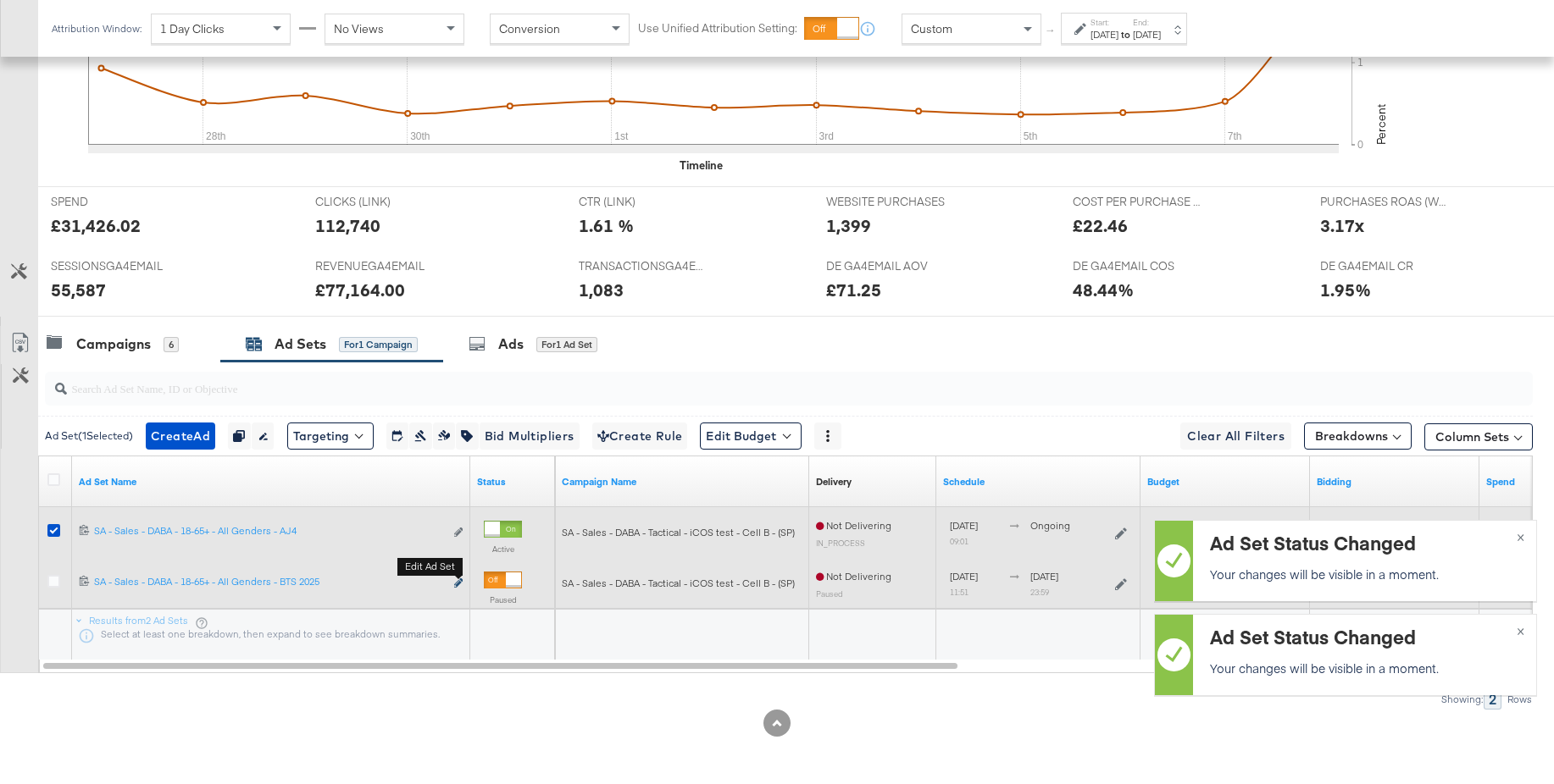
click at [455, 584] on icon "link" at bounding box center [458, 583] width 9 height 10
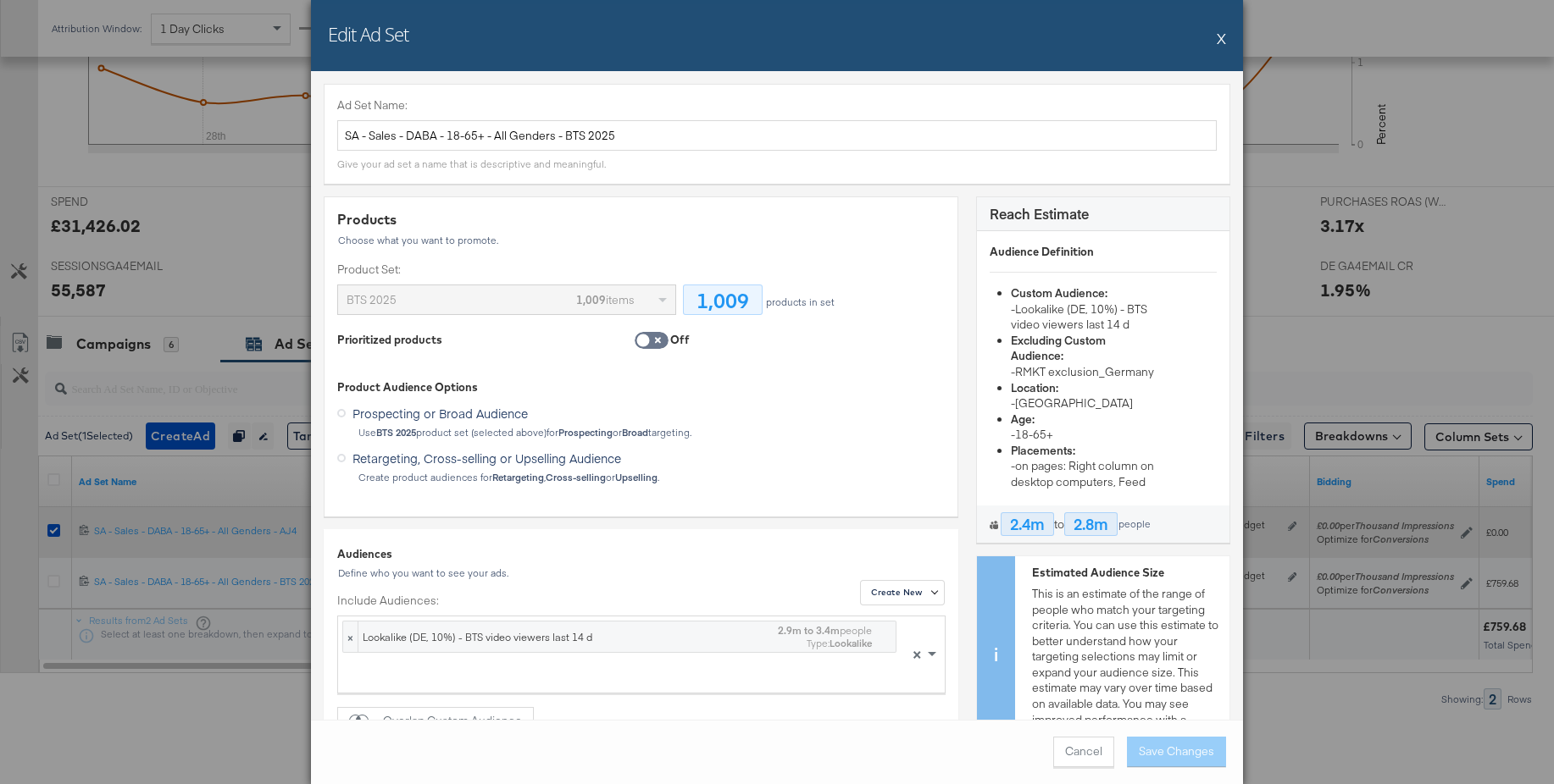
click at [1221, 39] on button "X" at bounding box center [1221, 38] width 10 height 34
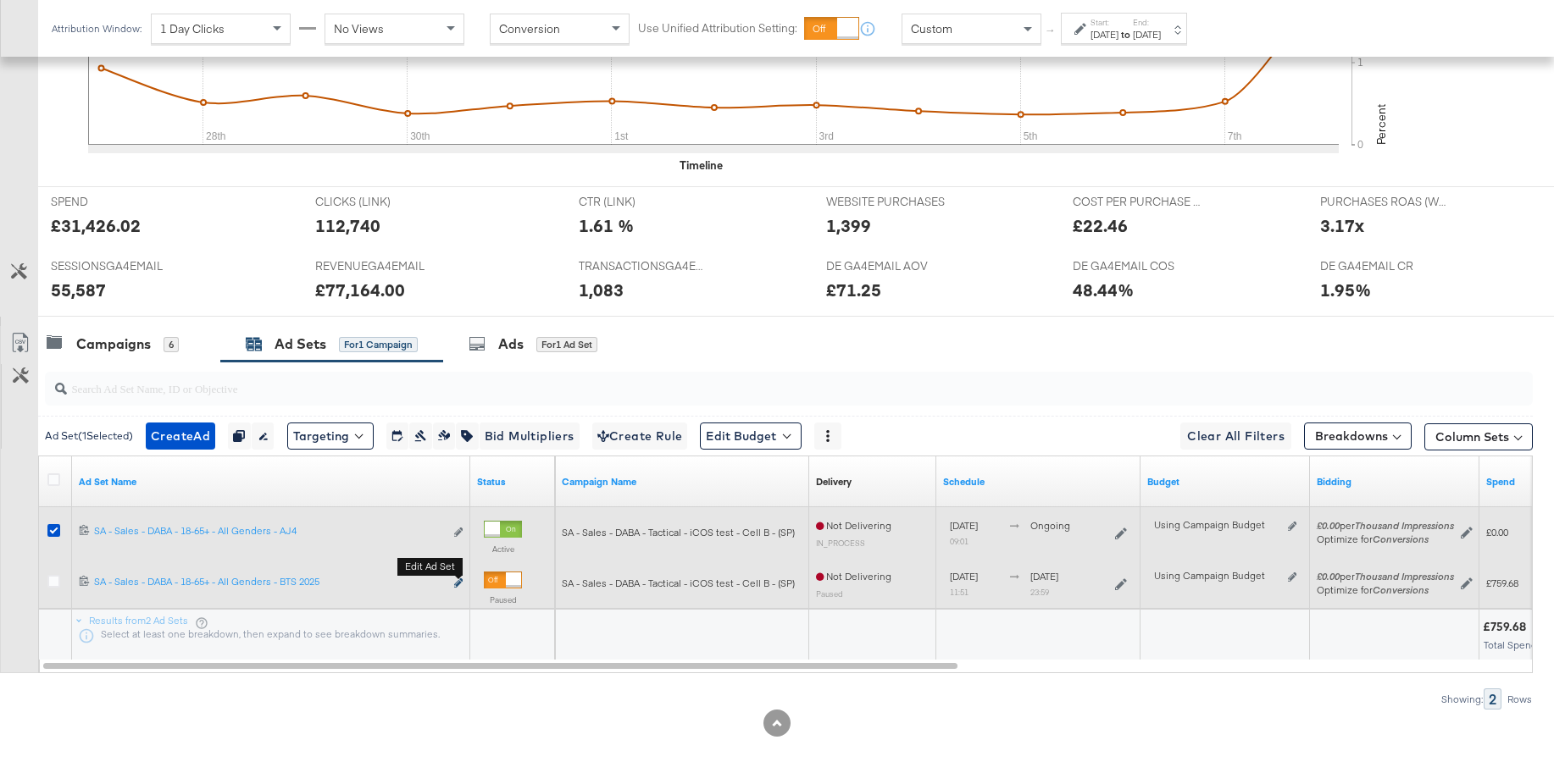
click at [455, 580] on icon "link" at bounding box center [458, 583] width 9 height 10
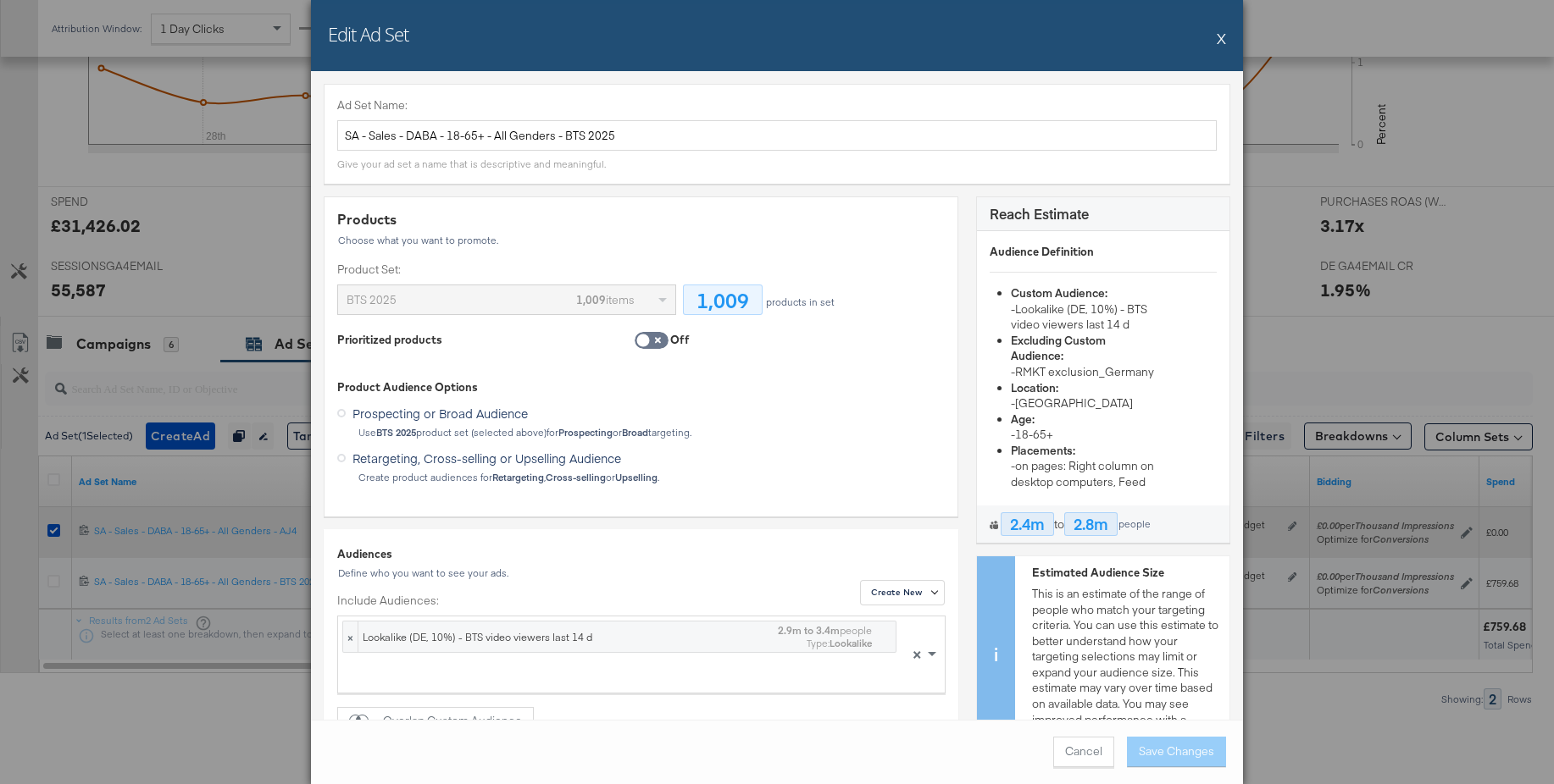
click at [1223, 42] on button "X" at bounding box center [1221, 38] width 10 height 34
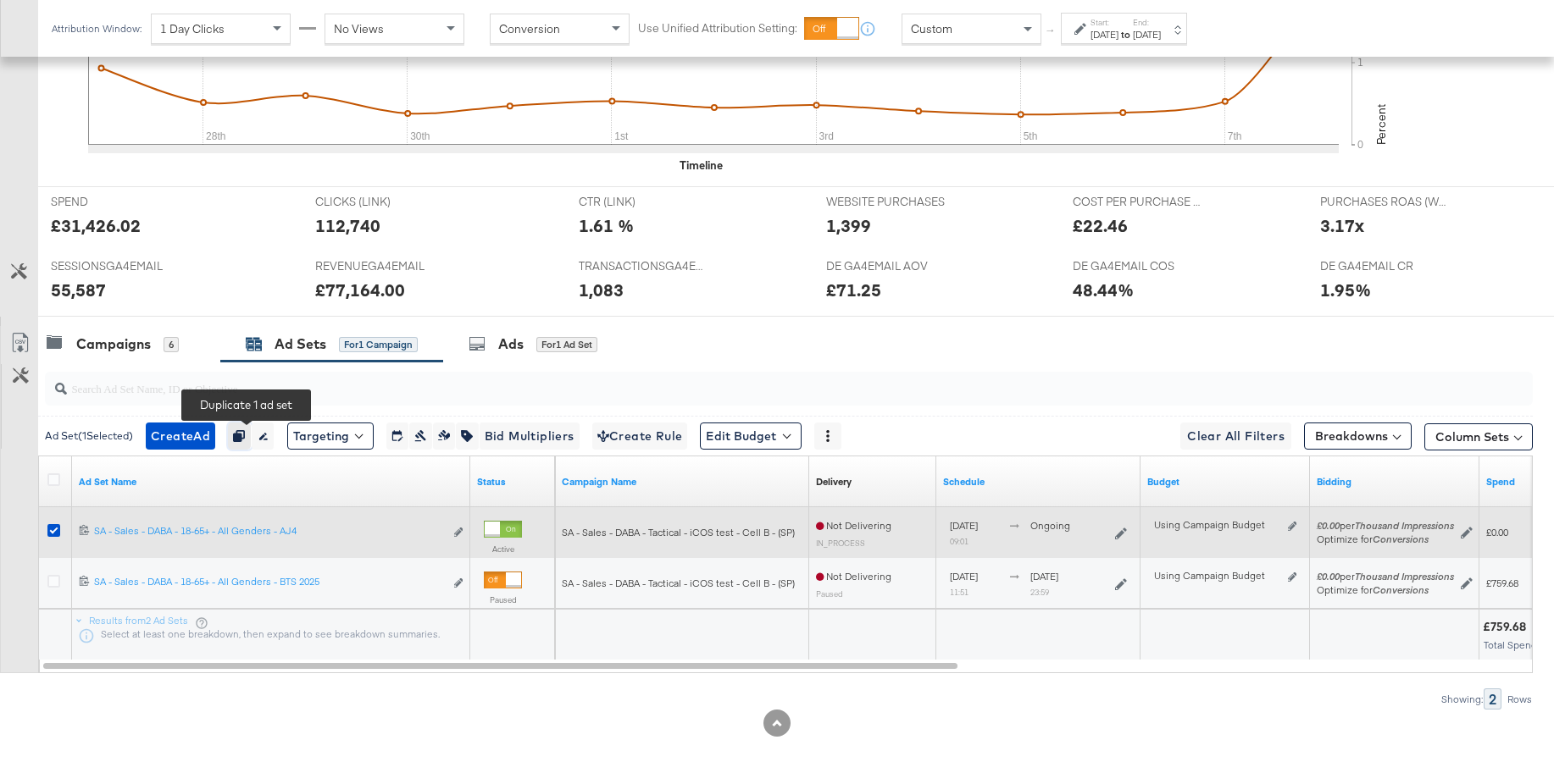
click at [245, 433] on icon "button" at bounding box center [239, 436] width 12 height 12
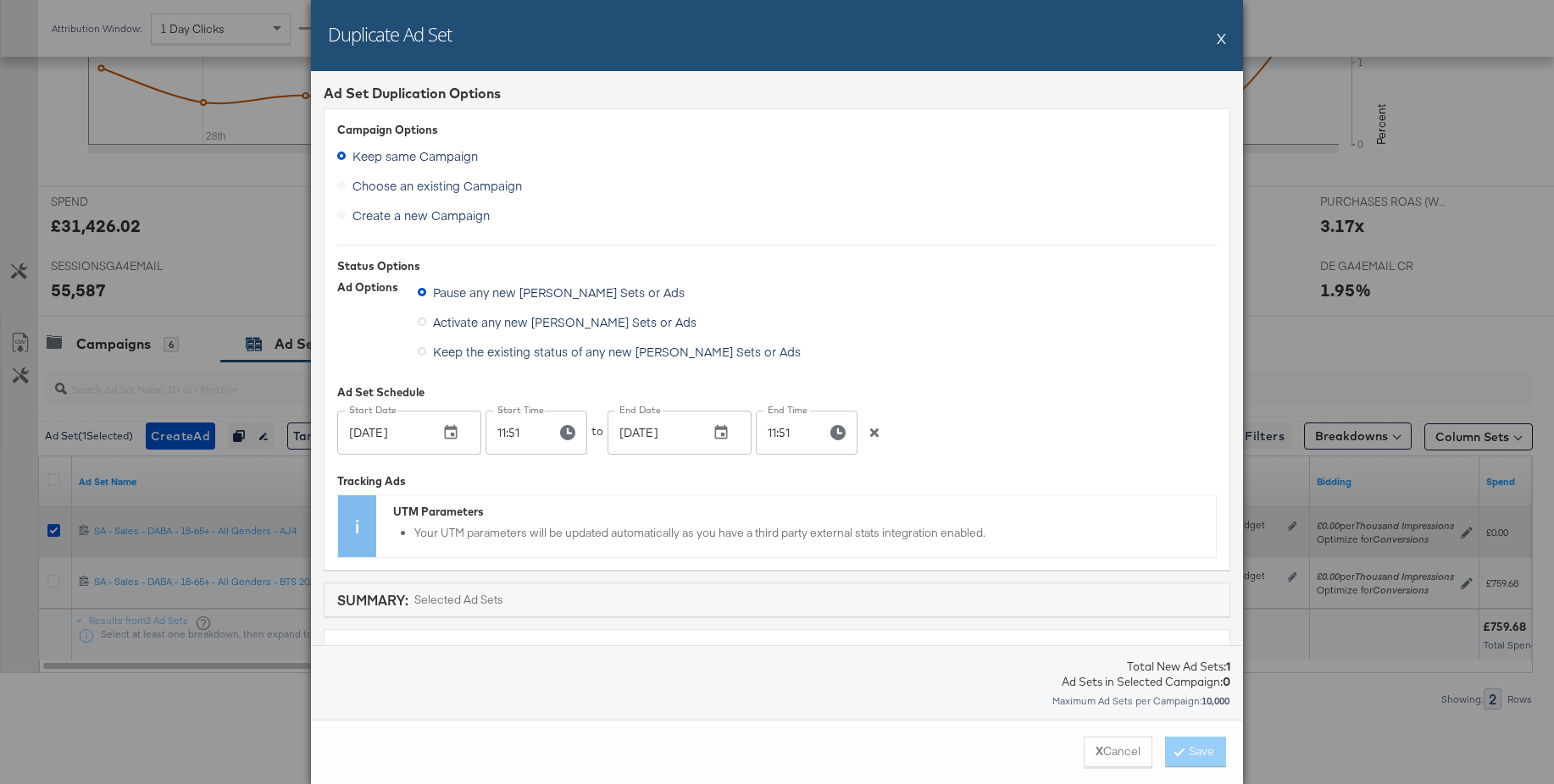
click at [1222, 38] on button "X" at bounding box center [1221, 38] width 10 height 34
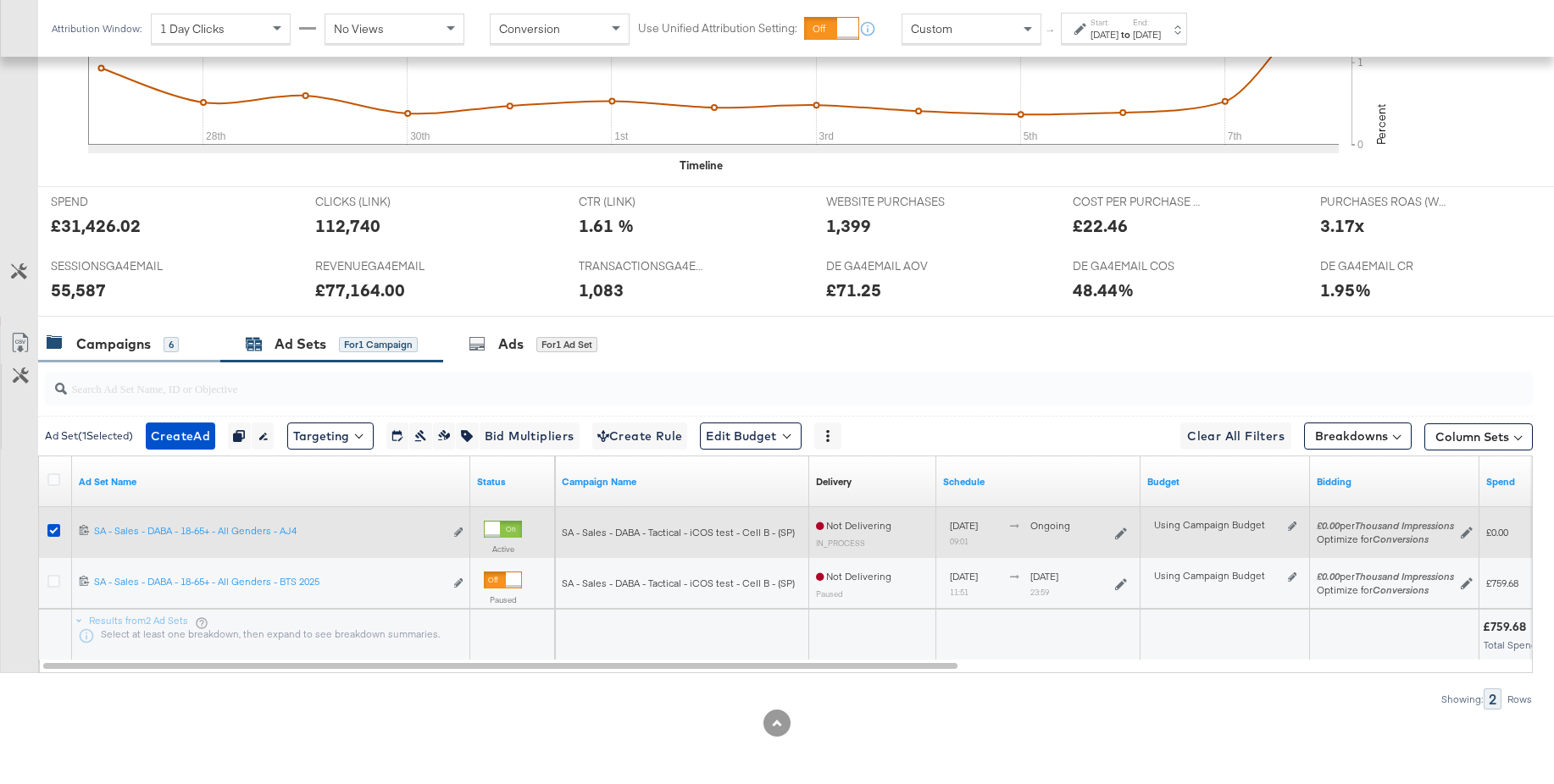
click at [130, 345] on div "Campaigns" at bounding box center [113, 345] width 74 height 20
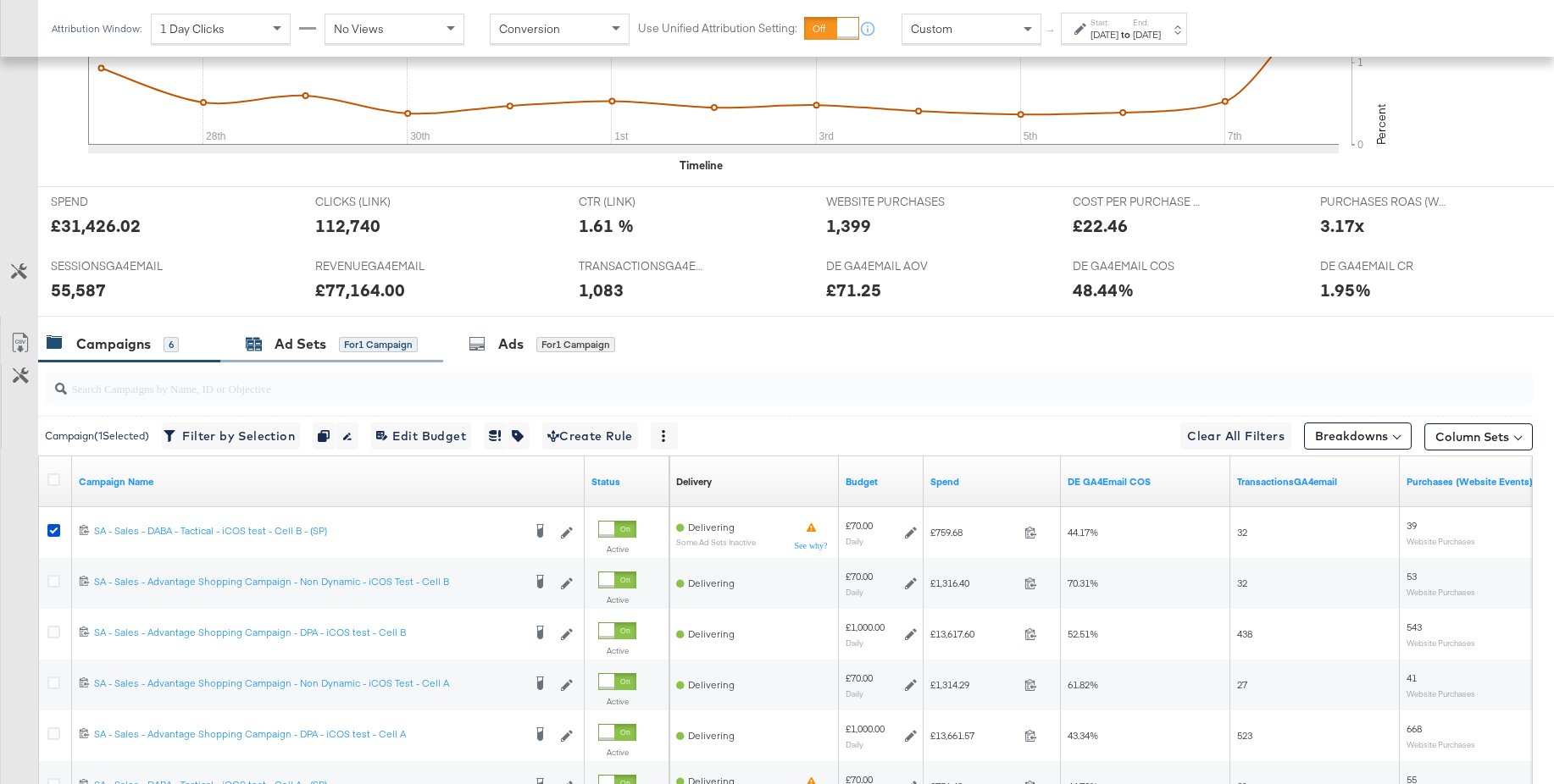
click at [303, 348] on div "Ad Sets" at bounding box center [300, 345] width 52 height 20
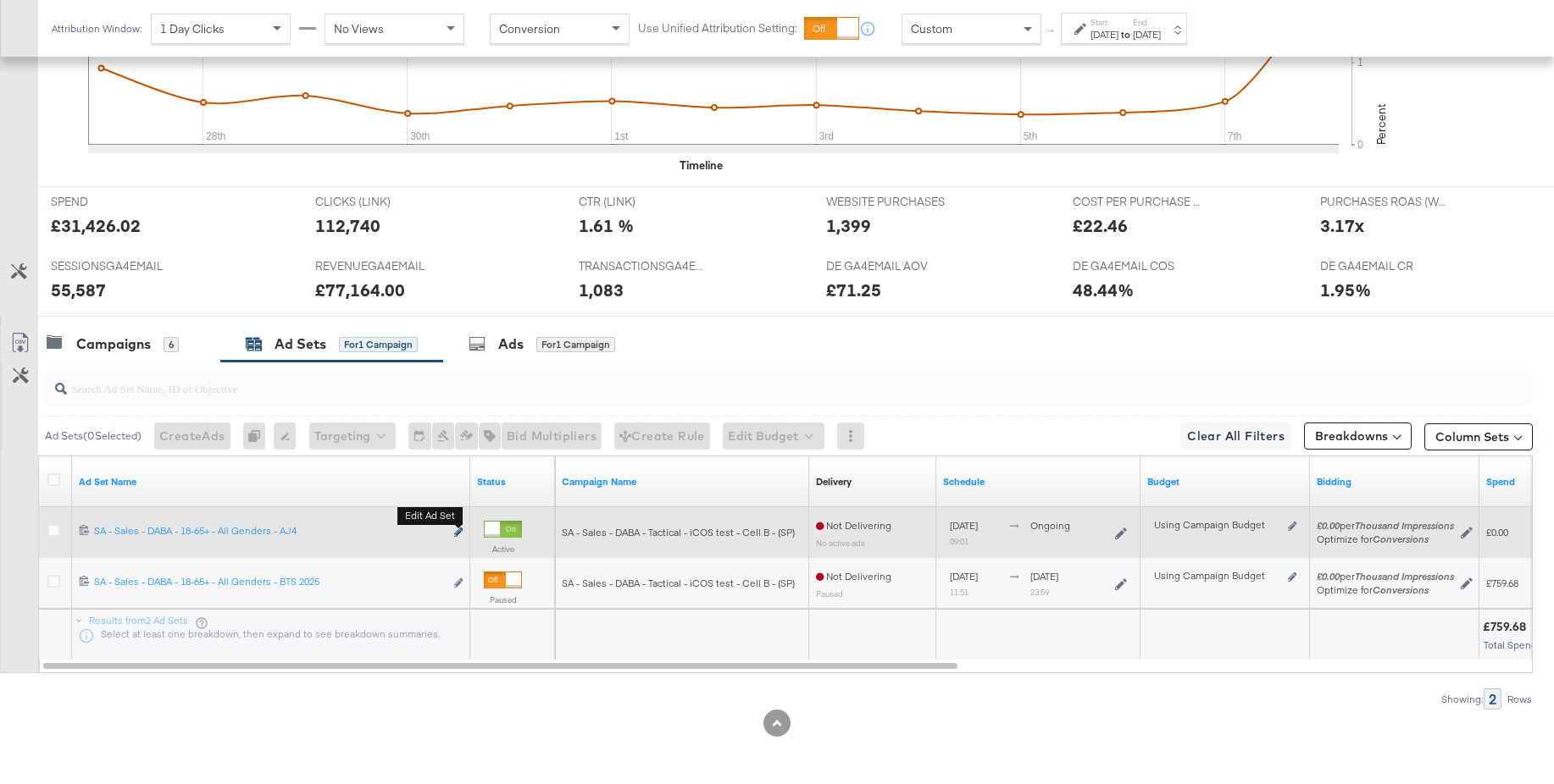
click at [458, 531] on icon "link" at bounding box center [458, 532] width 9 height 10
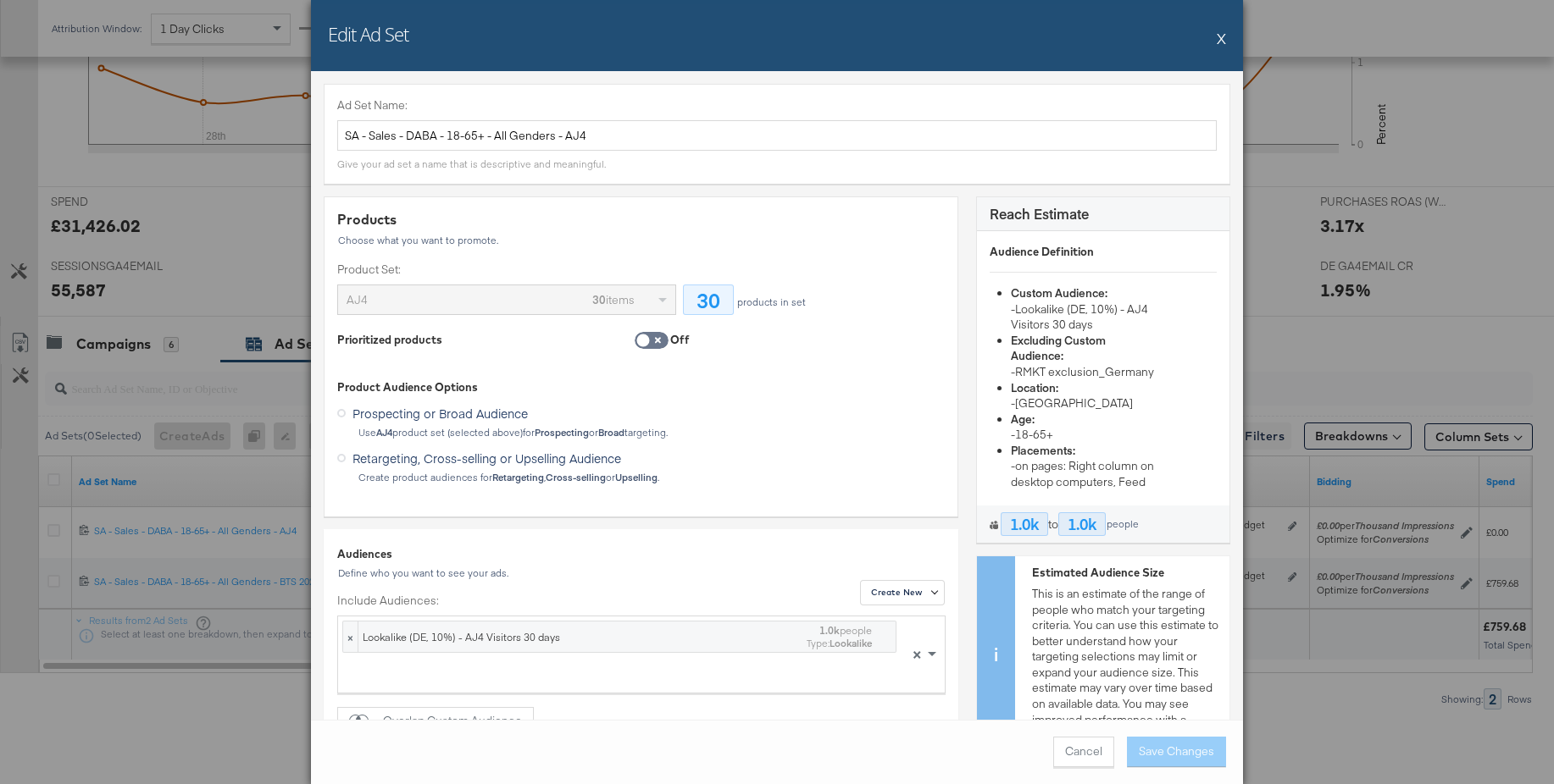
click at [1219, 38] on button "X" at bounding box center [1221, 38] width 10 height 34
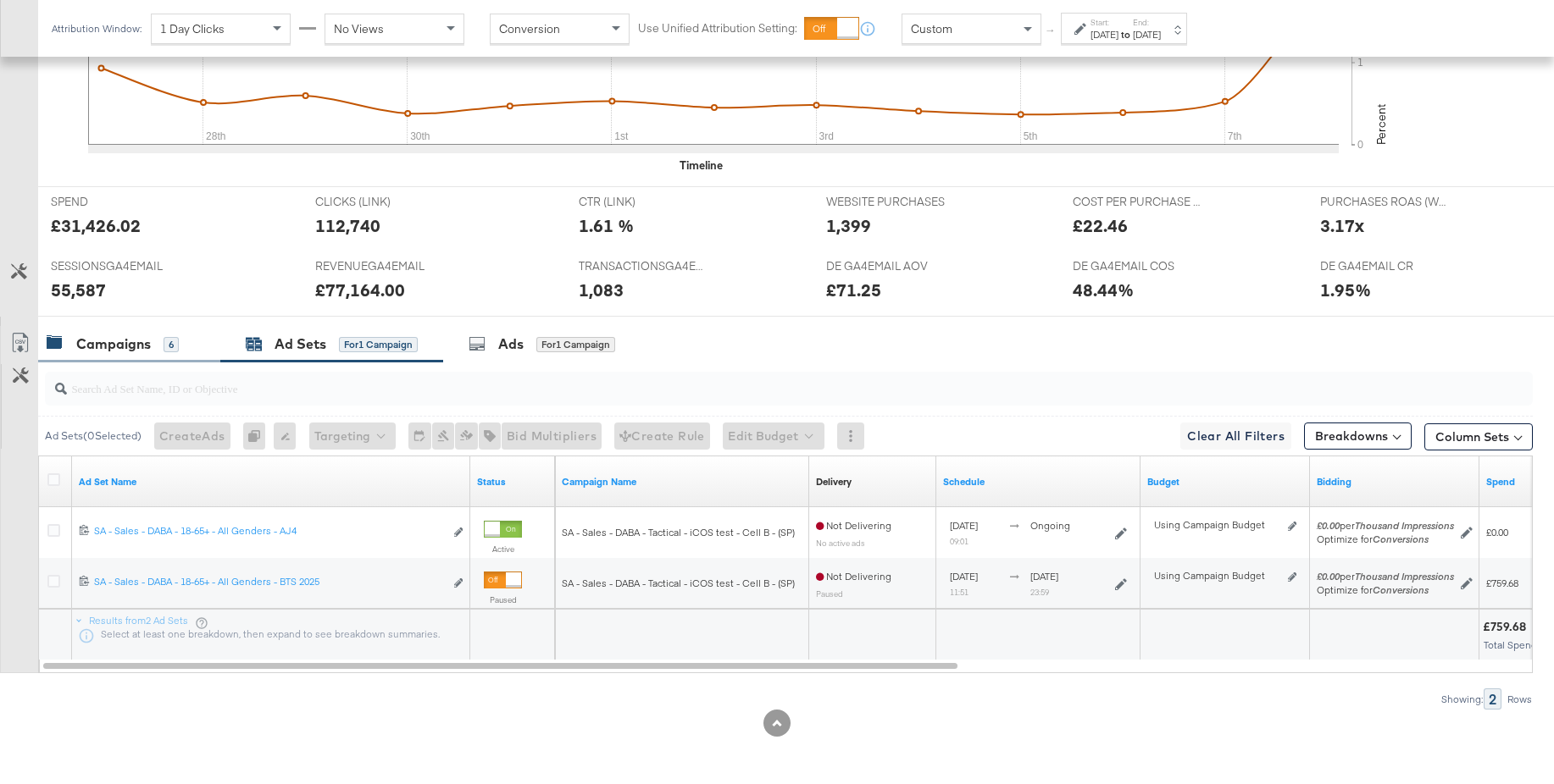
click at [102, 351] on div "Campaigns" at bounding box center [113, 345] width 74 height 20
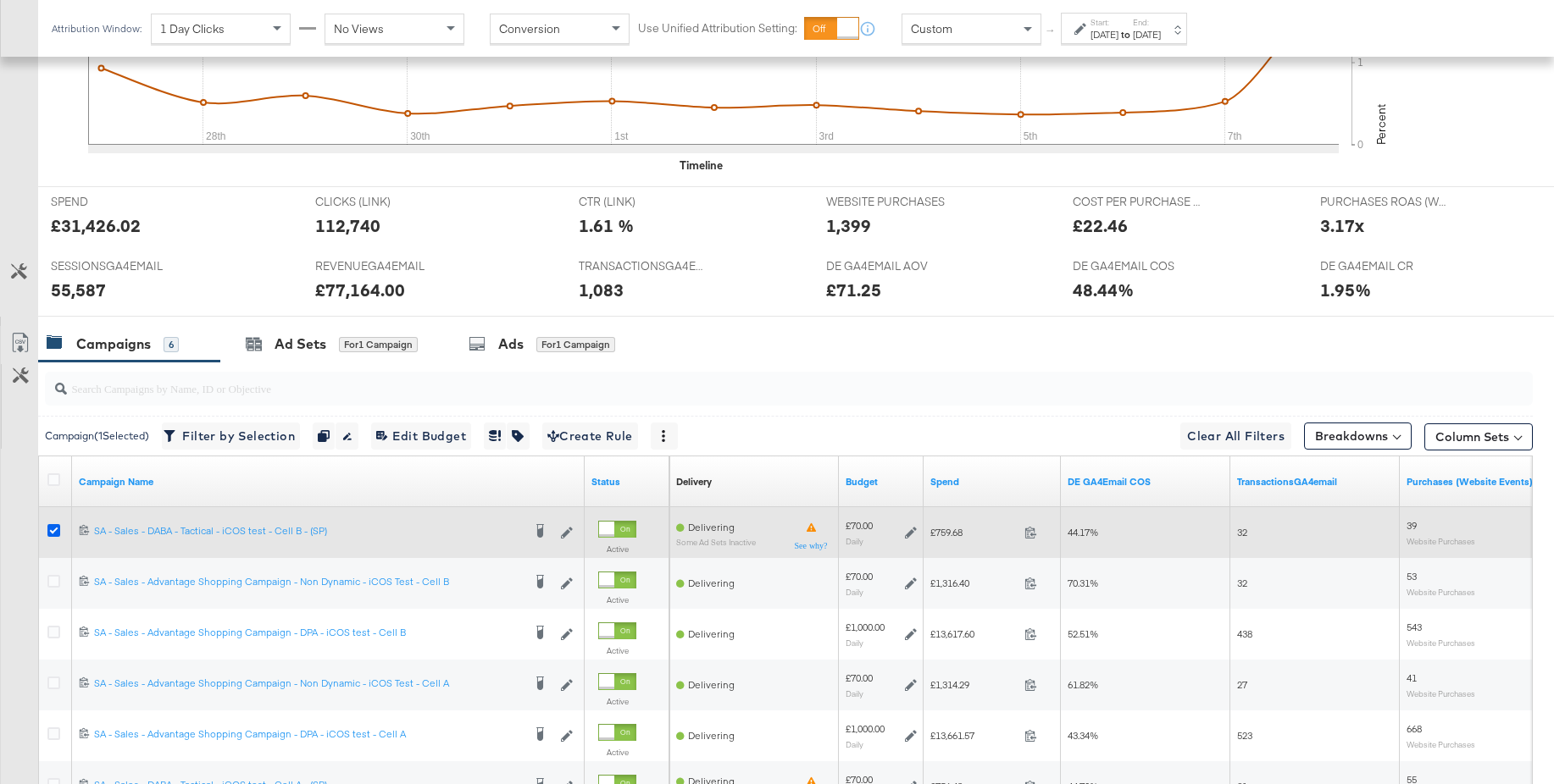
click at [56, 531] on icon at bounding box center [54, 530] width 13 height 13
click at [0, 0] on input "checkbox" at bounding box center [0, 0] width 0 height 0
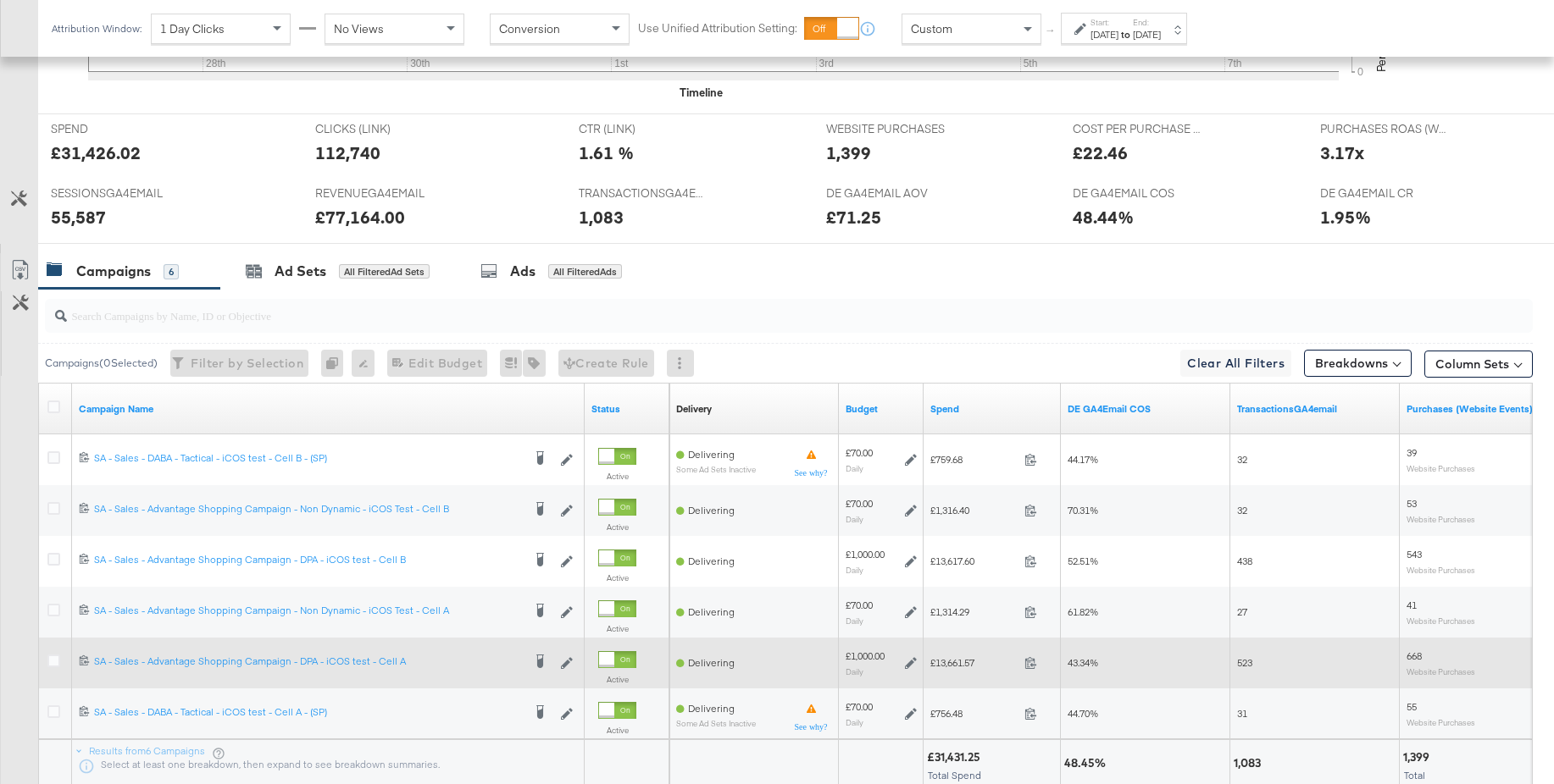
scroll to position [658, 0]
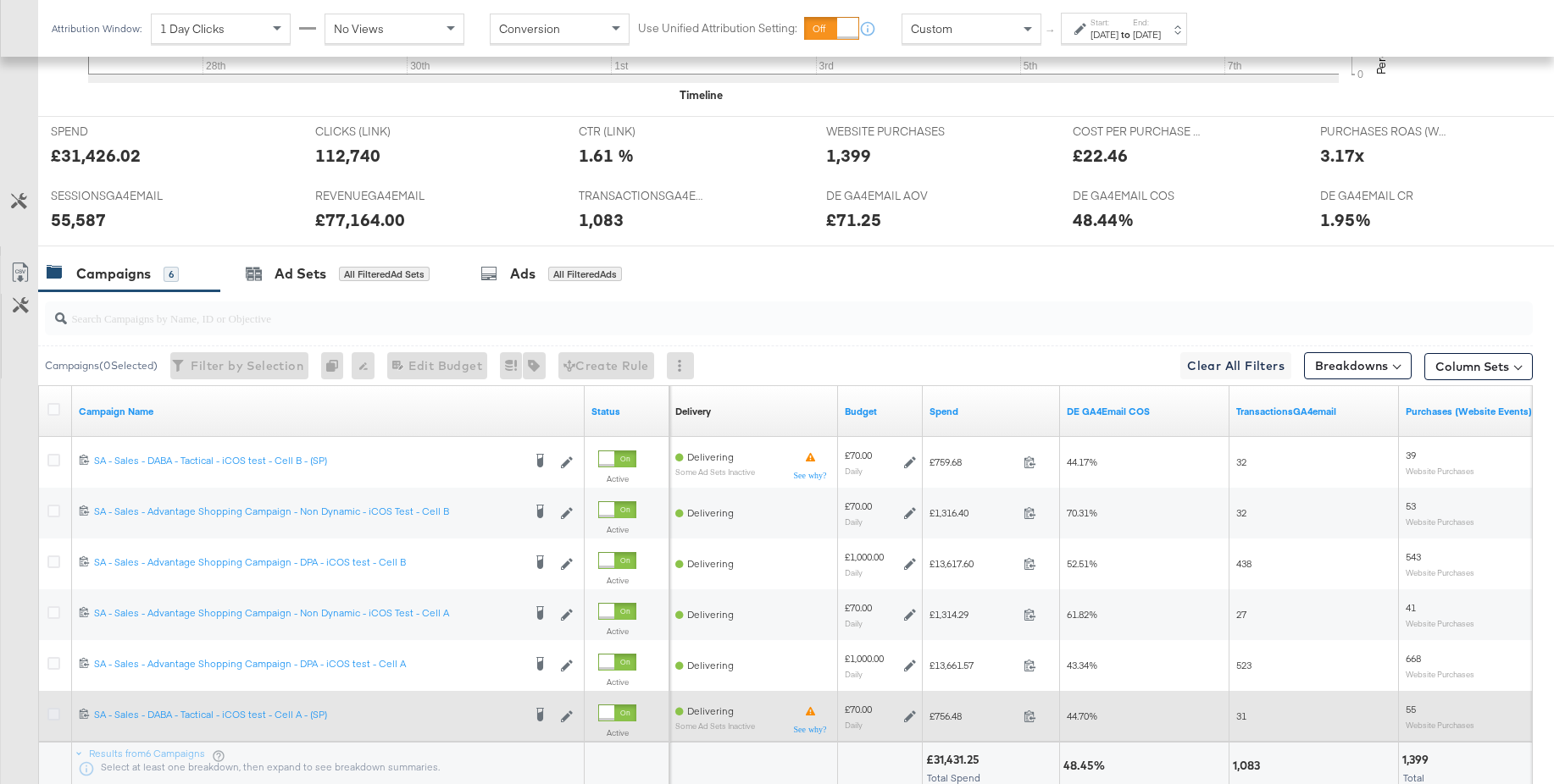
click at [52, 717] on icon at bounding box center [54, 714] width 13 height 13
click at [0, 0] on input "checkbox" at bounding box center [0, 0] width 0 height 0
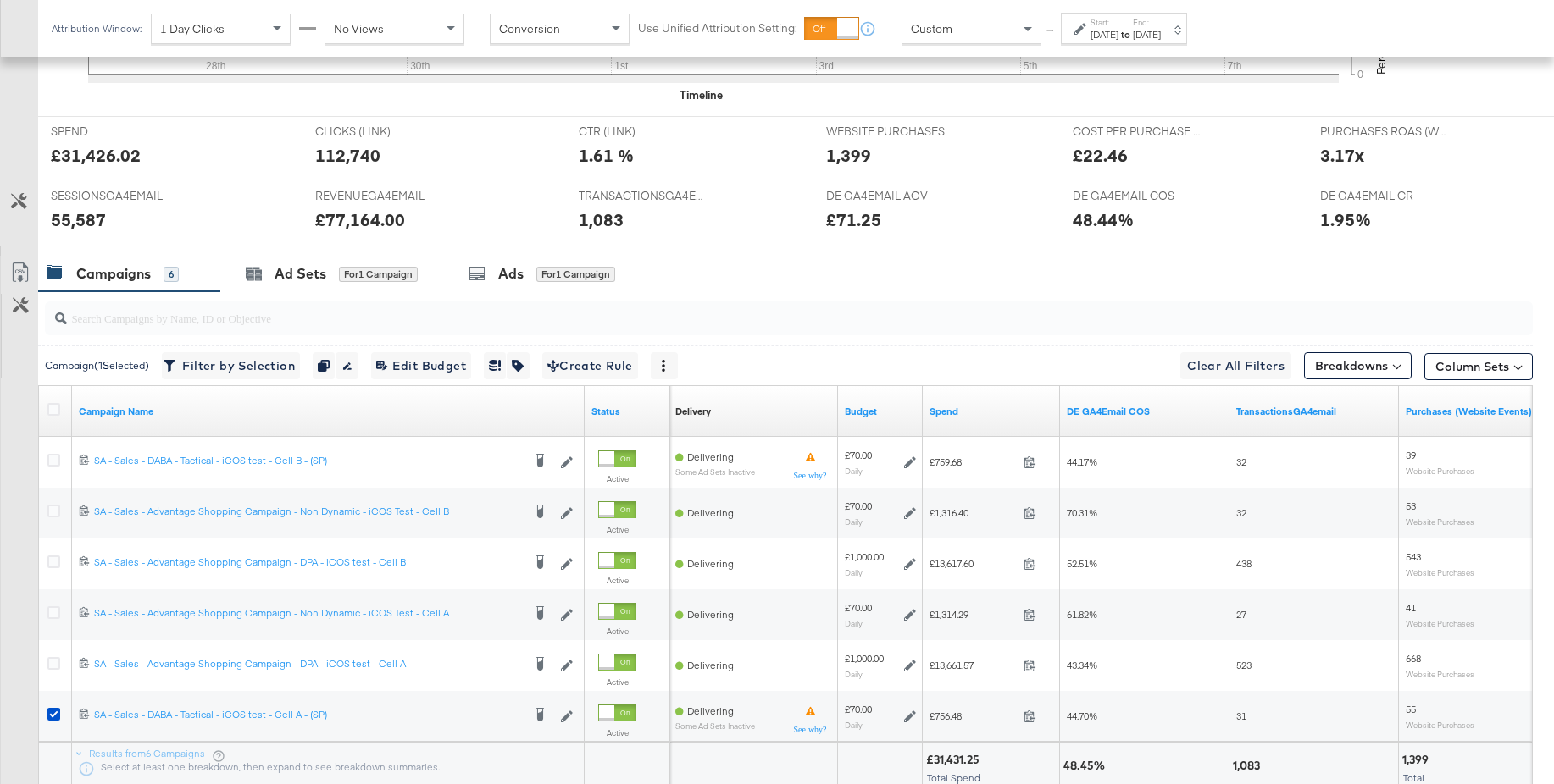
click at [315, 262] on div "Ad Sets for 1 Campaign" at bounding box center [331, 273] width 223 height 36
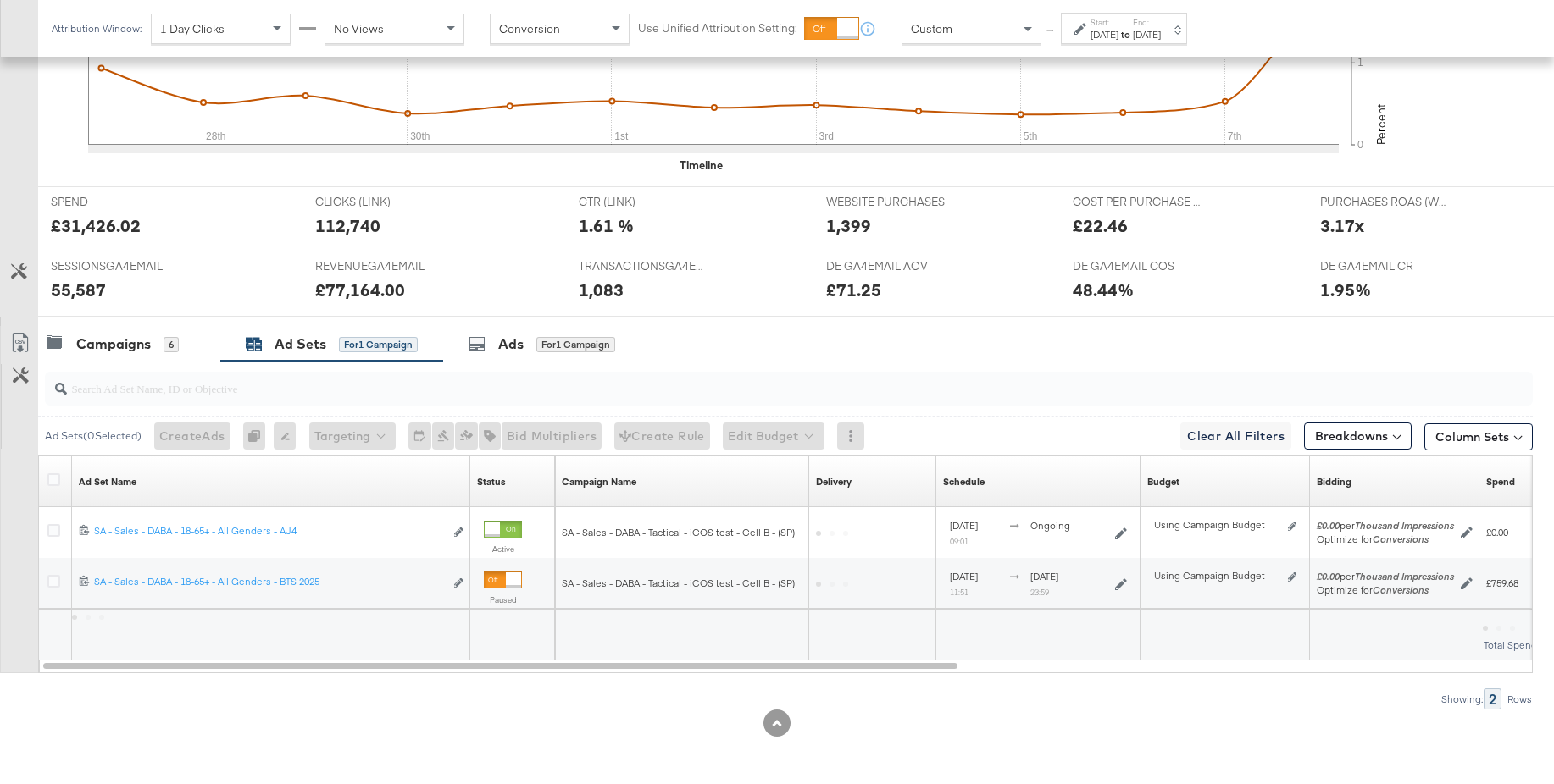
scroll to position [588, 0]
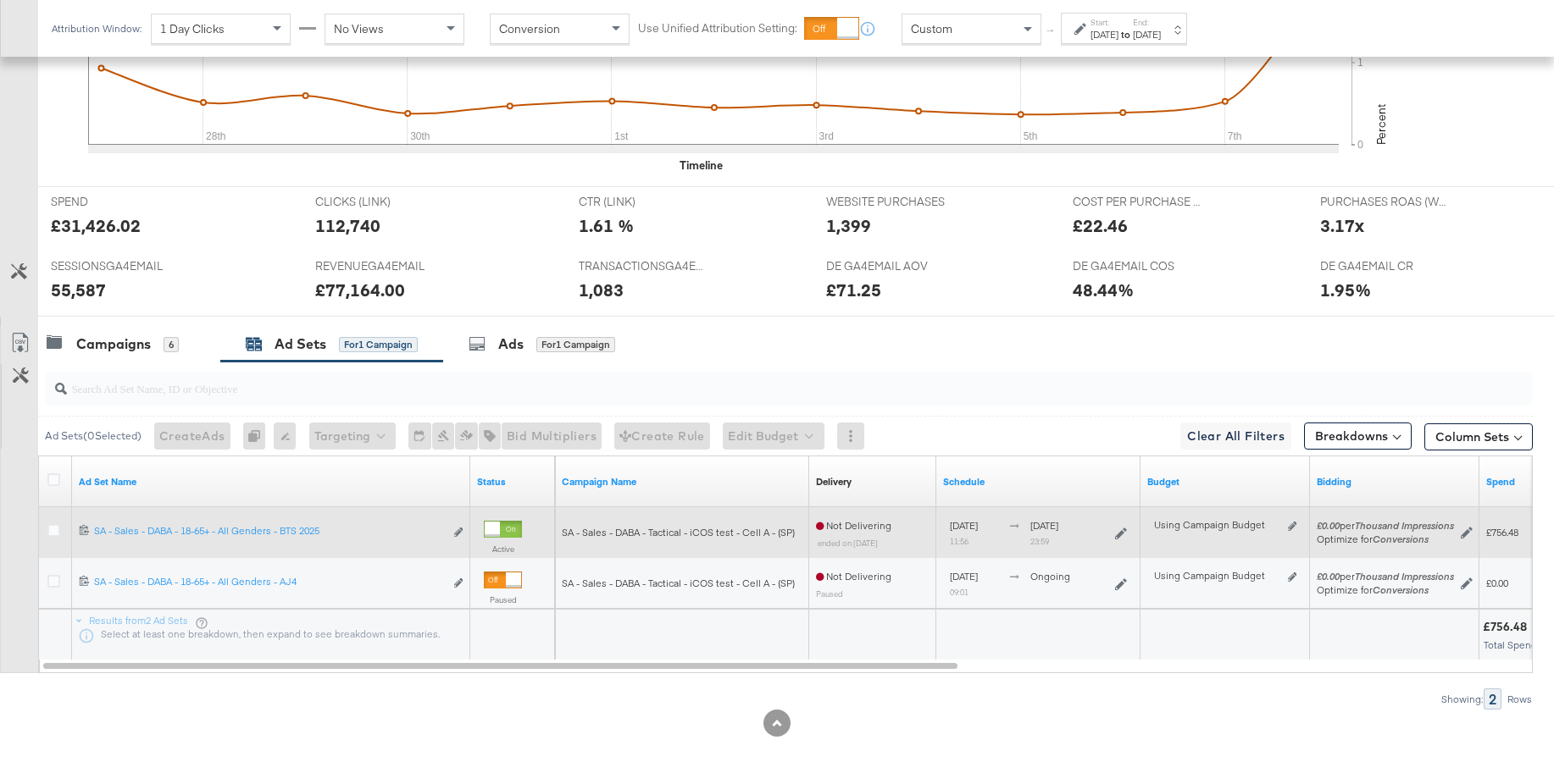
click at [518, 527] on div at bounding box center [502, 528] width 38 height 17
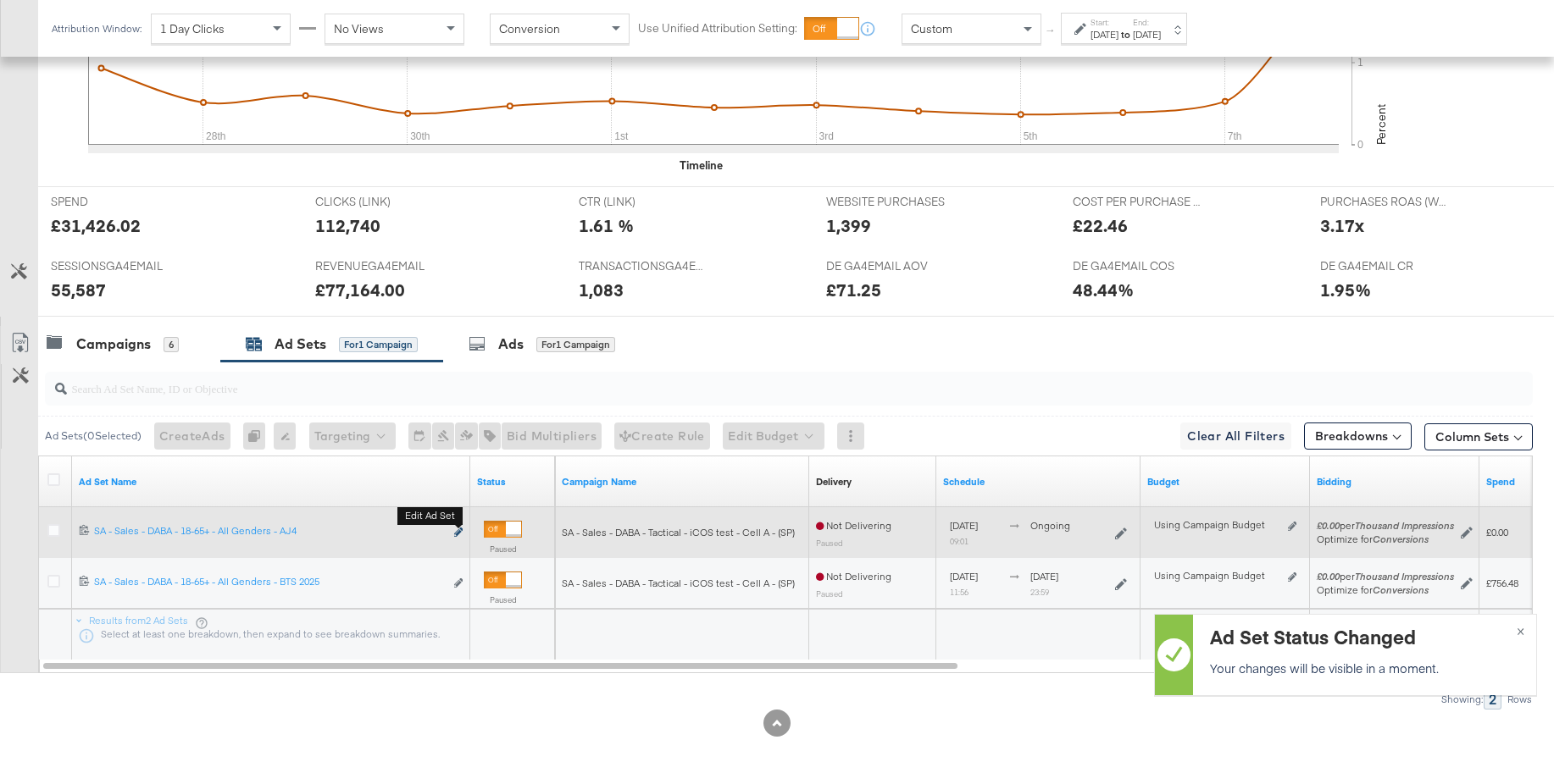
click at [460, 530] on icon "link" at bounding box center [458, 532] width 9 height 10
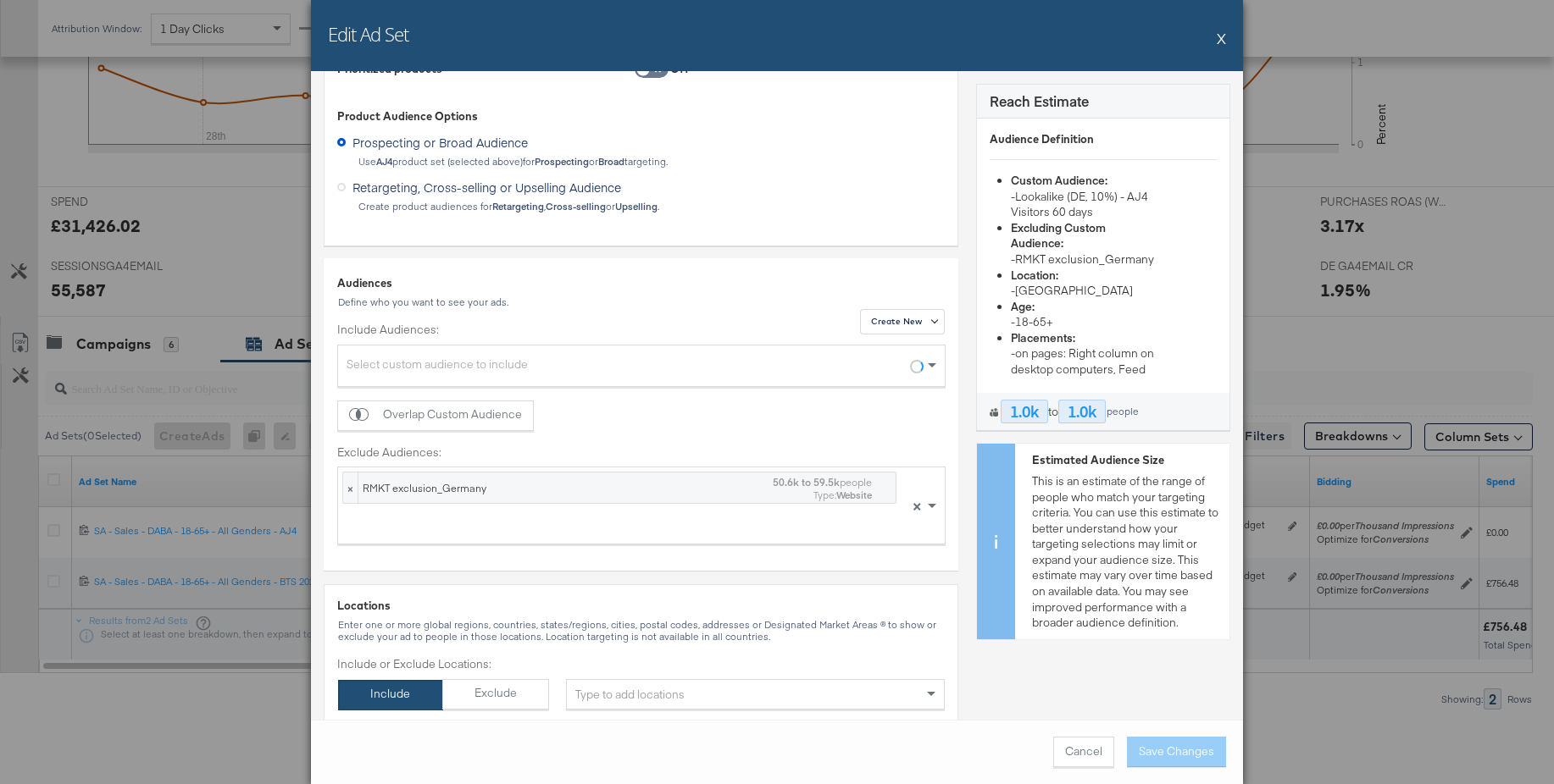
scroll to position [292, 0]
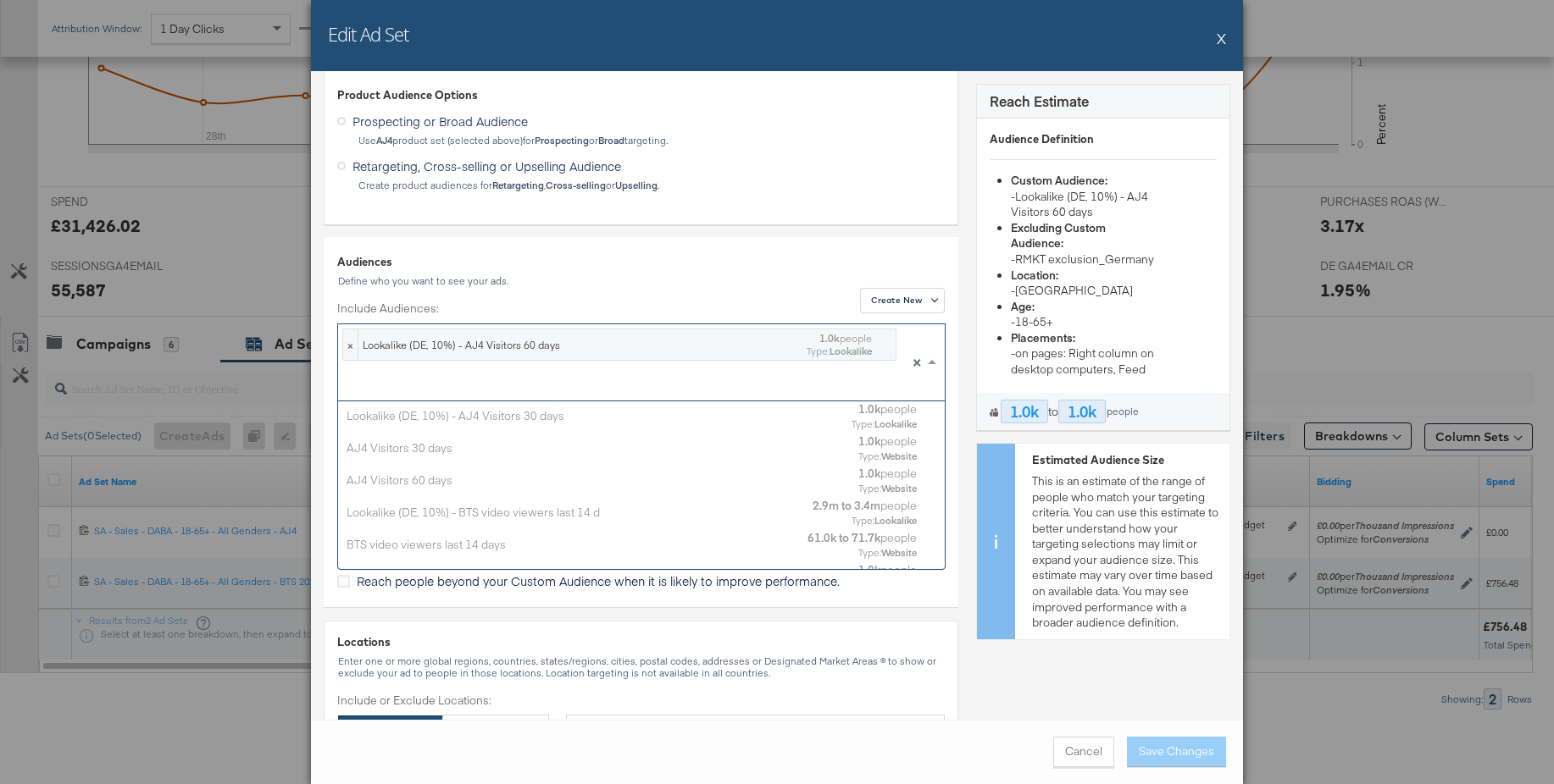
click at [417, 381] on div at bounding box center [618, 386] width 554 height 28
click at [428, 411] on div "Lookalike (DE, 10%) - AJ4 Visitors 30 days" at bounding box center [593, 415] width 492 height 16
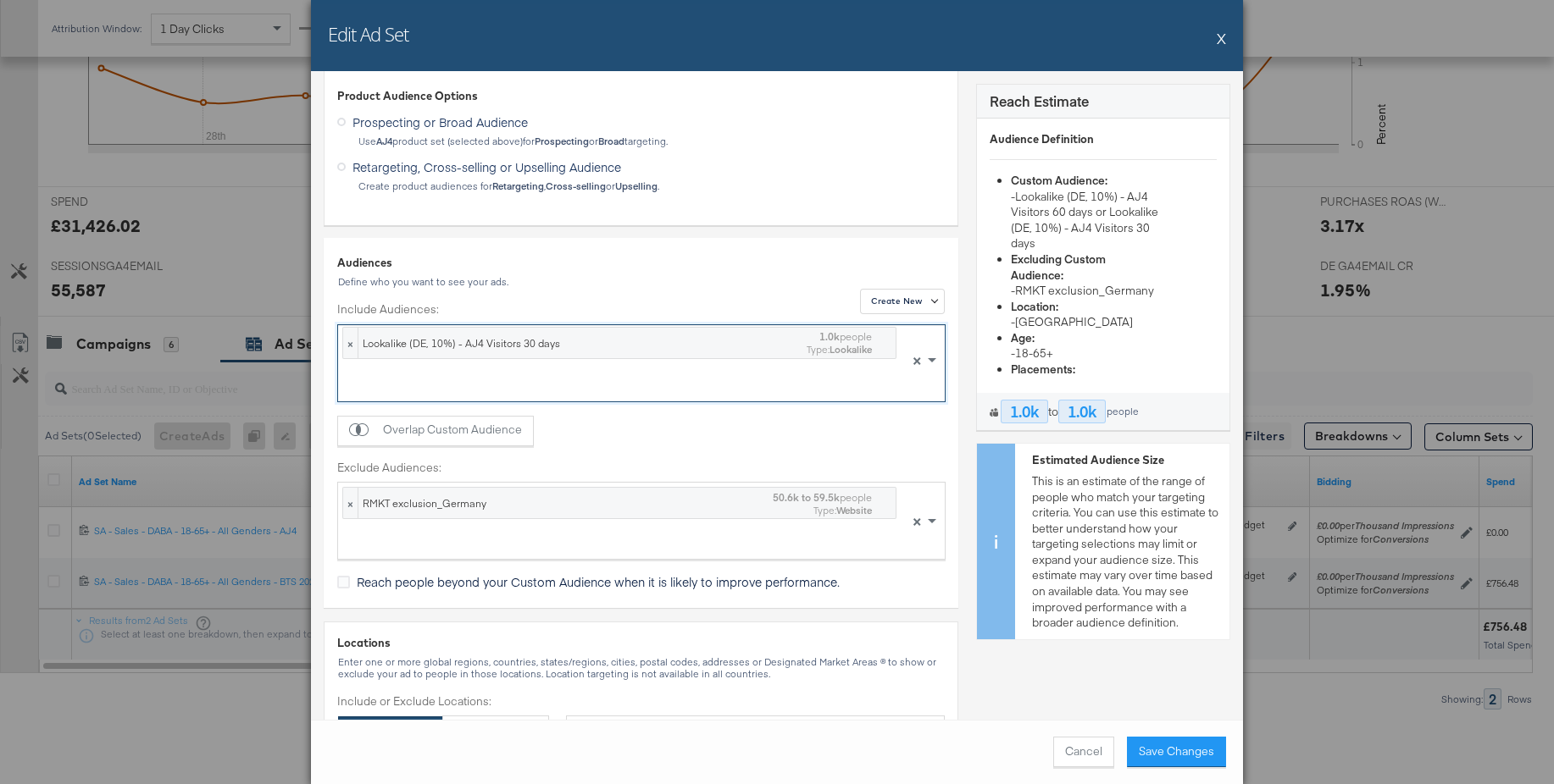
scroll to position [0, 0]
click at [1171, 747] on button "Save Changes" at bounding box center [1175, 752] width 99 height 30
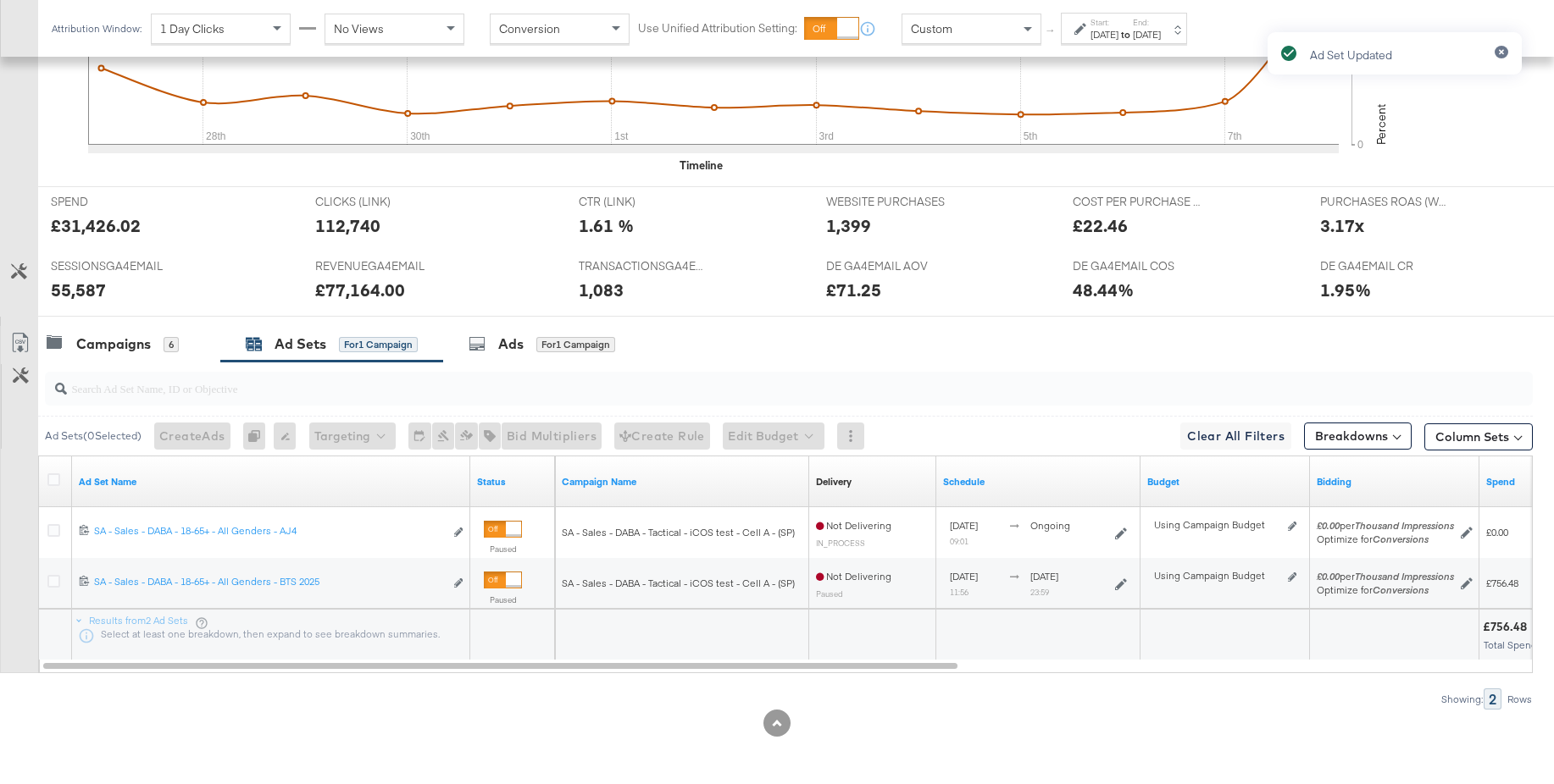
click at [506, 529] on div at bounding box center [514, 529] width 16 height 16
click at [132, 342] on div "Campaigns" at bounding box center [113, 345] width 74 height 20
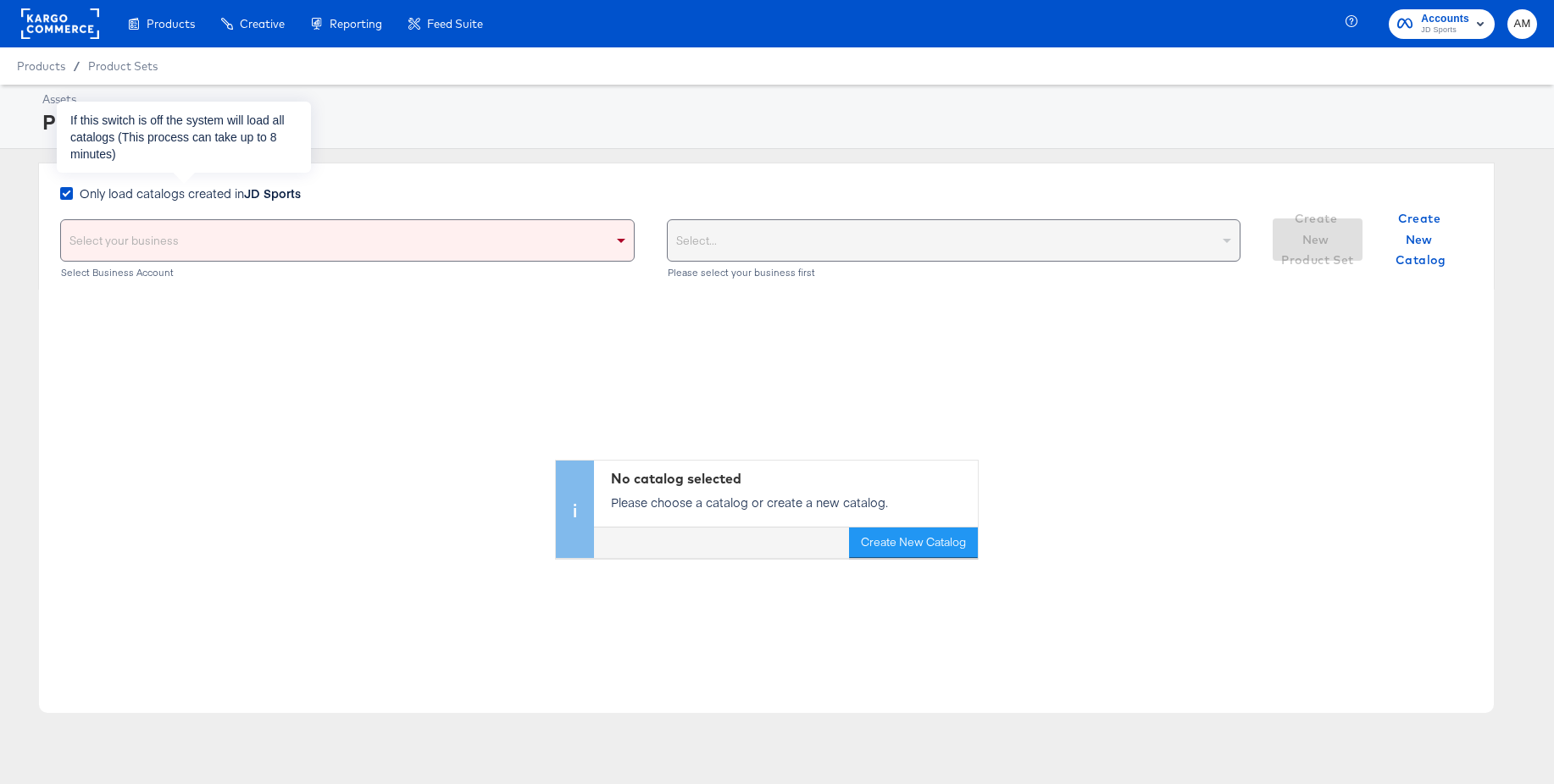
drag, startPoint x: 67, startPoint y: 190, endPoint x: 117, endPoint y: 218, distance: 57.3
click at [67, 190] on icon at bounding box center [66, 193] width 13 height 13
click at [0, 0] on input "Only load catalogs created in JD Sports" at bounding box center [0, 0] width 0 height 0
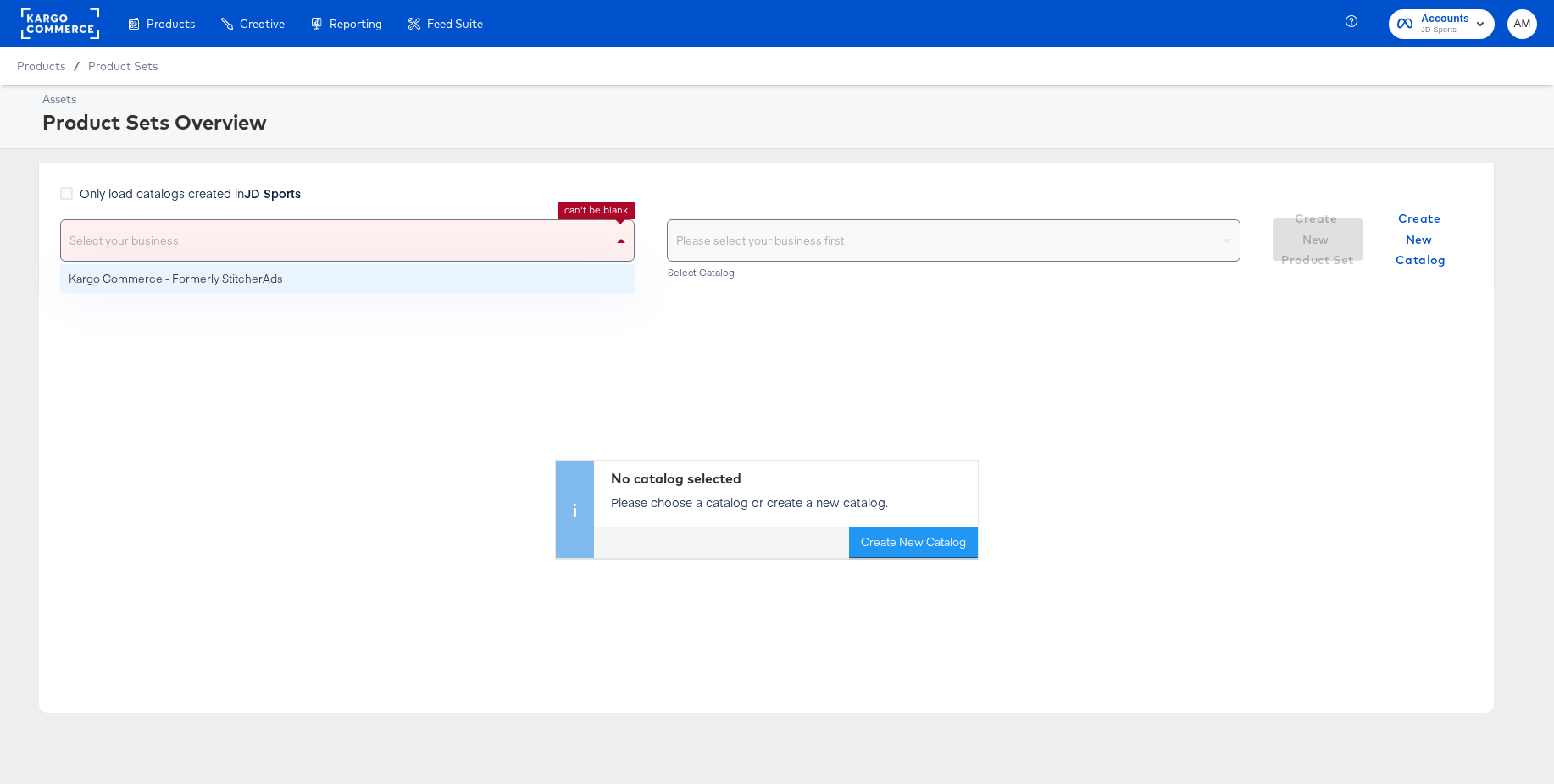
click at [122, 240] on div "Select your business" at bounding box center [347, 240] width 572 height 41
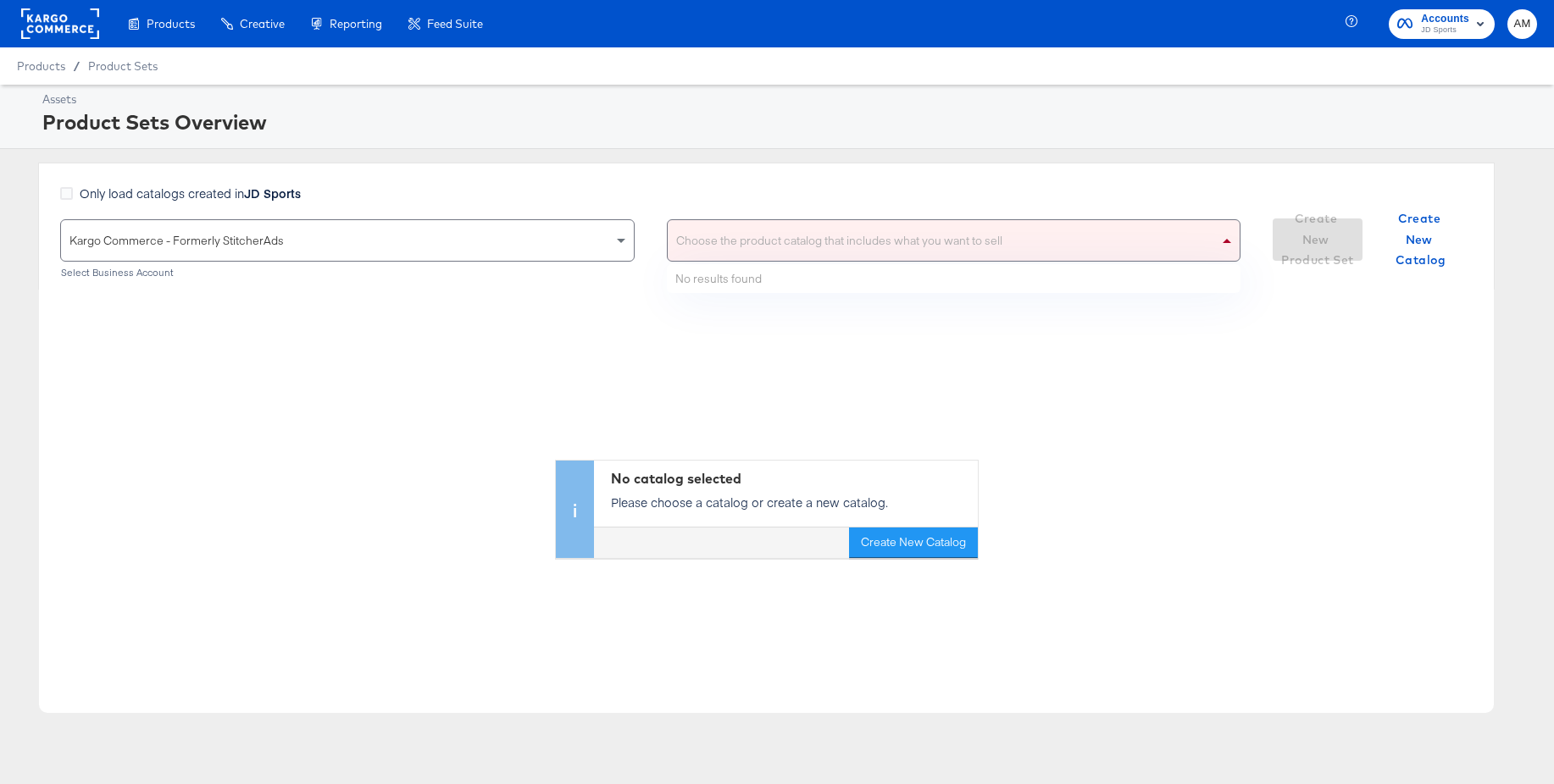
click at [745, 247] on div "Choose the product catalog that includes what you want to sell" at bounding box center [953, 240] width 572 height 41
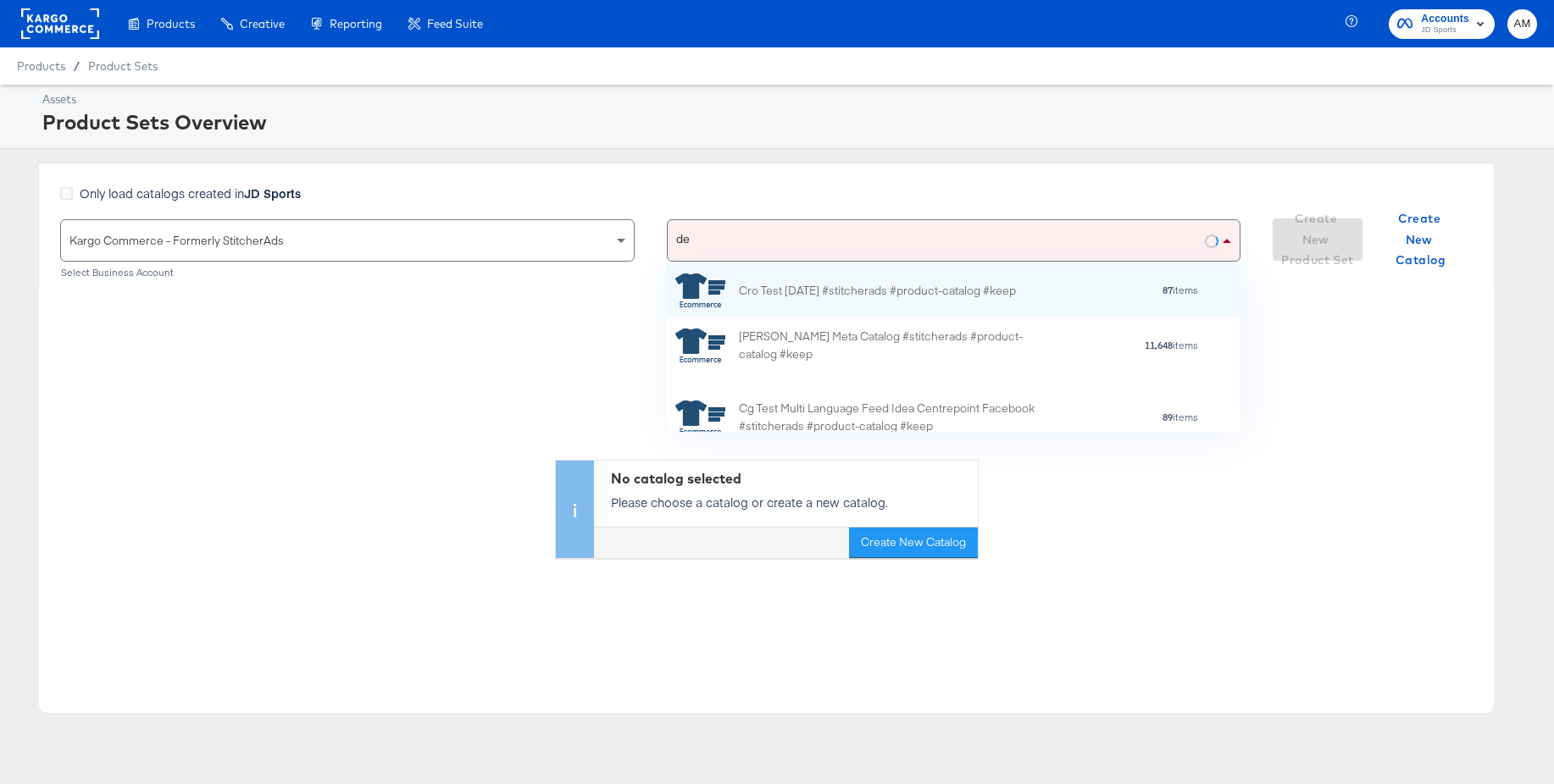
scroll to position [168, 573]
type input "de"
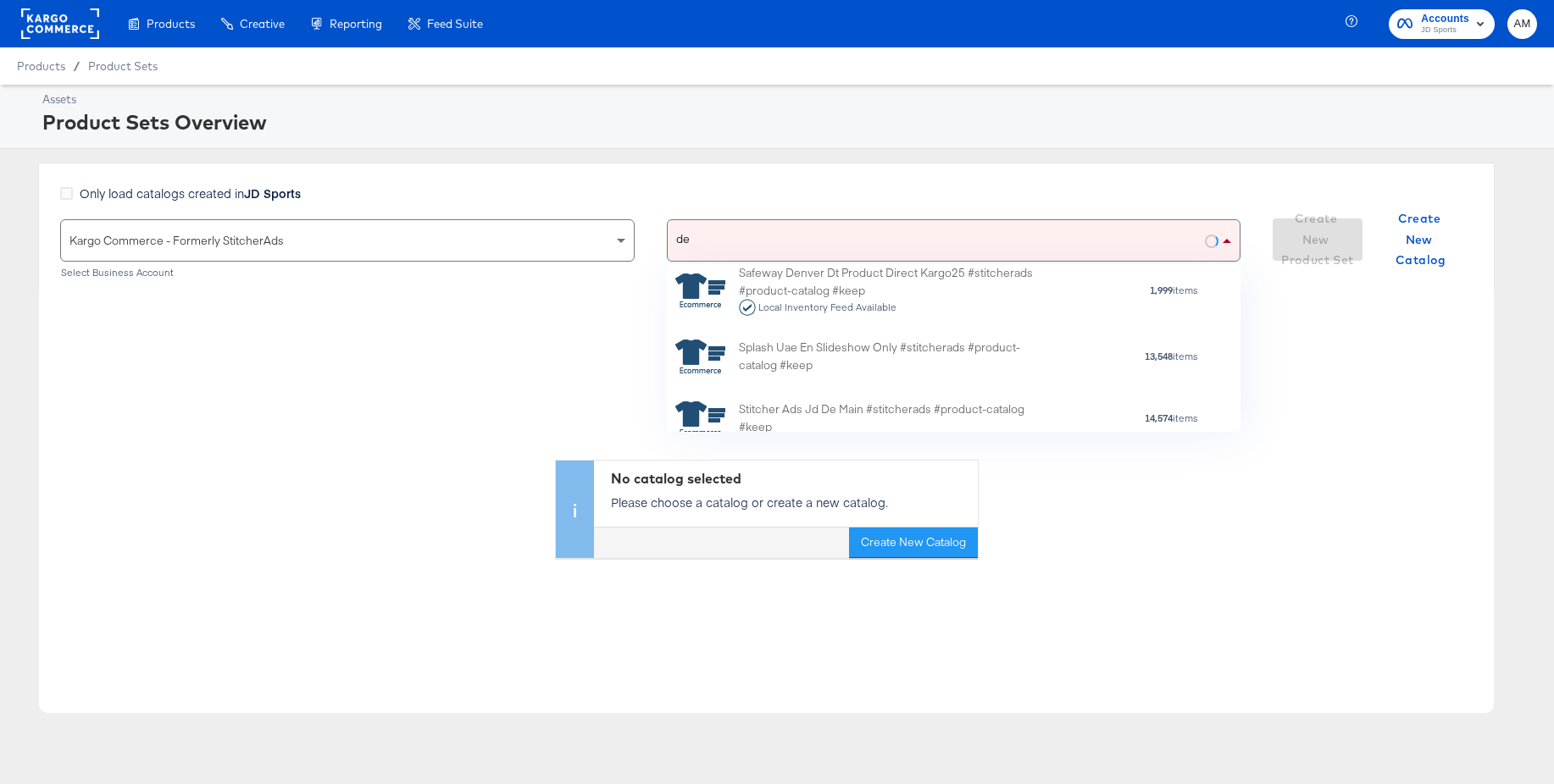
scroll to position [809, 0]
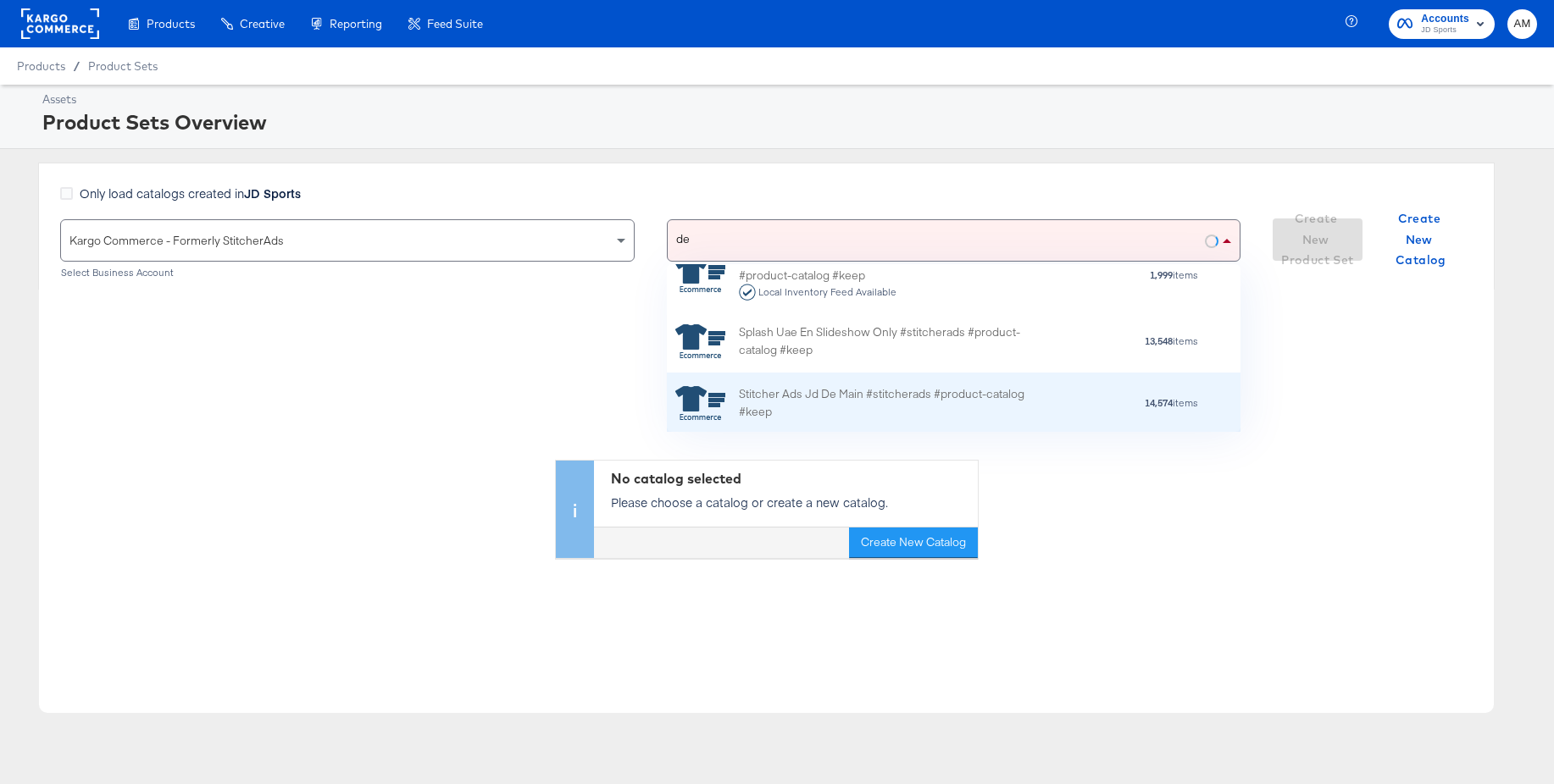
click at [846, 395] on div "Stitcher Ads Jd De Main #stitcherads #product-catalog #keep" at bounding box center [887, 403] width 297 height 35
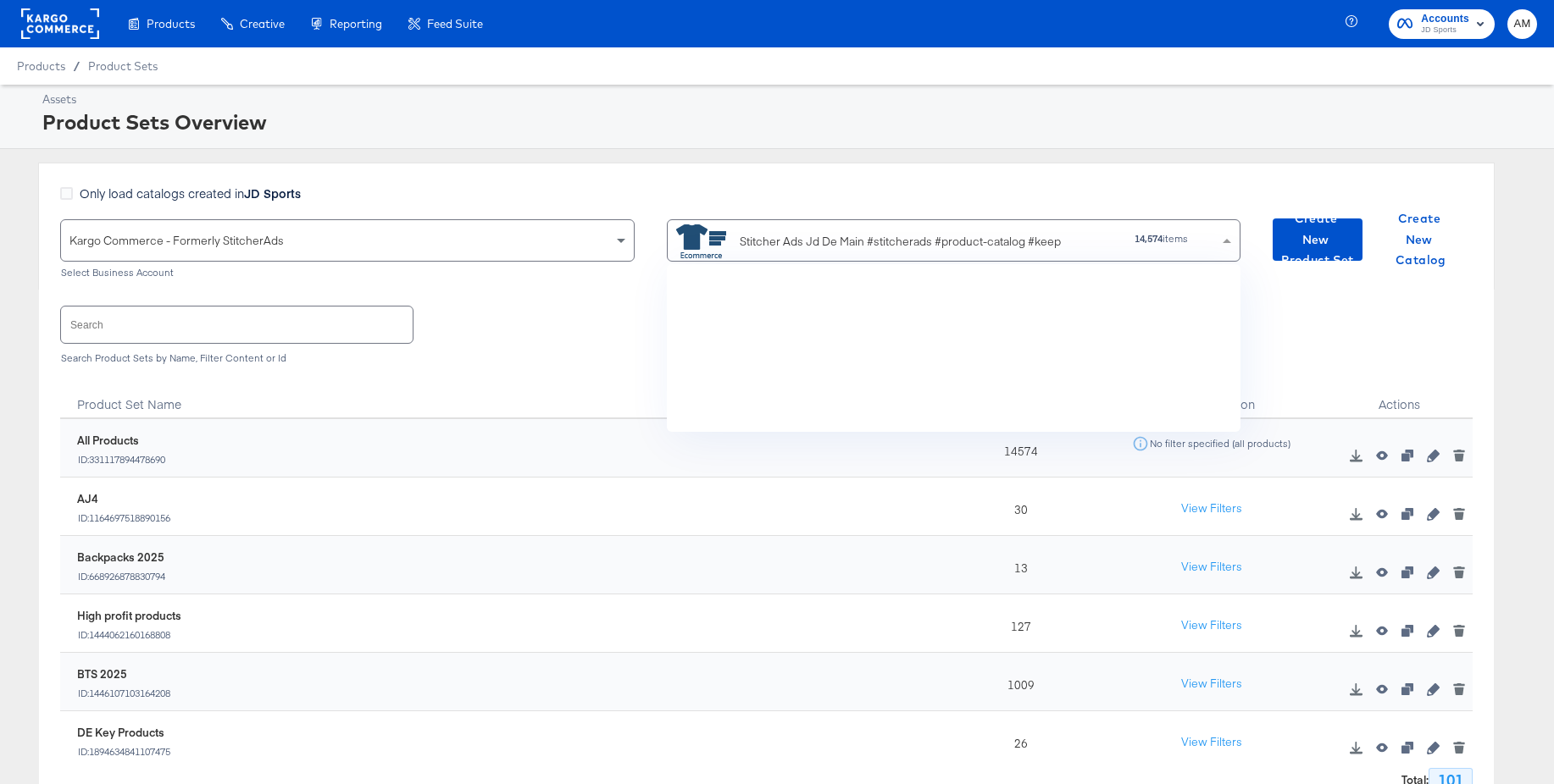
scroll to position [168, 573]
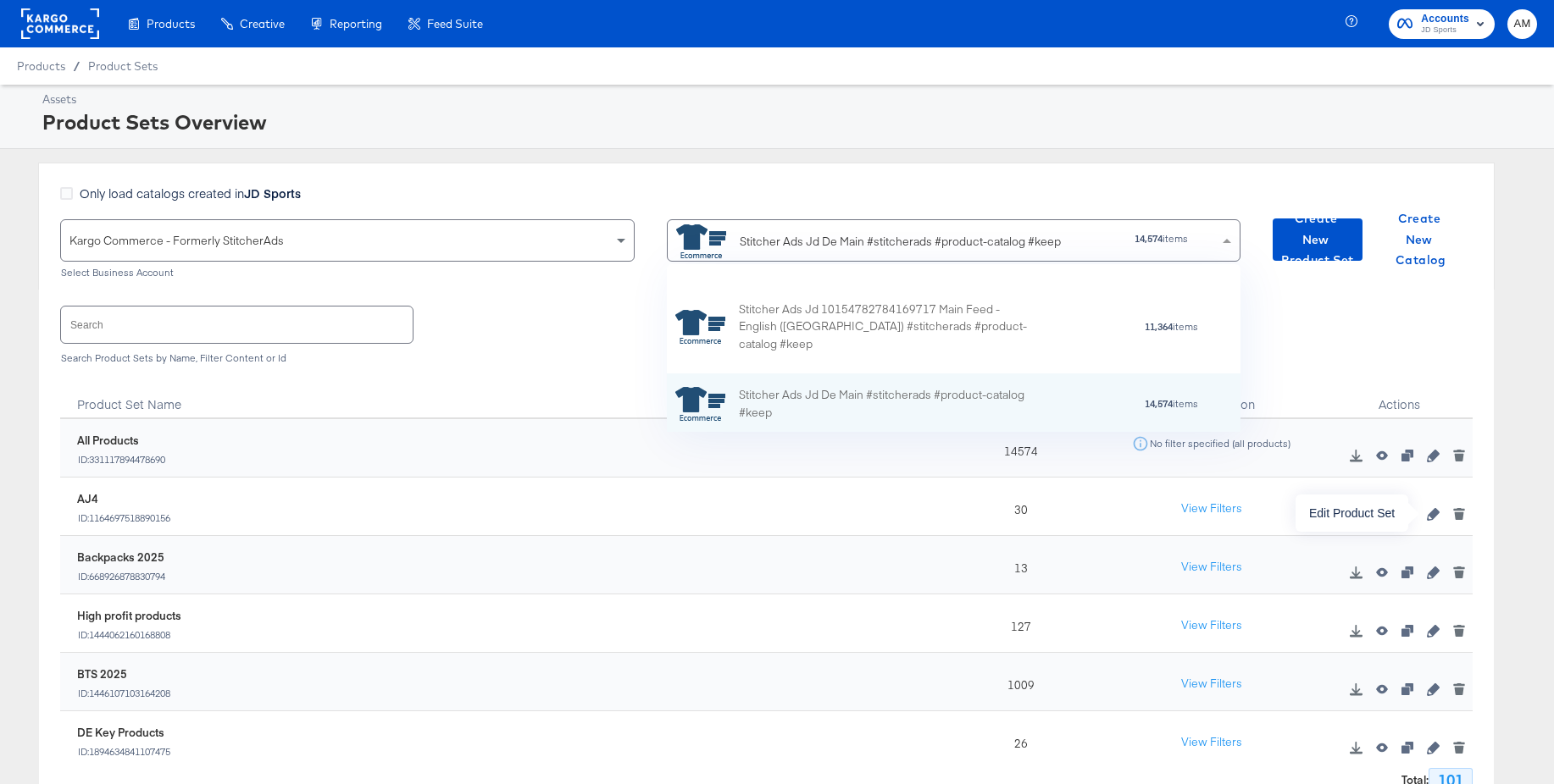
click at [1435, 517] on icon "button" at bounding box center [1432, 514] width 12 height 12
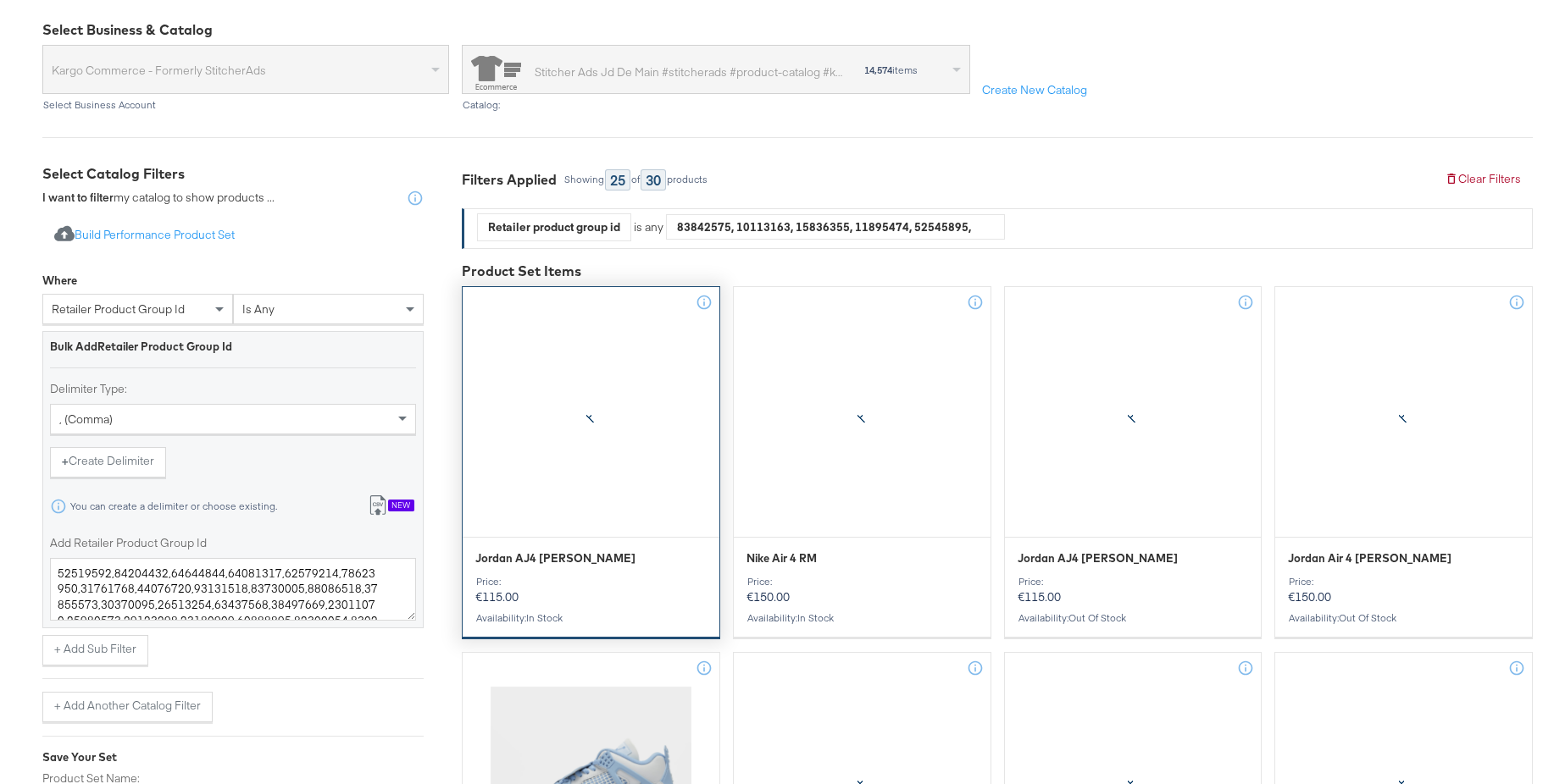
scroll to position [167, 0]
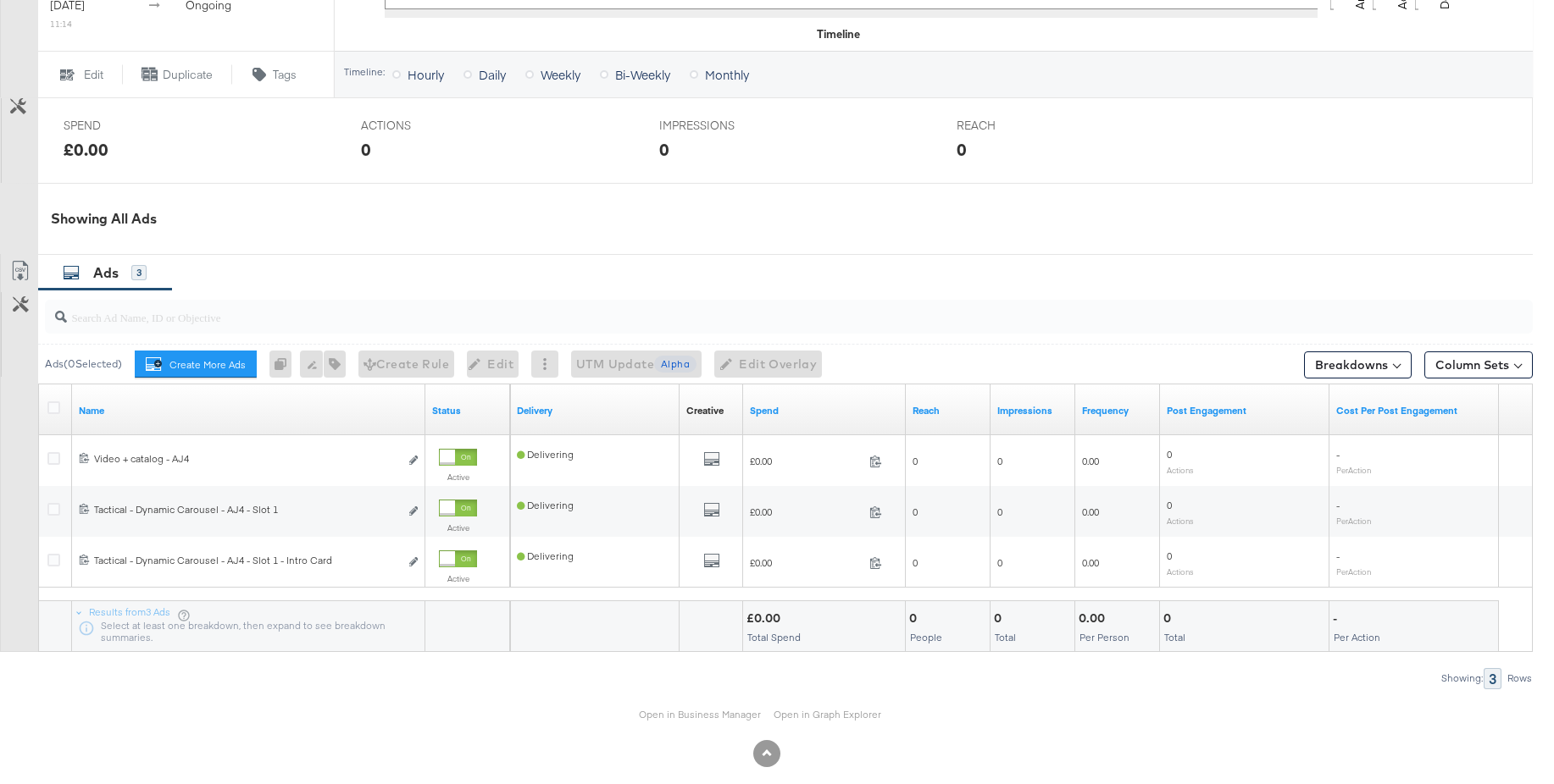
scroll to position [716, 0]
